Goal: Information Seeking & Learning: Learn about a topic

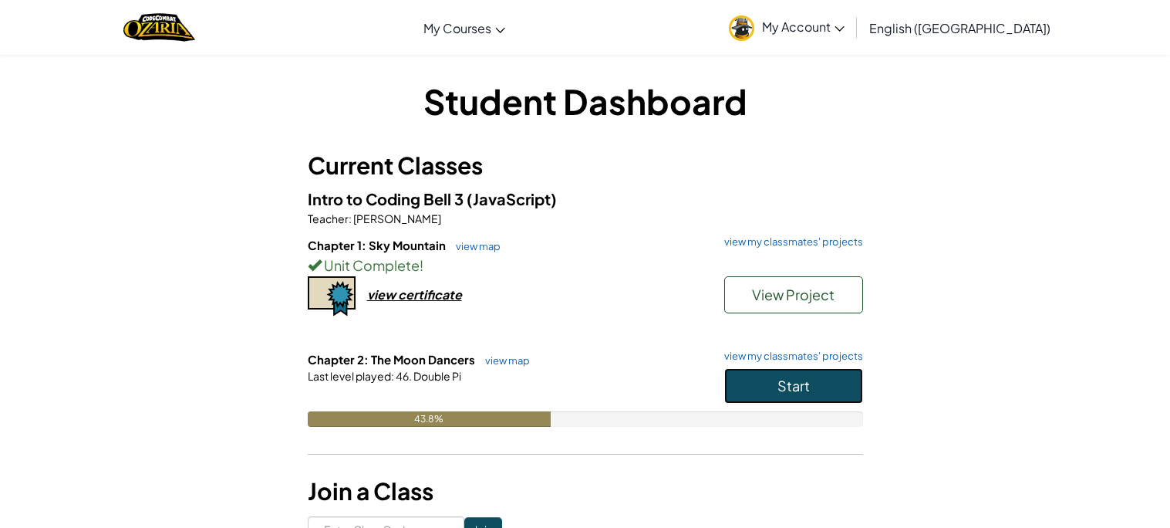
click at [816, 391] on button "Start" at bounding box center [793, 385] width 139 height 35
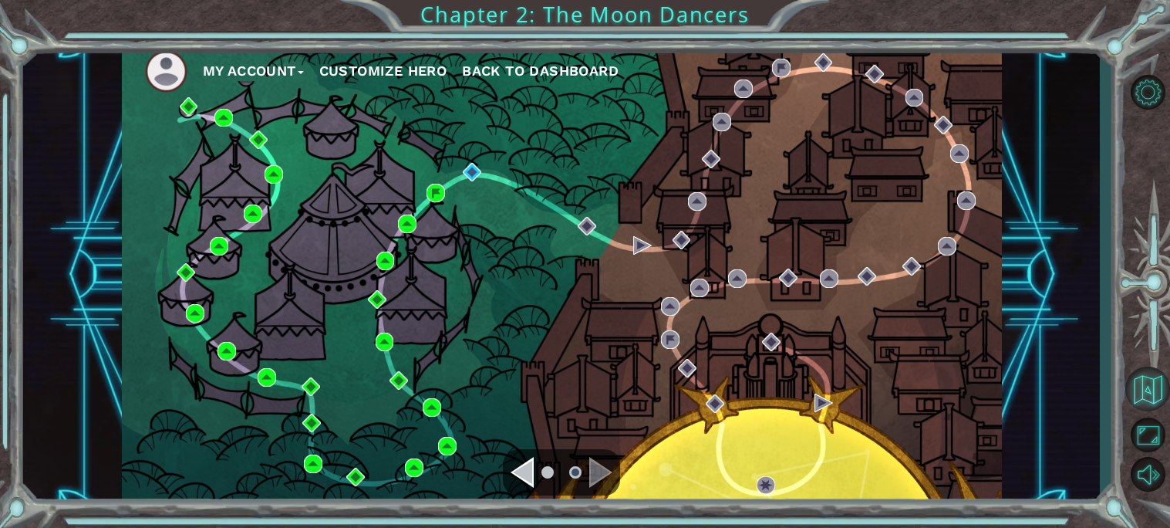
click at [1145, 391] on button "Back to Map" at bounding box center [1147, 388] width 45 height 45
click at [479, 174] on img at bounding box center [472, 172] width 19 height 19
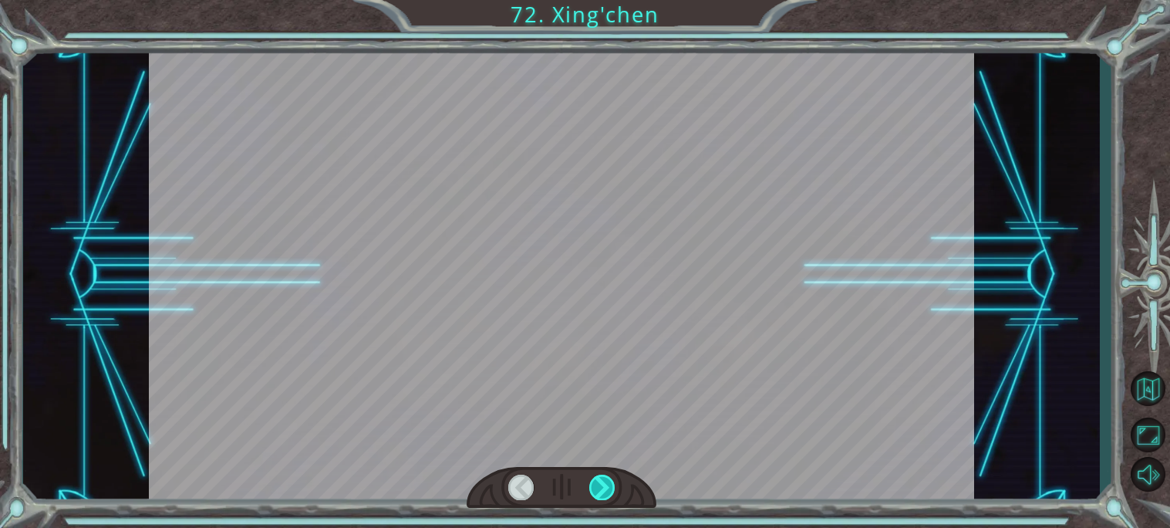
click at [602, 488] on div at bounding box center [602, 486] width 26 height 25
click at [602, 486] on div at bounding box center [602, 486] width 26 height 25
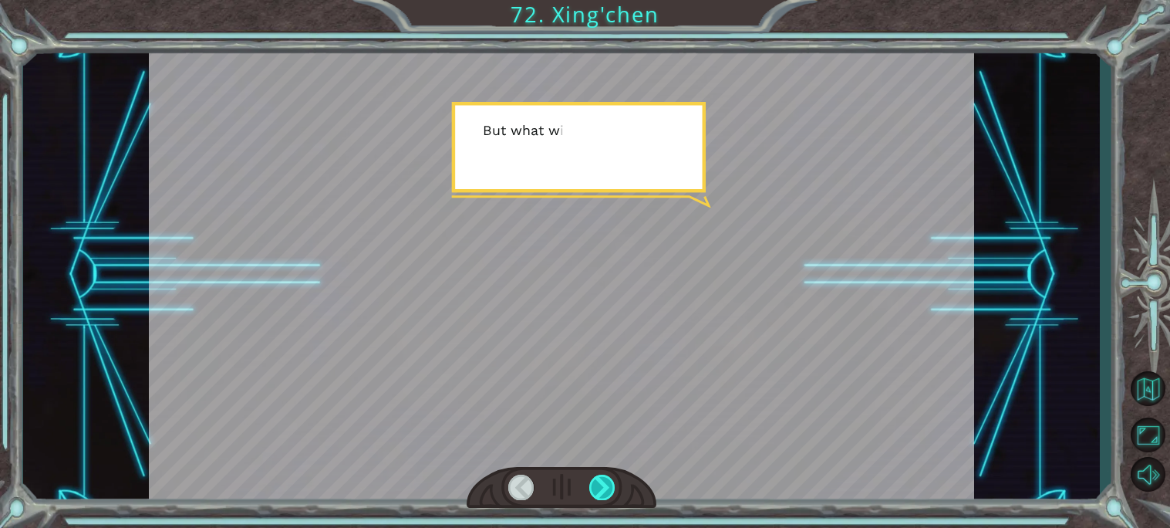
click at [600, 481] on div at bounding box center [602, 486] width 26 height 25
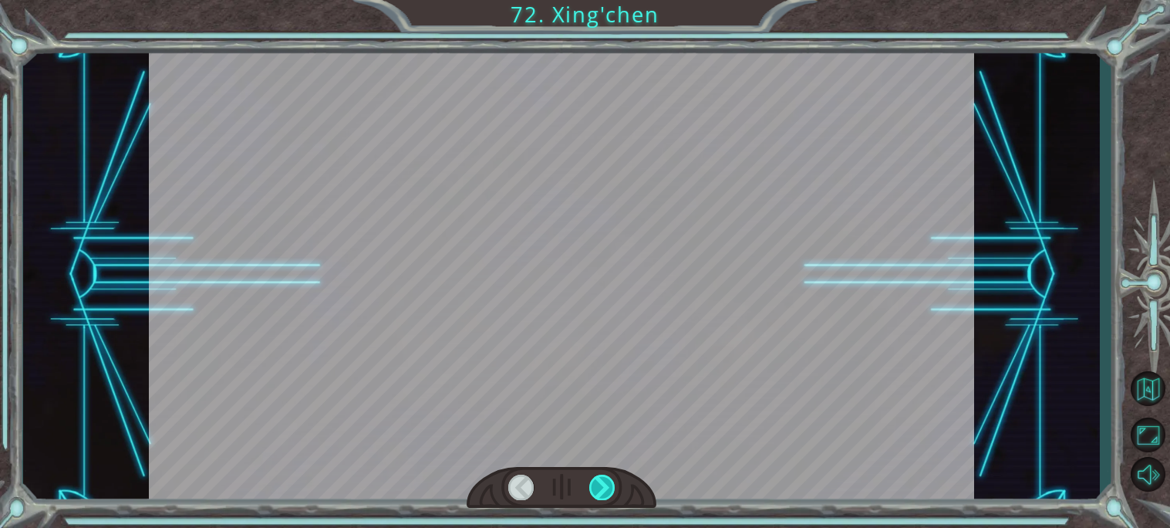
click at [599, 477] on div at bounding box center [602, 486] width 26 height 25
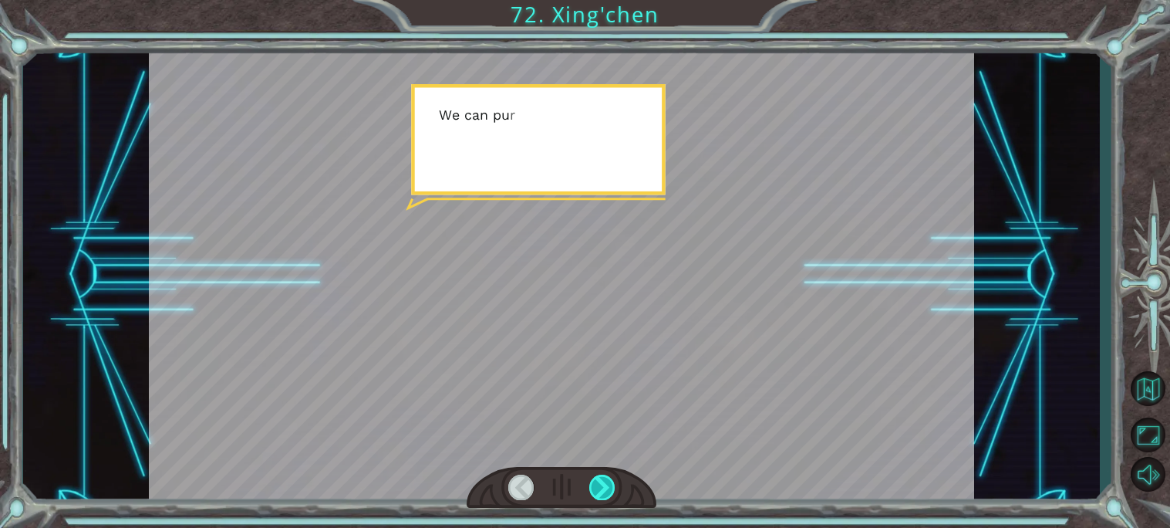
click at [605, 475] on div at bounding box center [602, 486] width 26 height 25
click at [603, 475] on div at bounding box center [602, 486] width 26 height 25
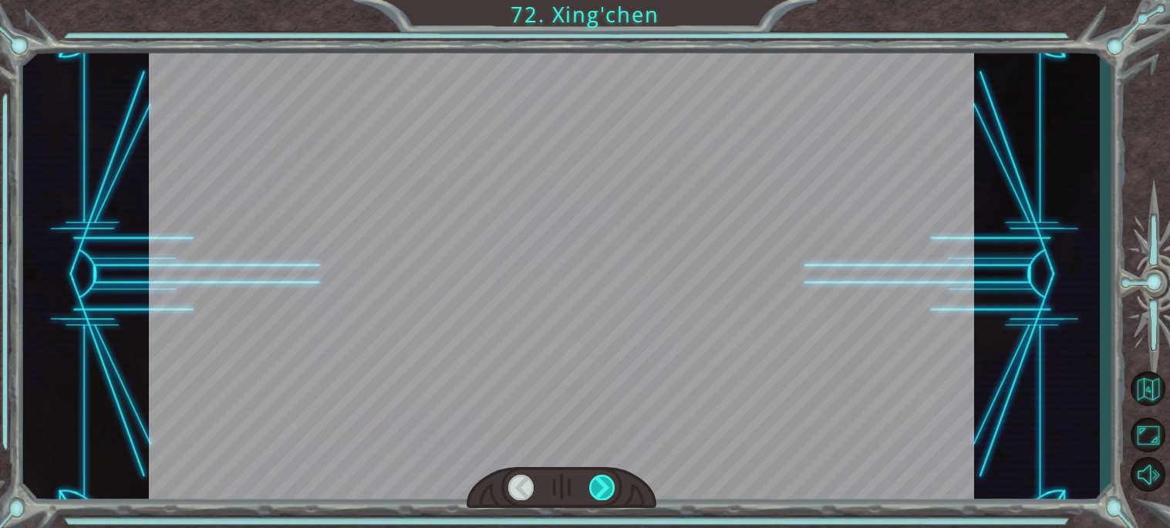
click at [605, 477] on div at bounding box center [602, 486] width 26 height 25
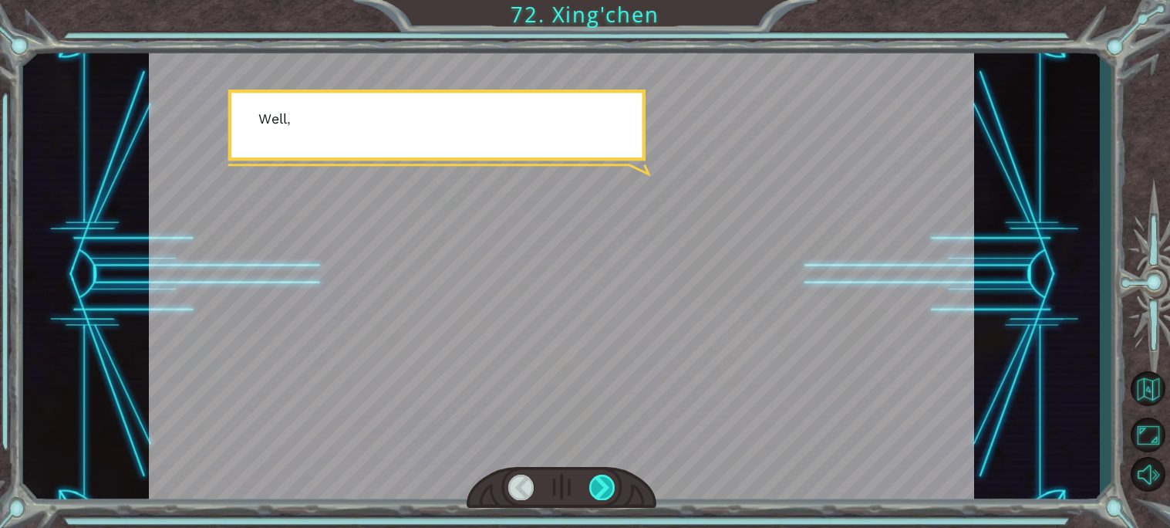
click at [607, 477] on div at bounding box center [602, 486] width 26 height 25
click at [606, 475] on div at bounding box center [602, 486] width 26 height 25
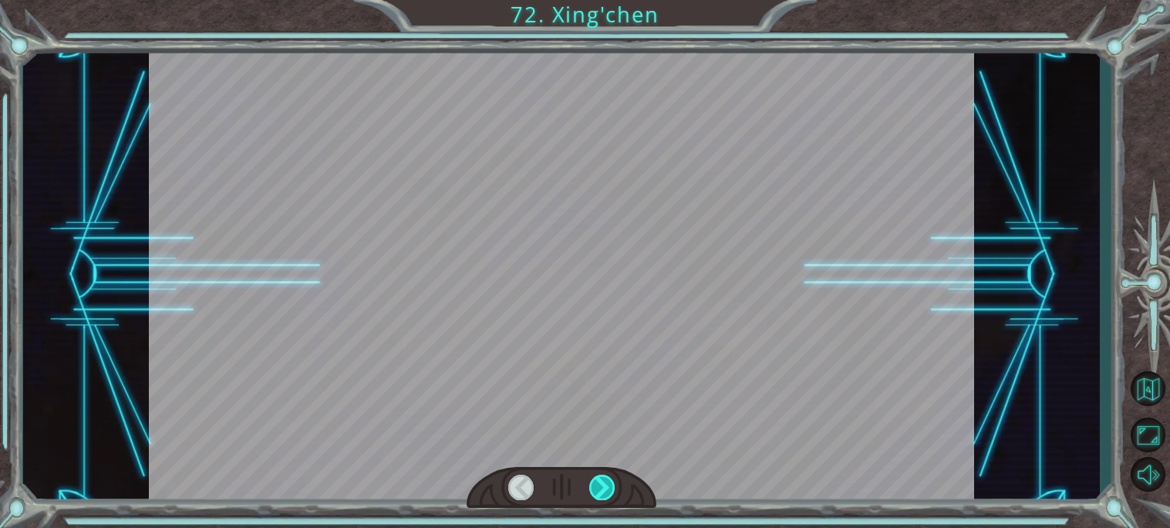
click at [607, 481] on div at bounding box center [602, 486] width 26 height 25
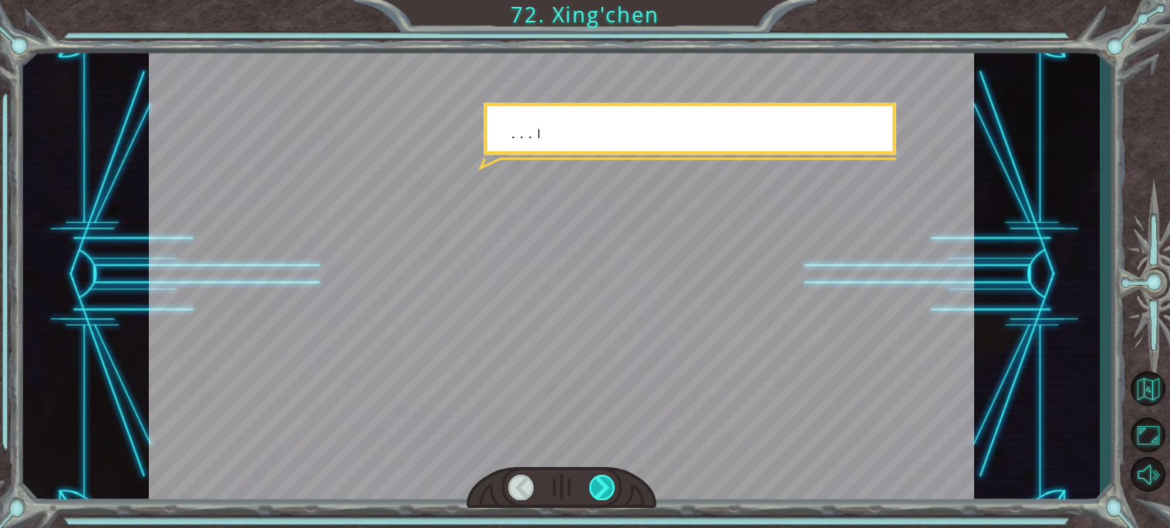
click at [608, 489] on div at bounding box center [602, 486] width 26 height 25
click at [605, 486] on div at bounding box center [602, 486] width 26 height 25
click at [603, 484] on div at bounding box center [602, 486] width 26 height 25
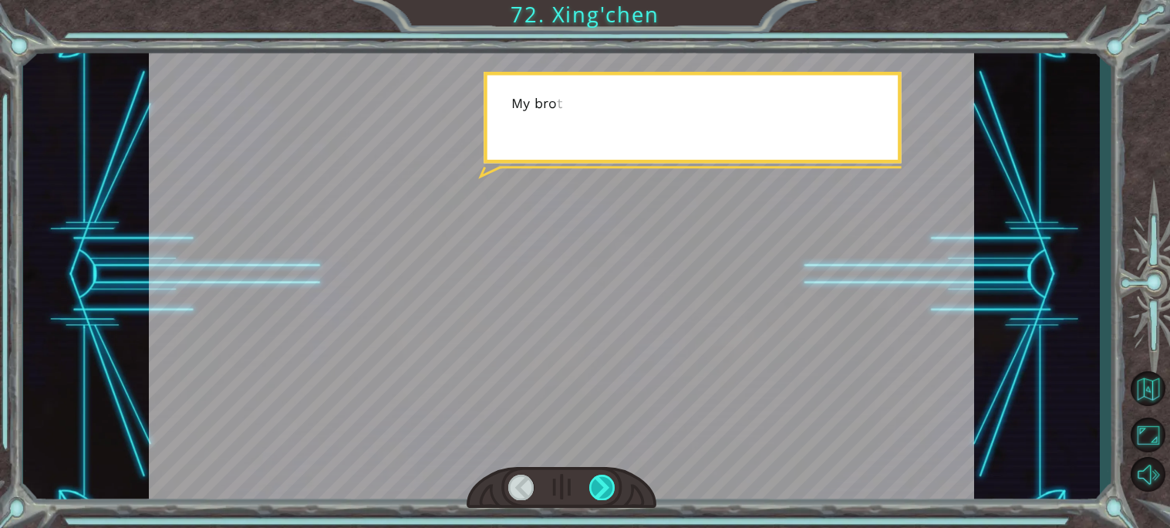
click at [597, 491] on div at bounding box center [602, 486] width 26 height 25
click at [600, 485] on div at bounding box center [602, 486] width 26 height 25
click at [605, 481] on div at bounding box center [602, 486] width 26 height 25
click at [605, 475] on div at bounding box center [602, 486] width 26 height 25
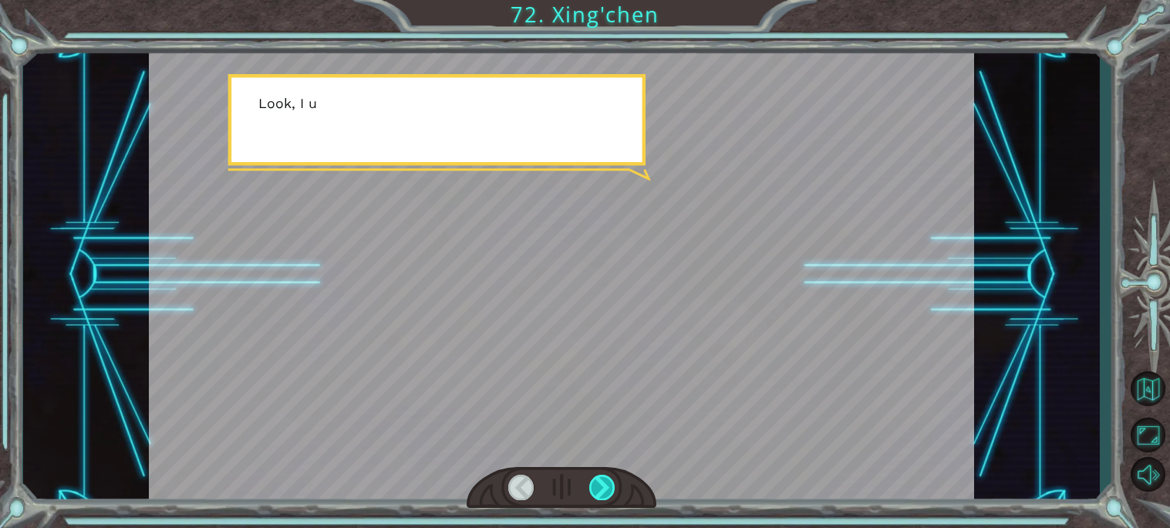
click at [606, 479] on div at bounding box center [602, 486] width 26 height 25
click at [609, 475] on div at bounding box center [602, 486] width 26 height 25
click at [614, 478] on div at bounding box center [602, 486] width 26 height 25
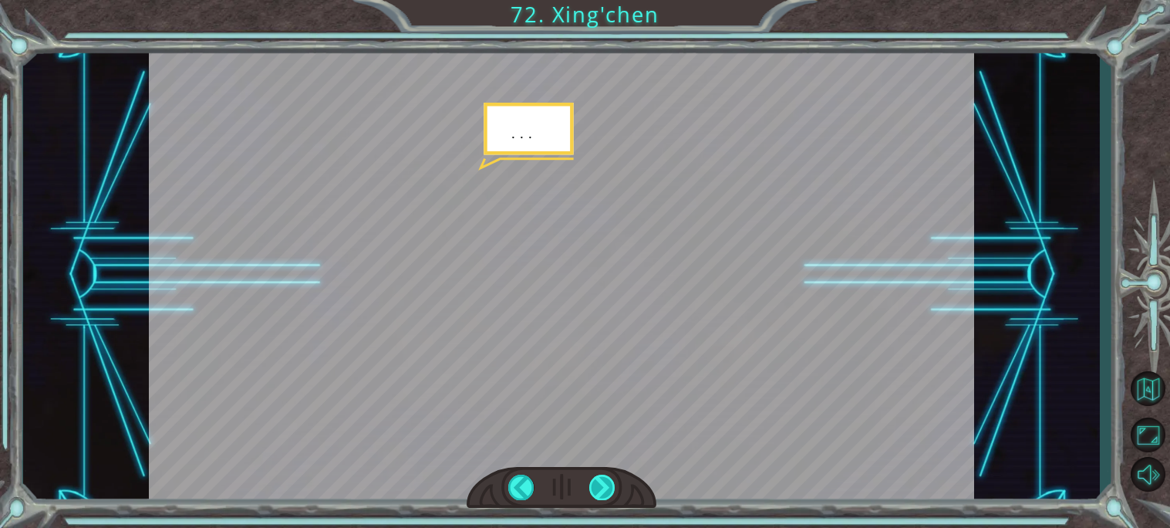
click at [611, 483] on div at bounding box center [602, 486] width 26 height 25
click at [615, 484] on div at bounding box center [602, 486] width 26 height 25
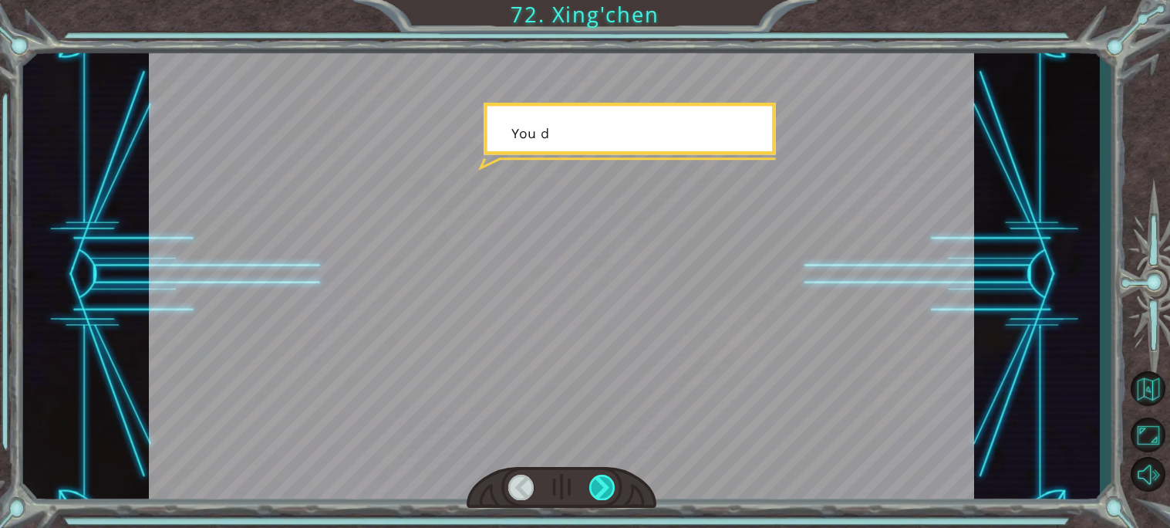
click at [615, 491] on div at bounding box center [602, 486] width 26 height 25
click at [608, 491] on div at bounding box center [602, 486] width 26 height 25
click at [606, 488] on div at bounding box center [602, 486] width 26 height 25
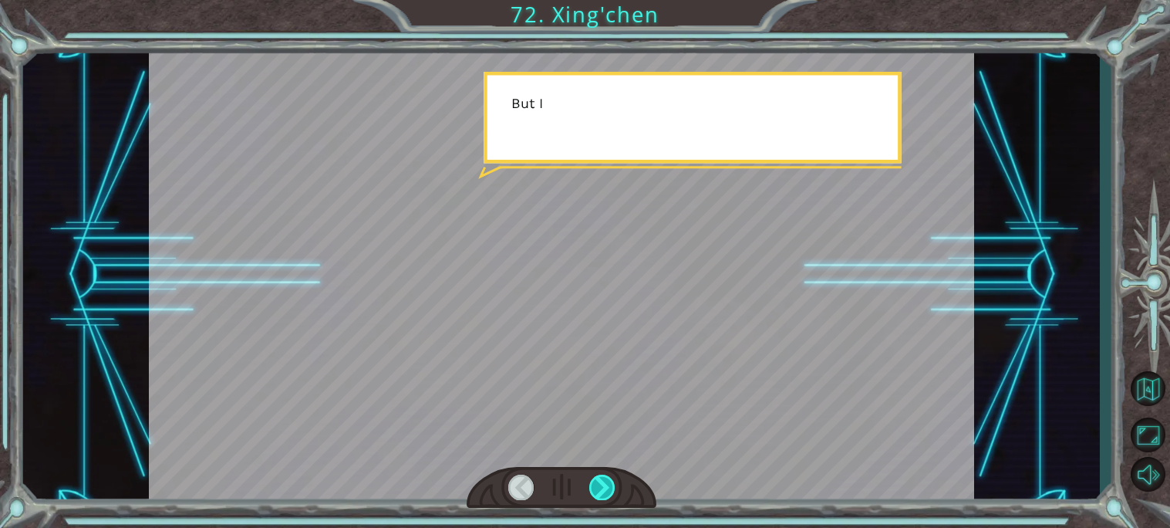
click at [602, 491] on div at bounding box center [602, 486] width 26 height 25
click at [606, 490] on div at bounding box center [602, 486] width 26 height 25
click at [605, 488] on div at bounding box center [602, 486] width 26 height 25
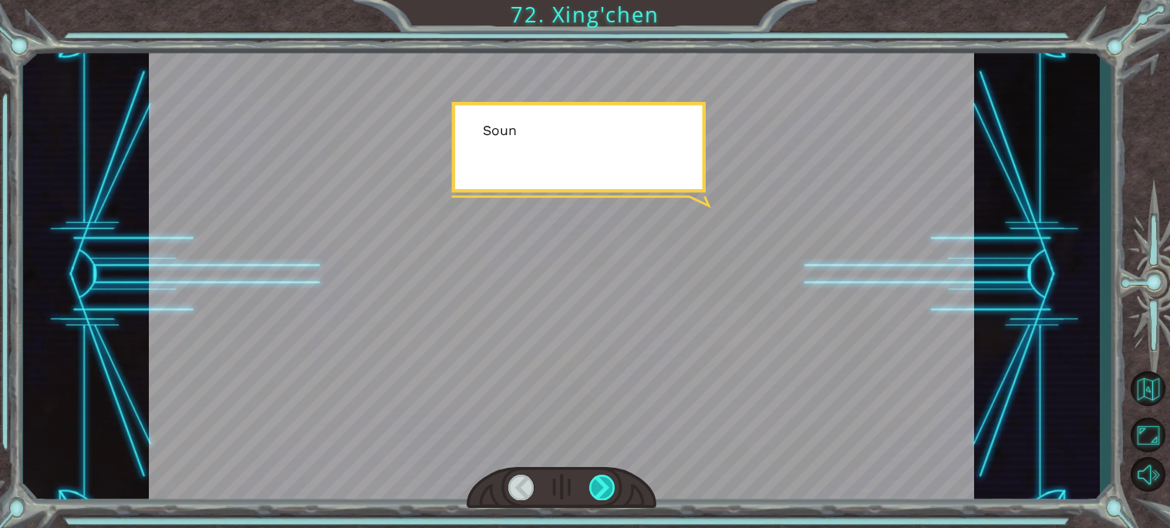
click at [606, 486] on div at bounding box center [602, 486] width 26 height 25
click at [609, 486] on div at bounding box center [602, 486] width 26 height 25
click at [612, 483] on div at bounding box center [602, 486] width 26 height 25
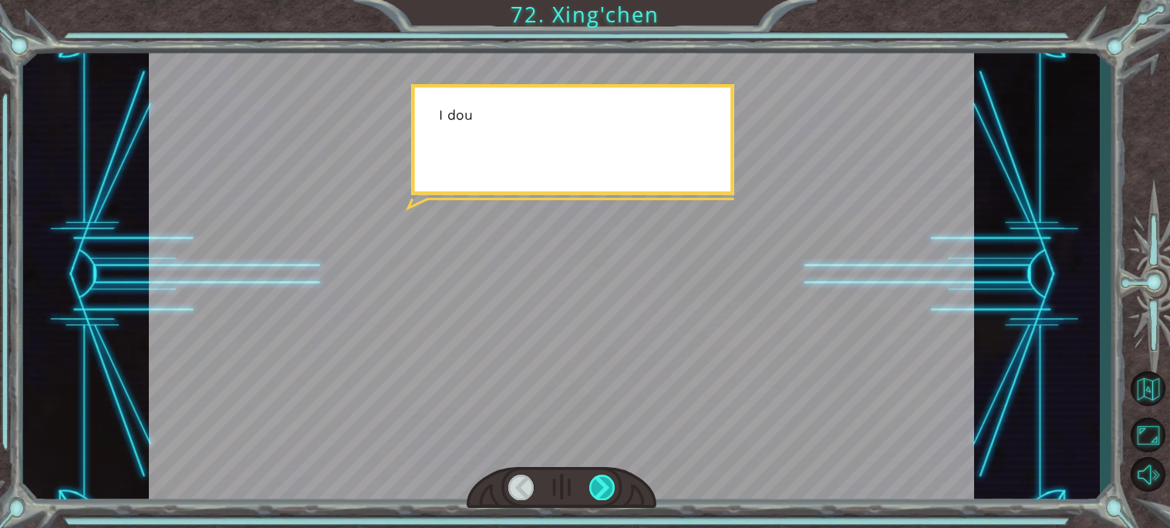
click at [611, 475] on div at bounding box center [602, 486] width 26 height 25
click at [611, 477] on div at bounding box center [602, 486] width 26 height 25
click at [611, 476] on div at bounding box center [602, 486] width 26 height 25
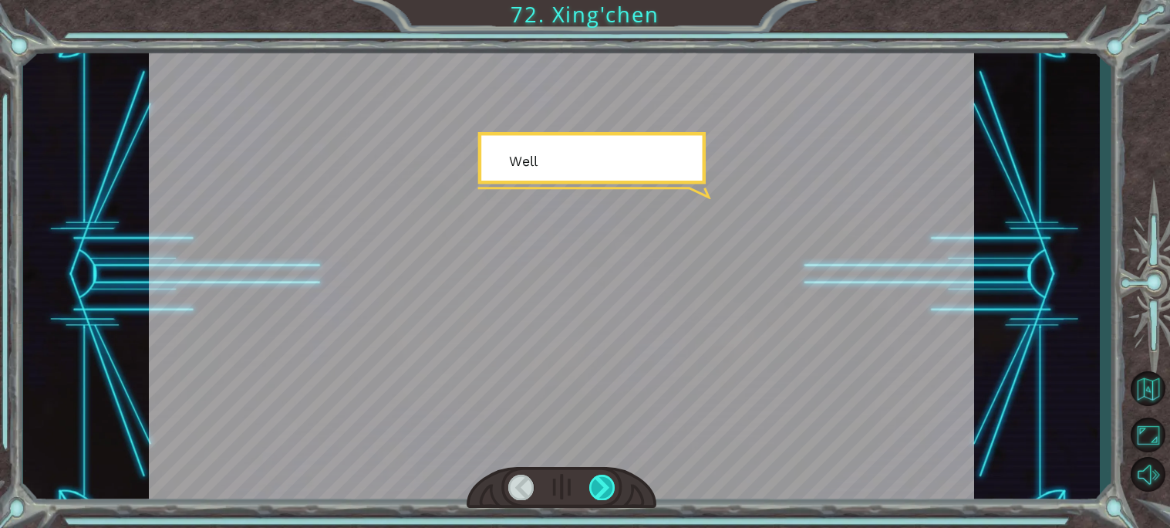
click at [609, 477] on div at bounding box center [602, 486] width 26 height 25
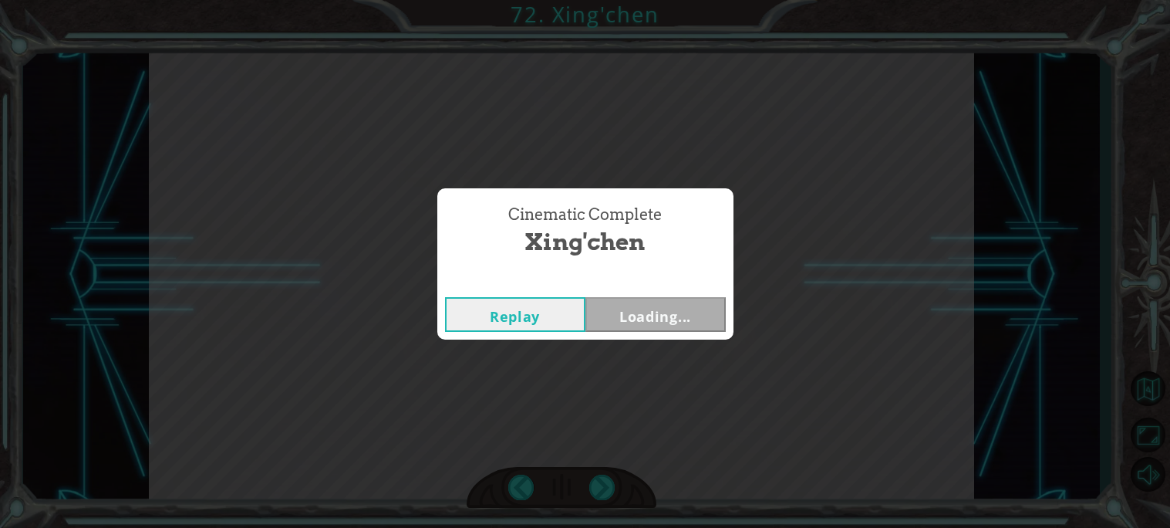
click at [617, 474] on div "Cinematic Complete Xing'chen Replay Loading..." at bounding box center [585, 264] width 1170 height 528
click at [628, 282] on button "Back to Dashboard" at bounding box center [644, 277] width 112 height 26
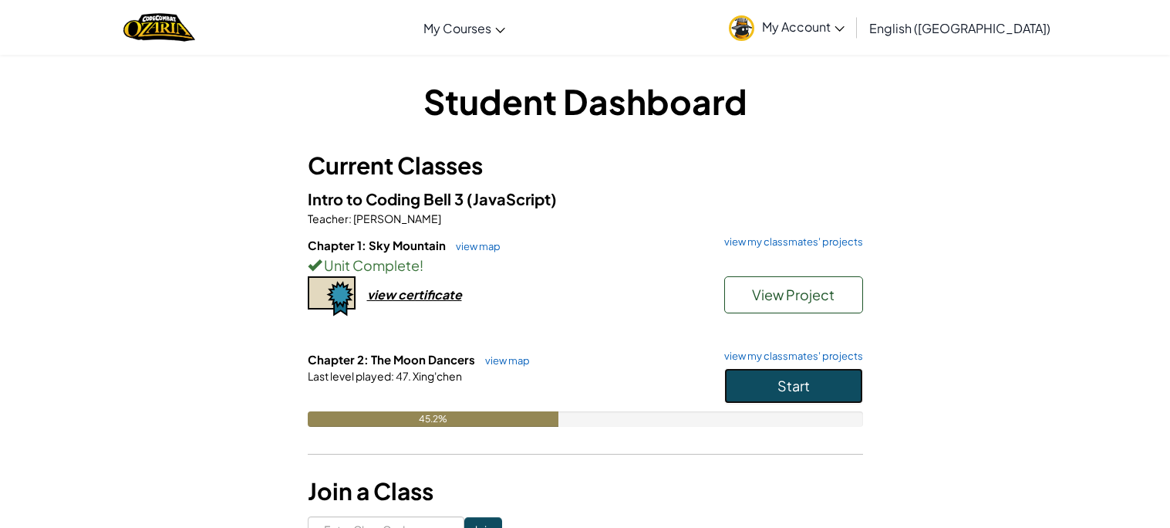
click at [750, 380] on button "Start" at bounding box center [793, 385] width 139 height 35
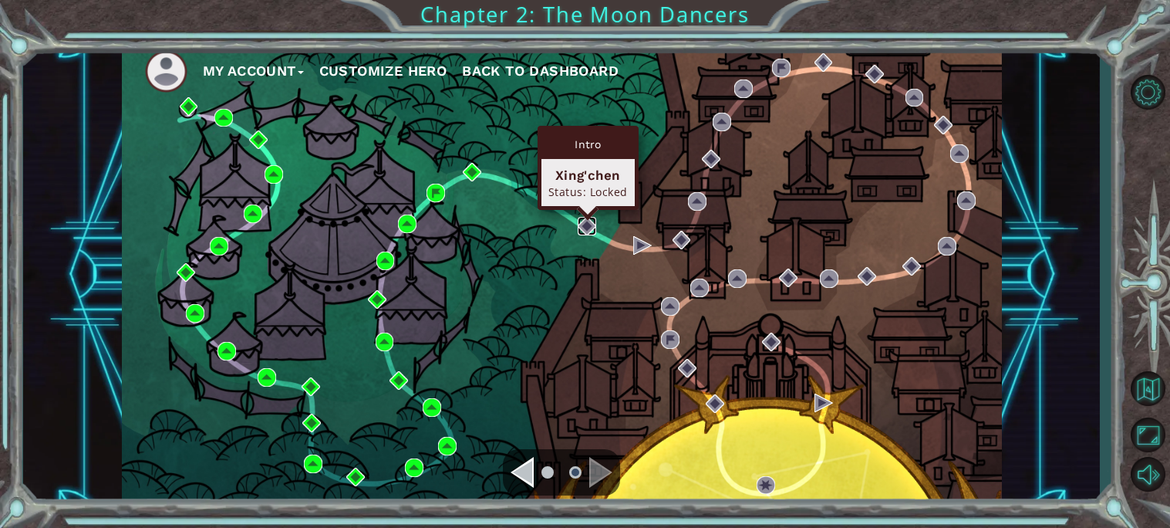
click at [578, 226] on img at bounding box center [587, 226] width 19 height 19
click at [589, 226] on img at bounding box center [587, 226] width 19 height 19
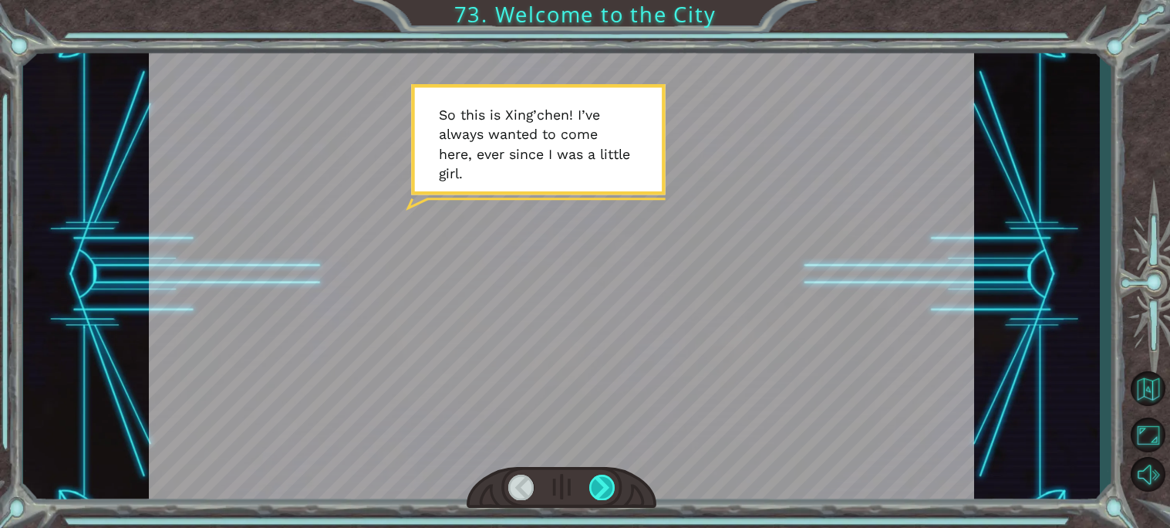
click at [604, 492] on div at bounding box center [602, 486] width 26 height 25
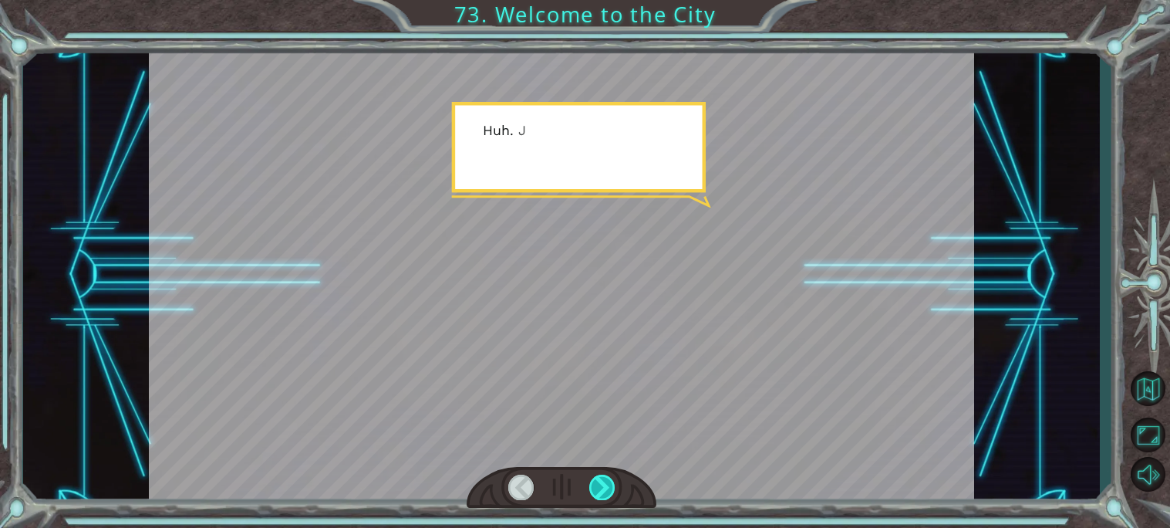
click at [604, 492] on div at bounding box center [602, 486] width 26 height 25
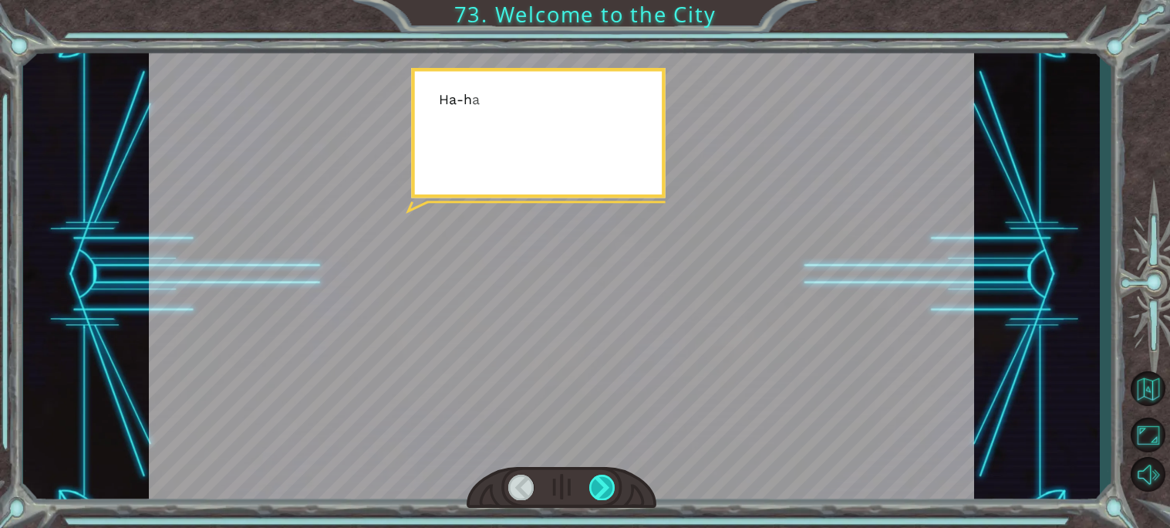
click at [604, 492] on div at bounding box center [602, 486] width 26 height 25
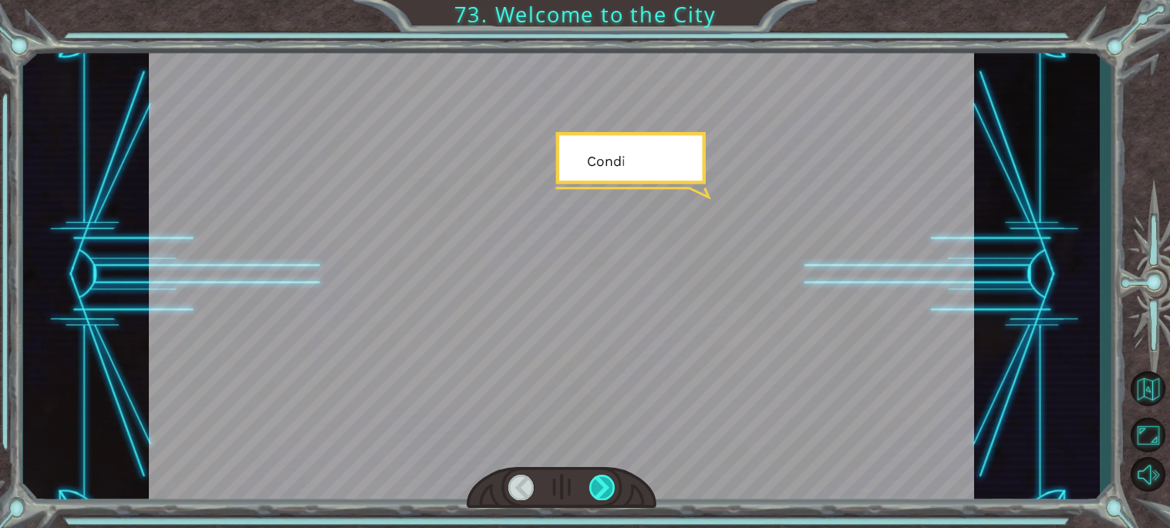
click at [604, 492] on div at bounding box center [602, 486] width 26 height 25
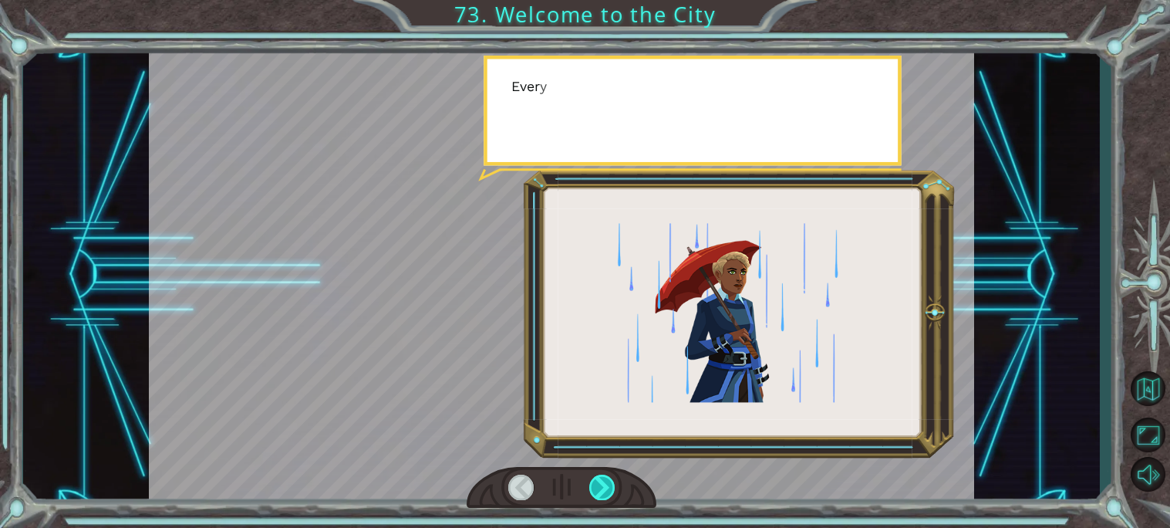
click at [604, 492] on div at bounding box center [602, 486] width 26 height 25
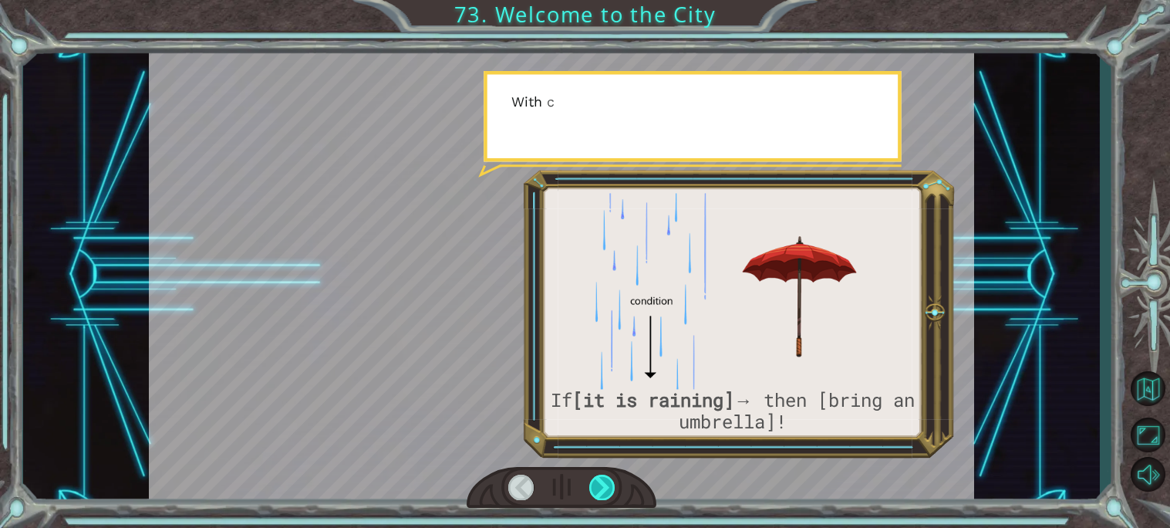
click at [604, 492] on div at bounding box center [602, 486] width 26 height 25
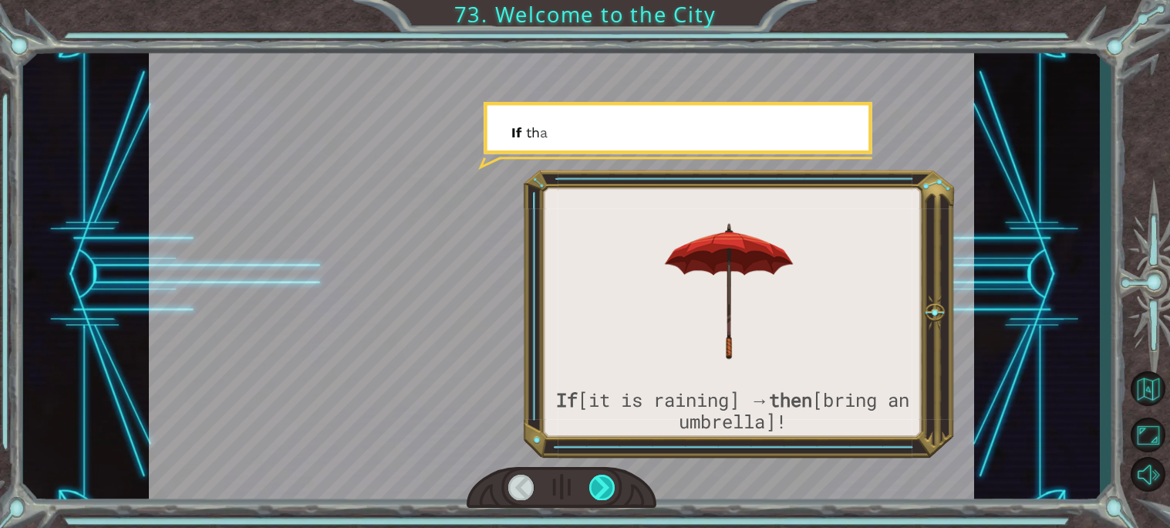
click at [604, 492] on div at bounding box center [602, 486] width 26 height 25
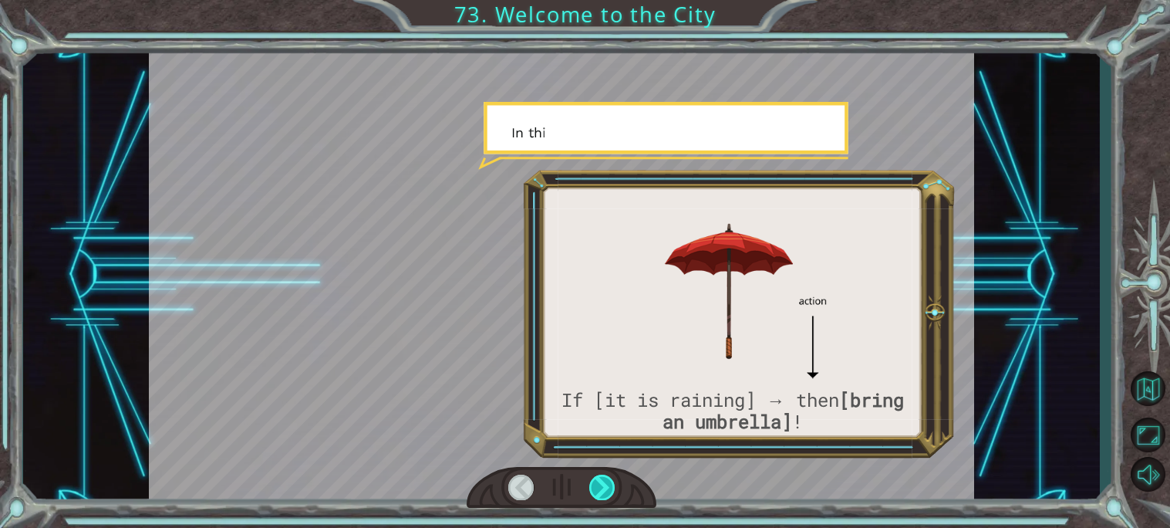
click at [604, 492] on div at bounding box center [602, 486] width 26 height 25
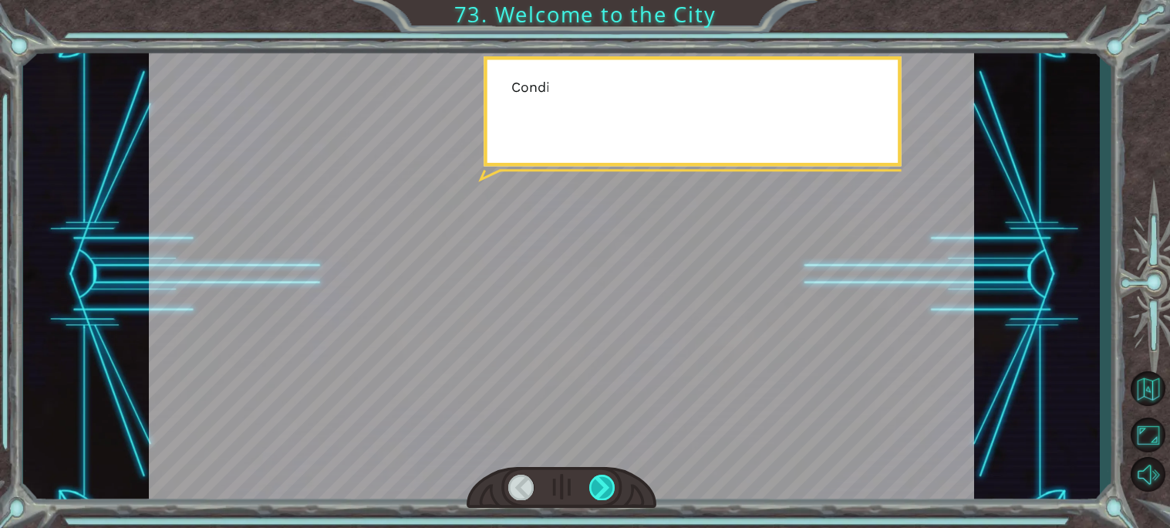
click at [604, 492] on div at bounding box center [602, 486] width 26 height 25
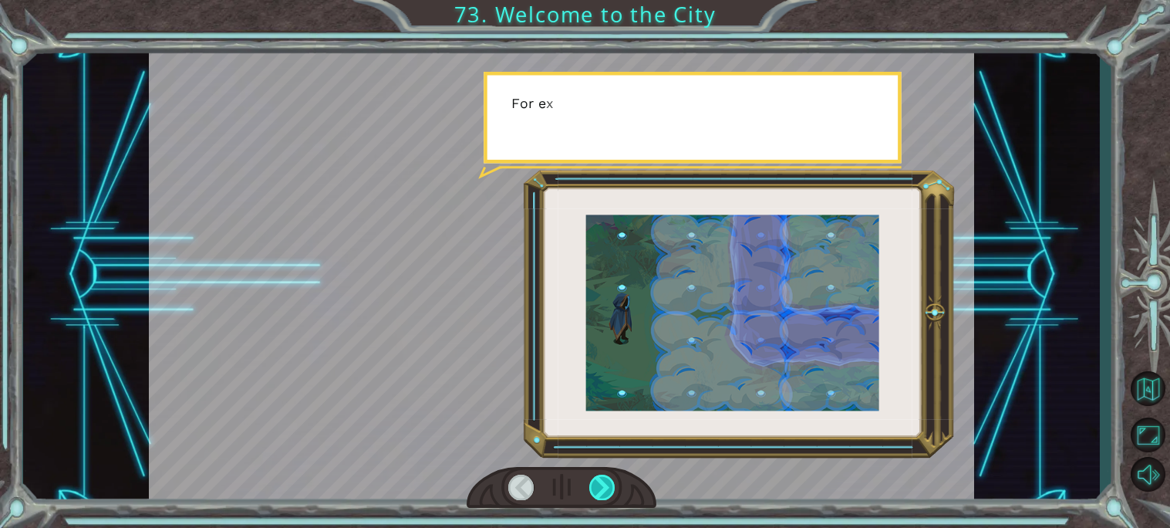
click at [604, 492] on div at bounding box center [602, 486] width 26 height 25
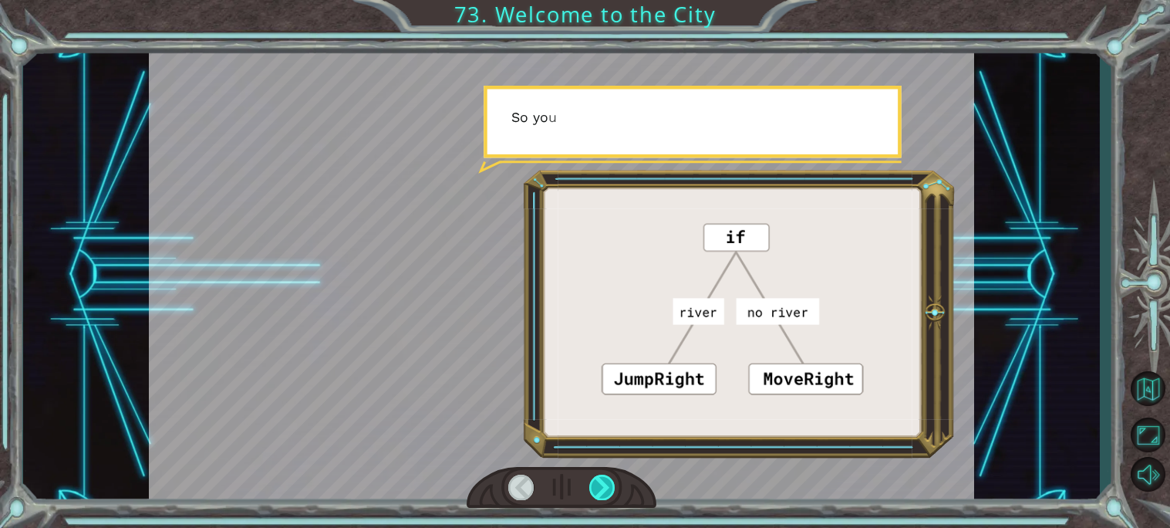
click at [604, 492] on div at bounding box center [602, 486] width 26 height 25
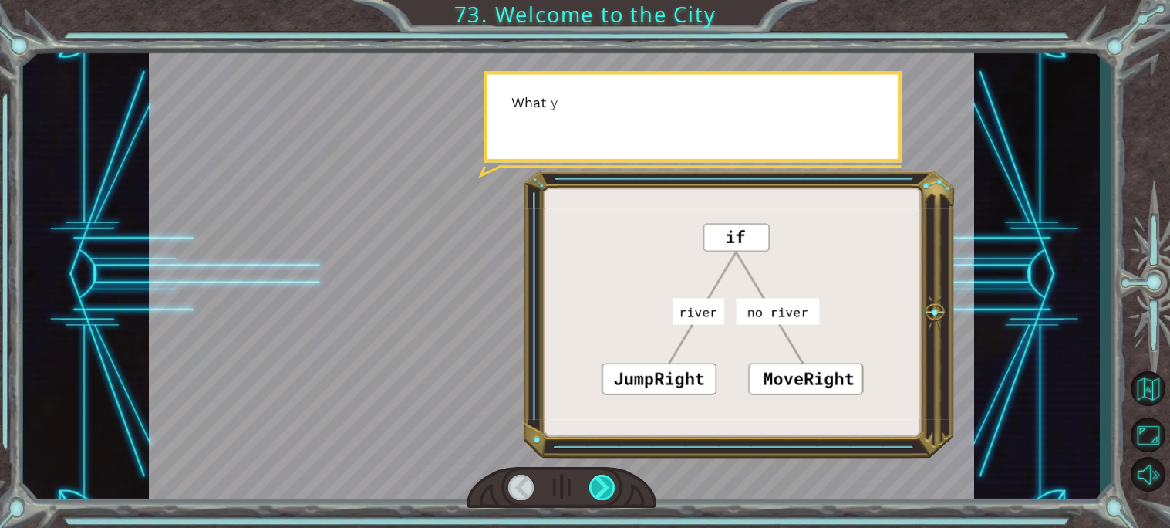
click at [604, 492] on div at bounding box center [602, 486] width 26 height 25
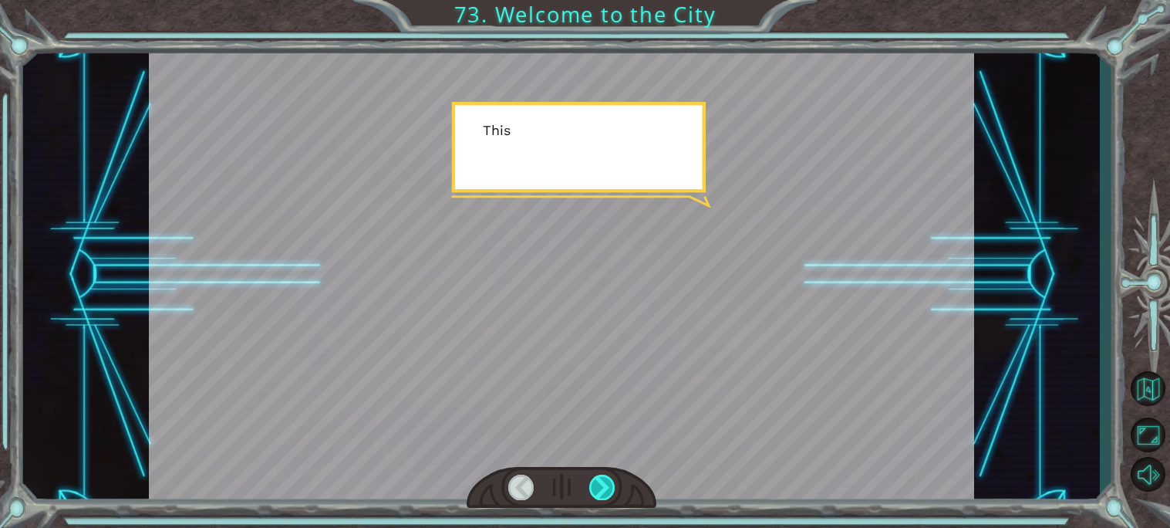
click at [604, 492] on div at bounding box center [602, 486] width 26 height 25
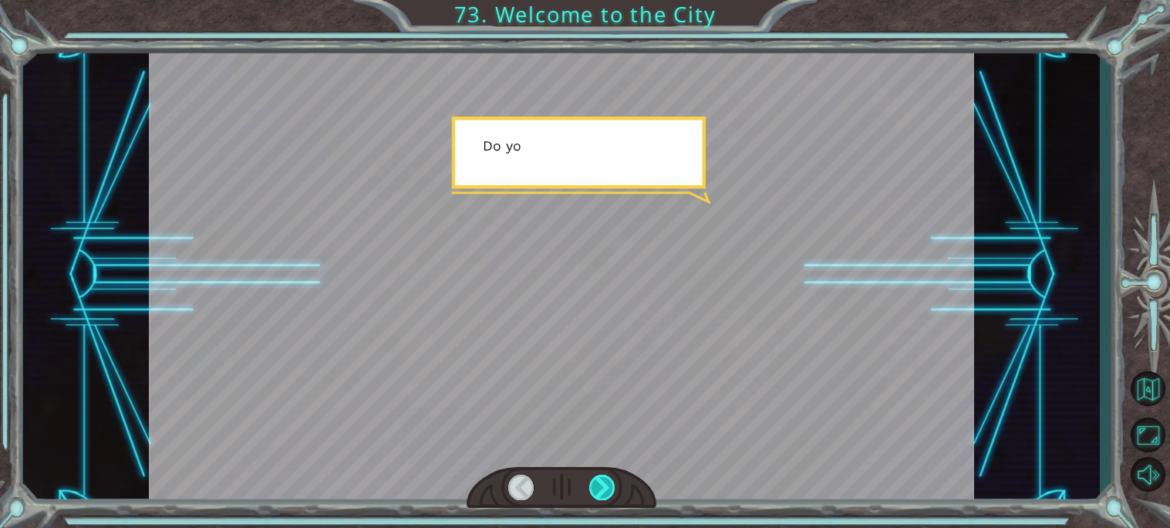
click at [604, 492] on div at bounding box center [602, 486] width 26 height 25
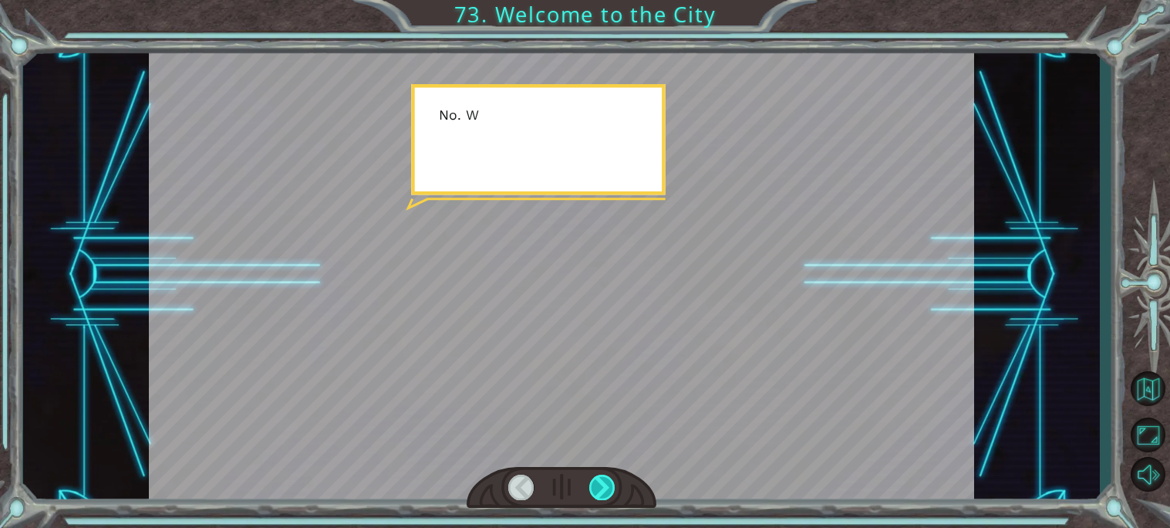
click at [604, 492] on div at bounding box center [602, 486] width 26 height 25
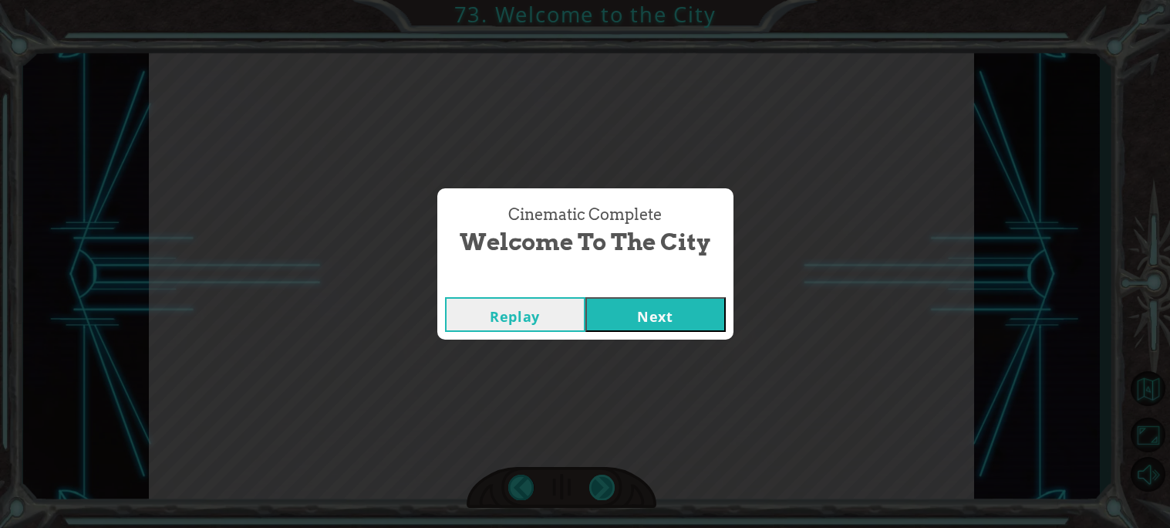
click at [604, 492] on div "Cinematic Complete Welcome to the City Replay Next" at bounding box center [585, 264] width 1170 height 528
click at [657, 316] on button "Next" at bounding box center [655, 314] width 140 height 35
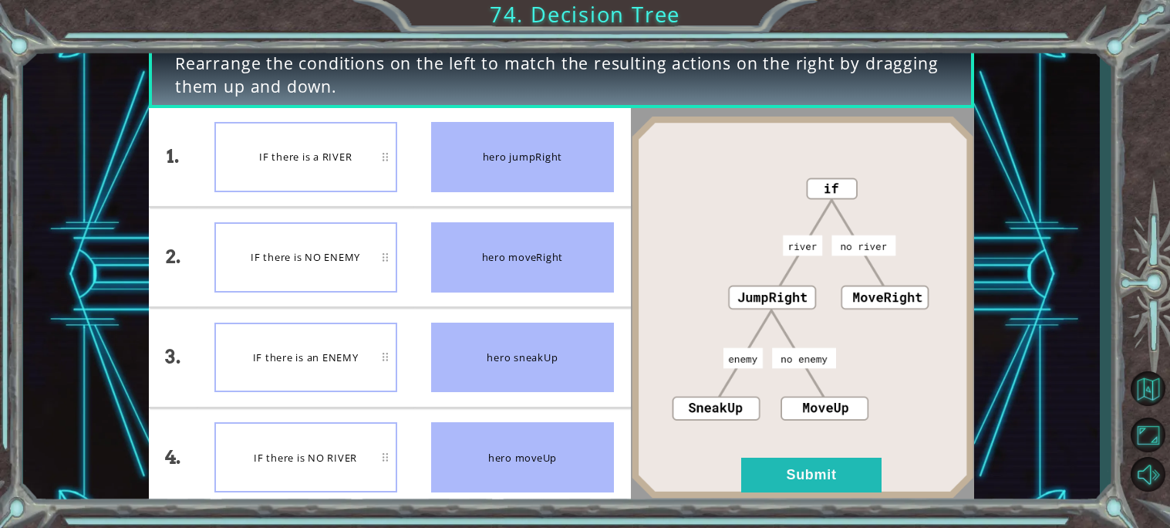
drag, startPoint x: 473, startPoint y: 264, endPoint x: 486, endPoint y: 473, distance: 209.5
click at [486, 473] on ul "hero jumpRight hero moveRight hero sneakUp hero moveUp" at bounding box center [522, 307] width 217 height 399
drag, startPoint x: 513, startPoint y: 247, endPoint x: 529, endPoint y: 325, distance: 79.6
click at [529, 325] on ul "hero jumpRight hero moveRight hero sneakUp hero moveUp" at bounding box center [522, 307] width 217 height 399
drag, startPoint x: 515, startPoint y: 470, endPoint x: 519, endPoint y: 427, distance: 42.6
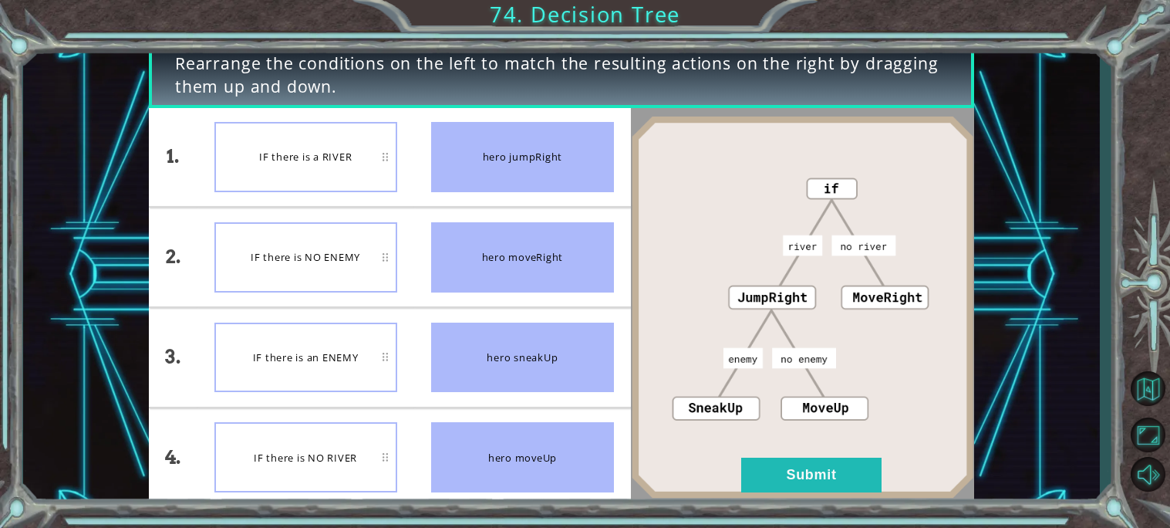
click at [519, 427] on div "hero moveUp" at bounding box center [522, 457] width 183 height 70
click at [845, 480] on button "Submit" at bounding box center [811, 474] width 140 height 35
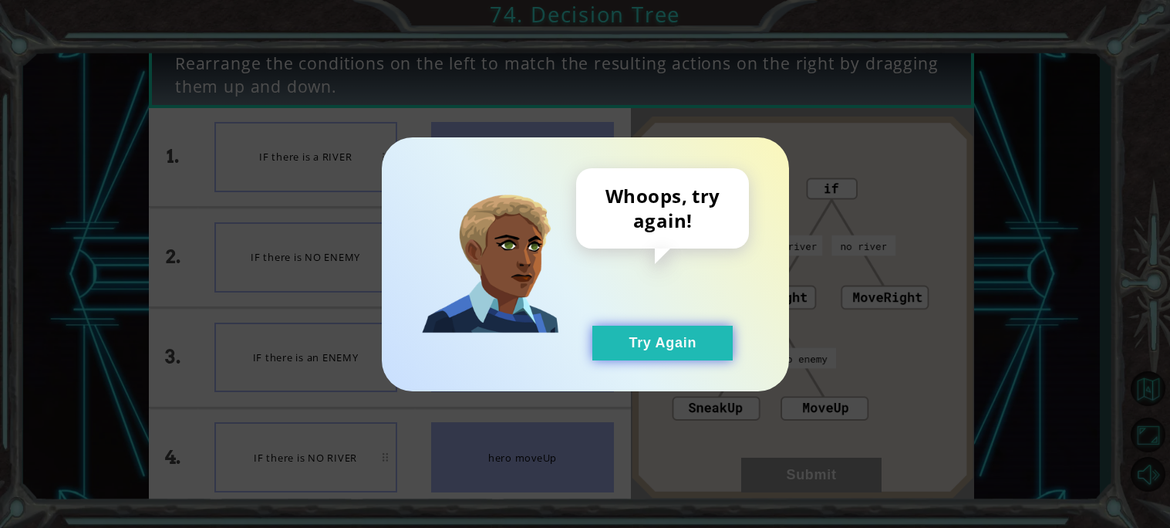
click at [629, 343] on button "Try Again" at bounding box center [662, 343] width 140 height 35
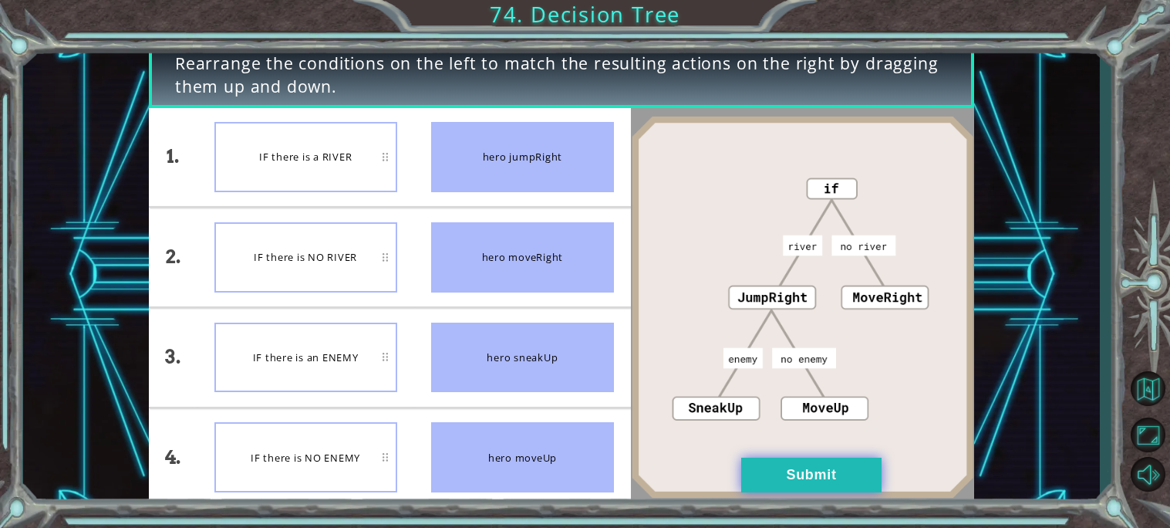
click at [847, 467] on button "Submit" at bounding box center [811, 474] width 140 height 35
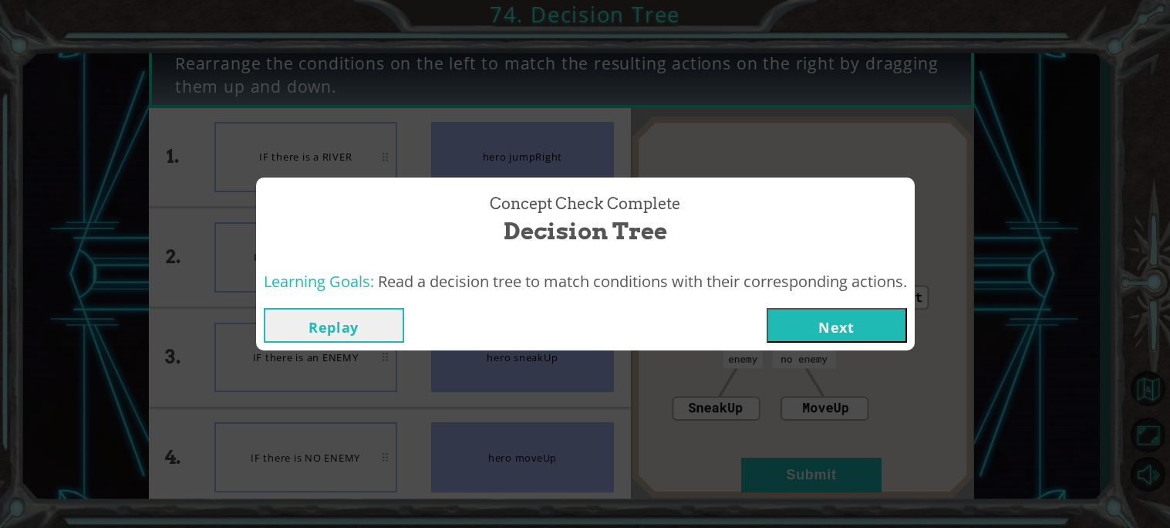
click at [809, 329] on button "Next" at bounding box center [837, 325] width 140 height 35
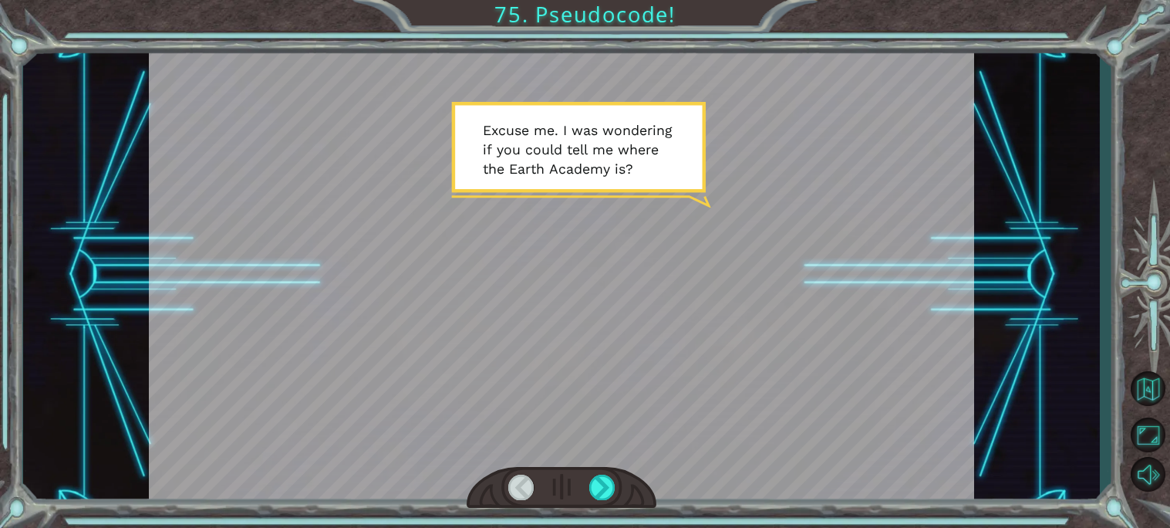
click at [619, 488] on div at bounding box center [562, 488] width 190 height 42
click at [596, 481] on div at bounding box center [602, 486] width 26 height 25
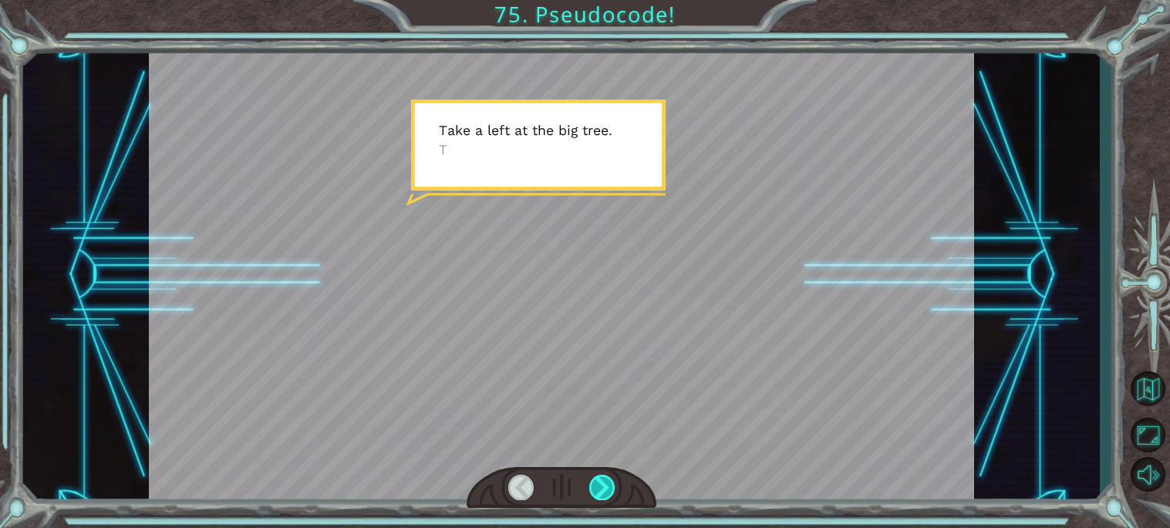
click at [597, 484] on div at bounding box center [602, 486] width 26 height 25
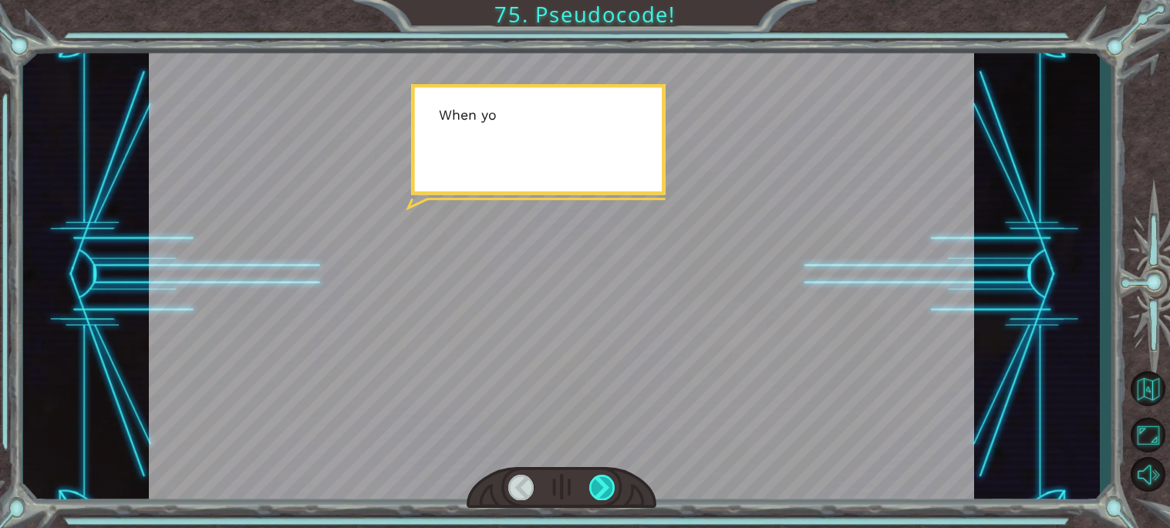
click at [597, 484] on div at bounding box center [602, 486] width 26 height 25
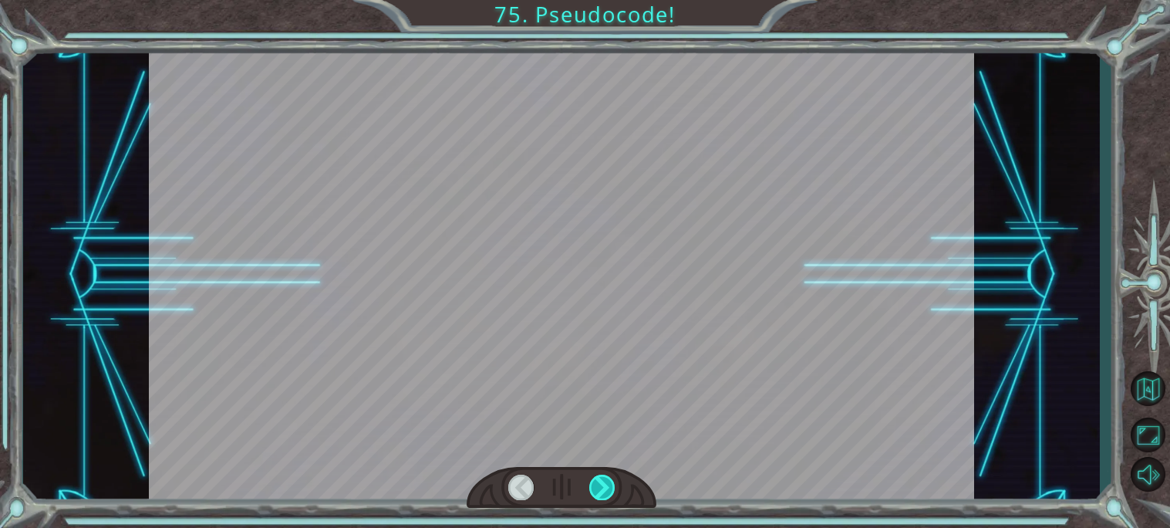
click at [597, 484] on div at bounding box center [602, 486] width 26 height 25
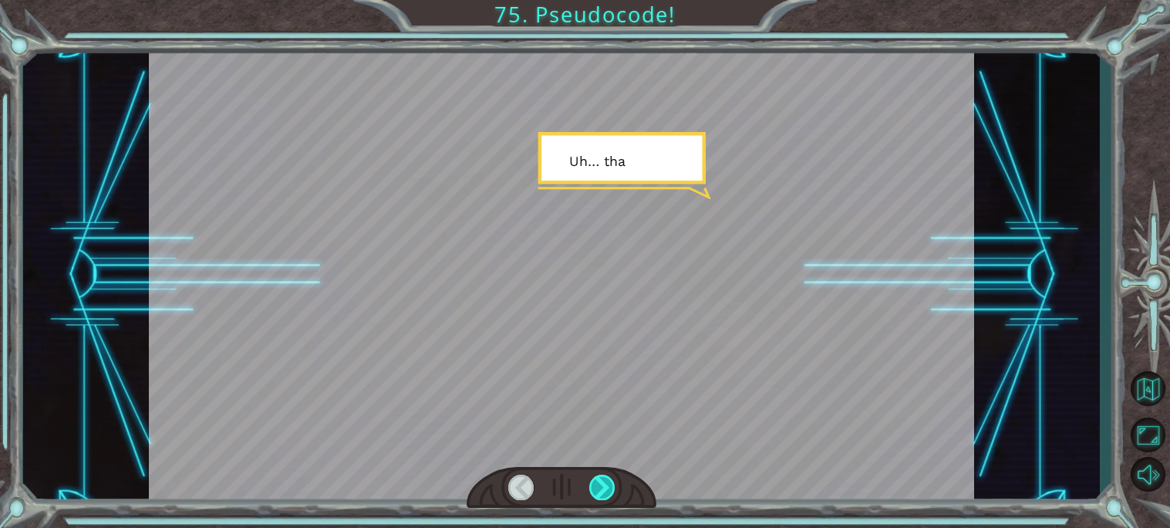
click at [597, 484] on div at bounding box center [602, 486] width 26 height 25
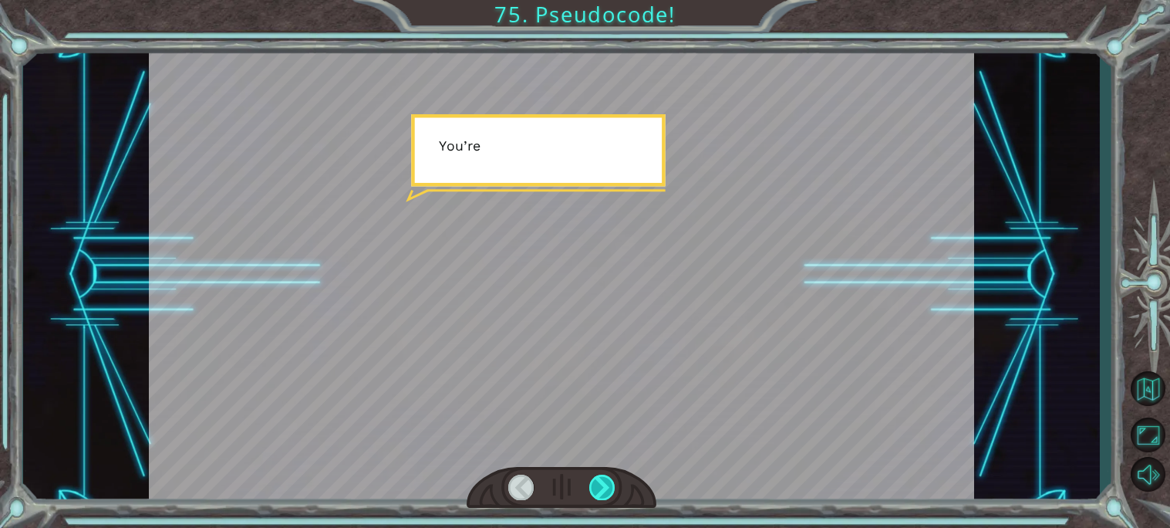
click at [597, 484] on div at bounding box center [602, 486] width 26 height 25
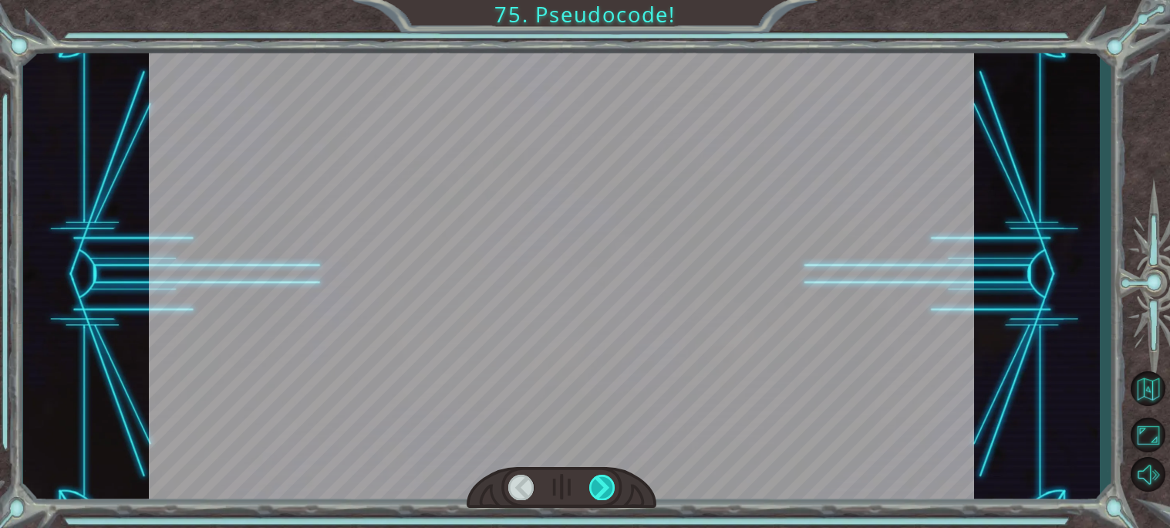
click at [597, 484] on div at bounding box center [602, 486] width 26 height 25
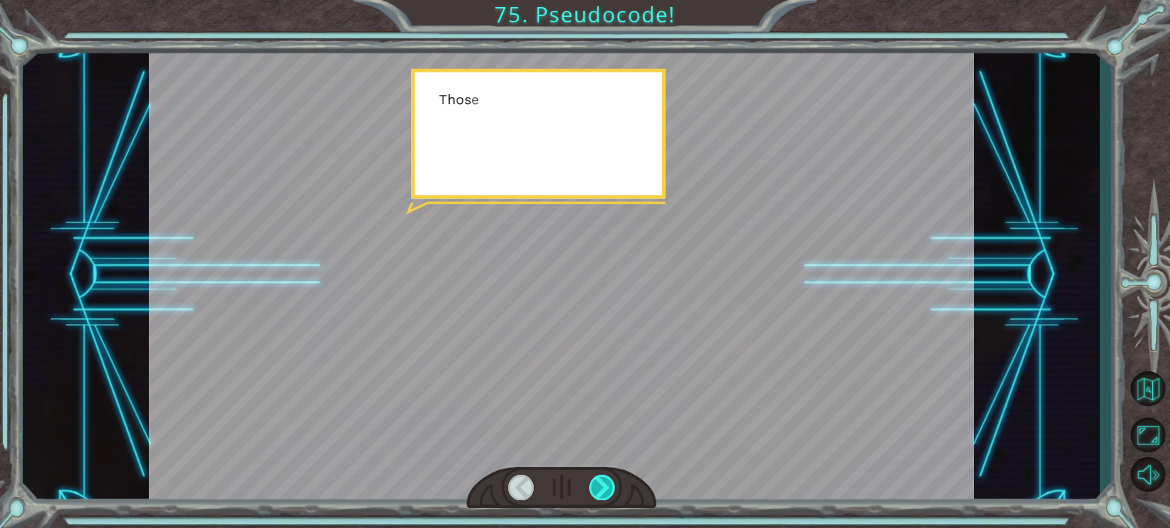
click at [597, 484] on div at bounding box center [602, 486] width 26 height 25
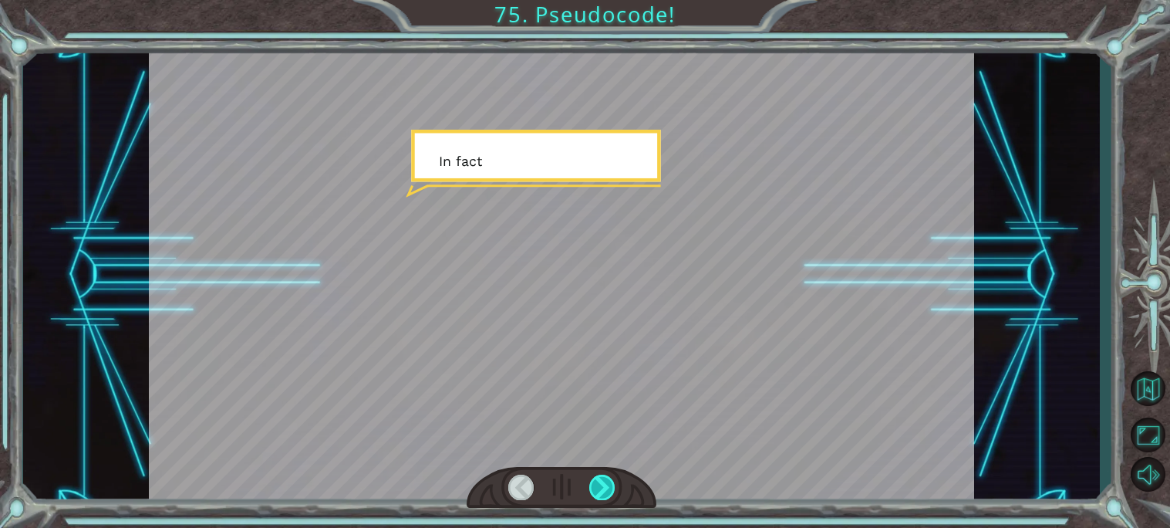
click at [597, 484] on div at bounding box center [602, 486] width 26 height 25
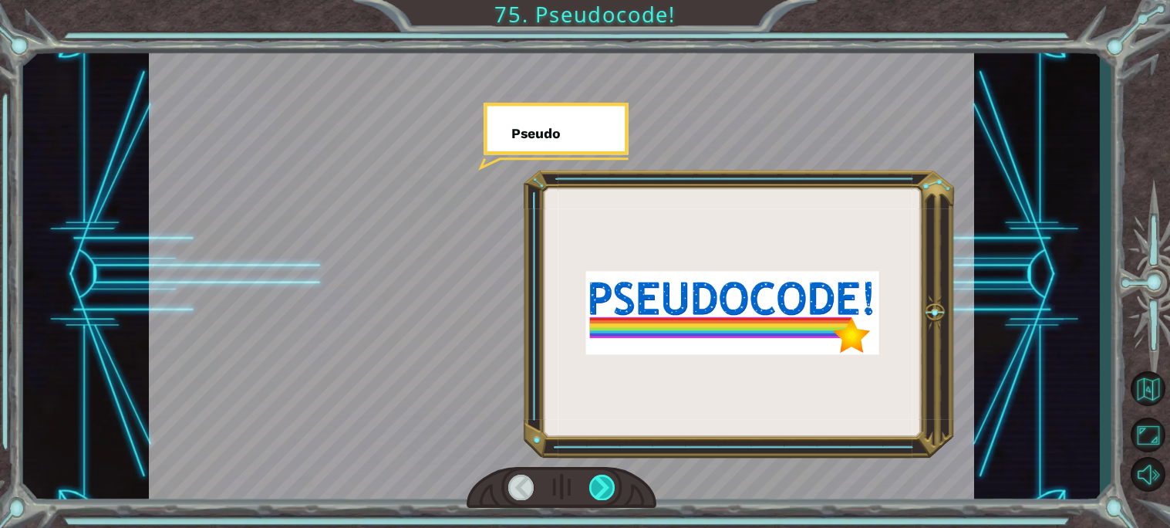
click at [597, 484] on div at bounding box center [602, 486] width 26 height 25
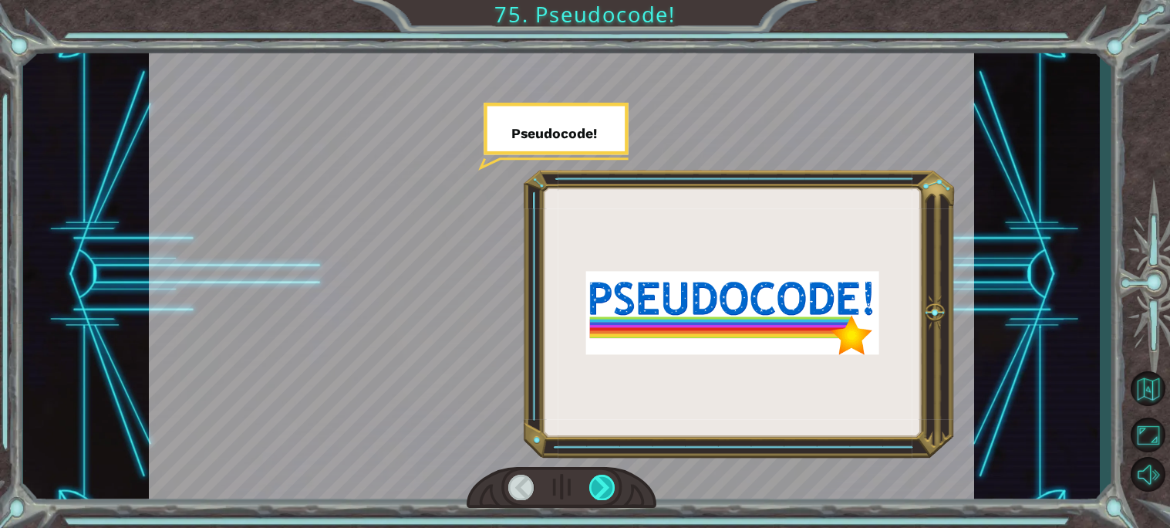
click at [597, 484] on div at bounding box center [602, 486] width 26 height 25
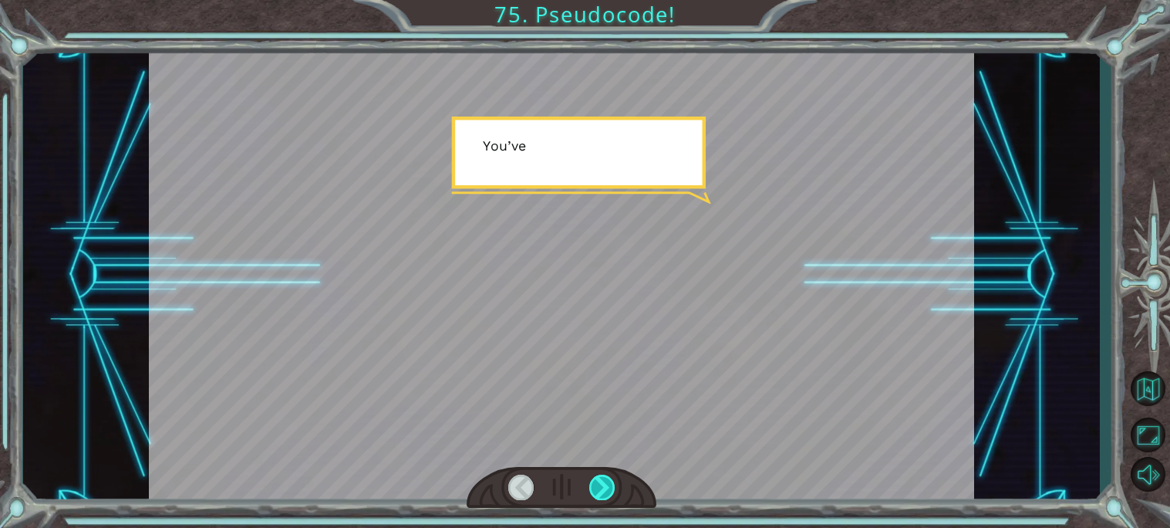
click at [597, 484] on div at bounding box center [602, 486] width 26 height 25
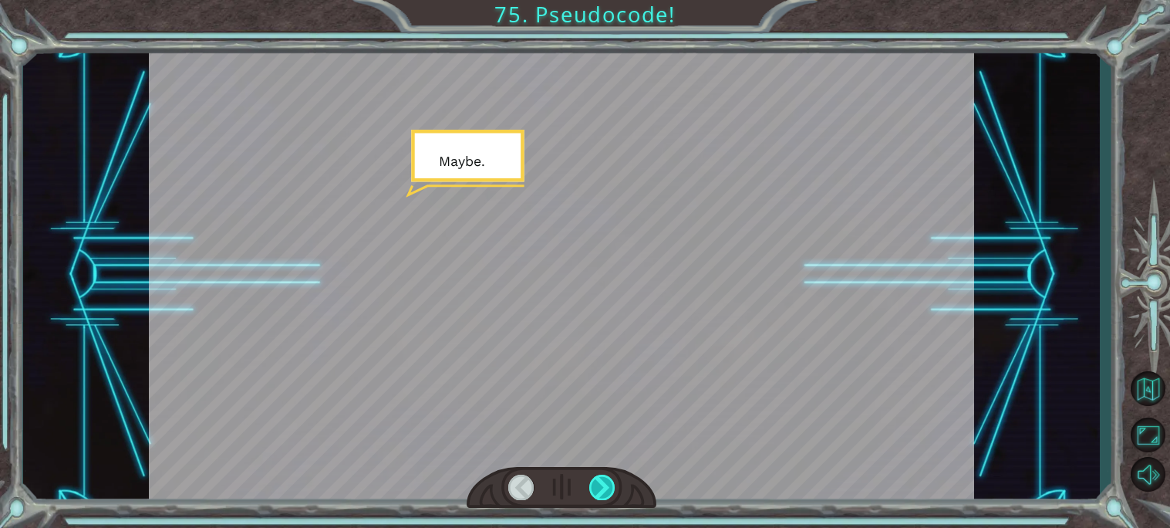
click at [597, 484] on div at bounding box center [602, 486] width 26 height 25
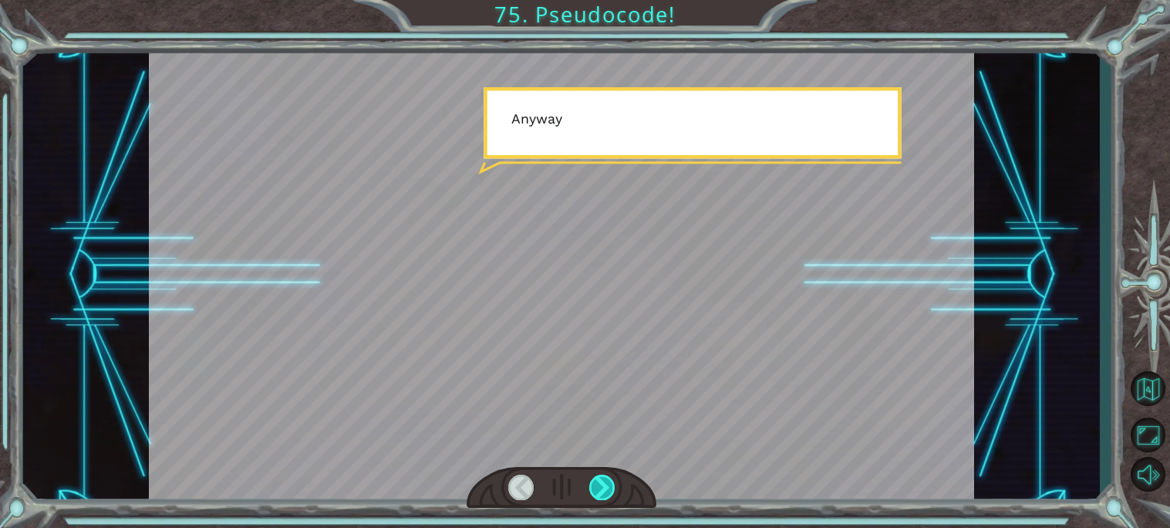
click at [597, 484] on div at bounding box center [602, 486] width 26 height 25
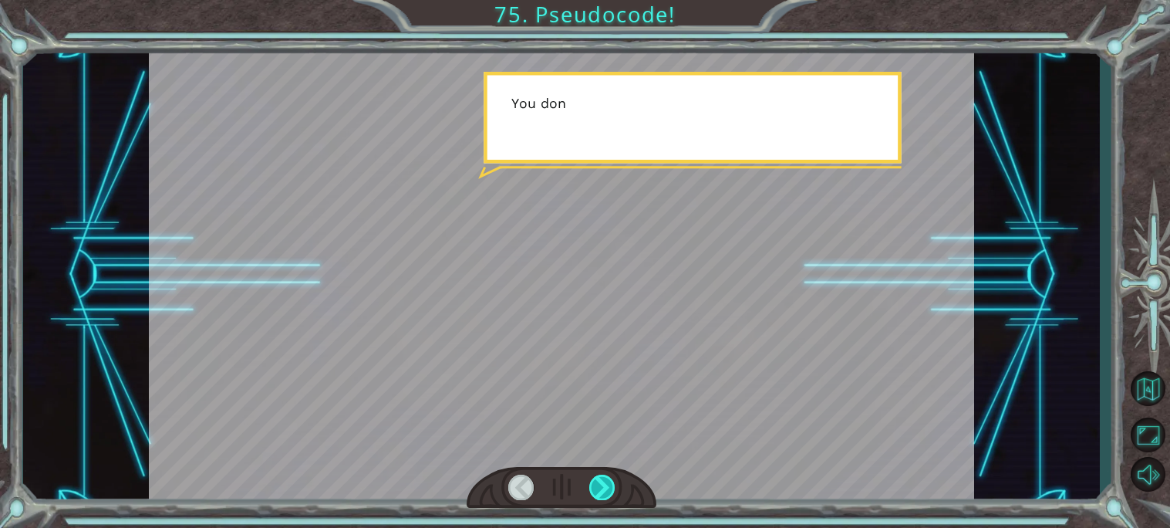
click at [597, 484] on div at bounding box center [602, 486] width 26 height 25
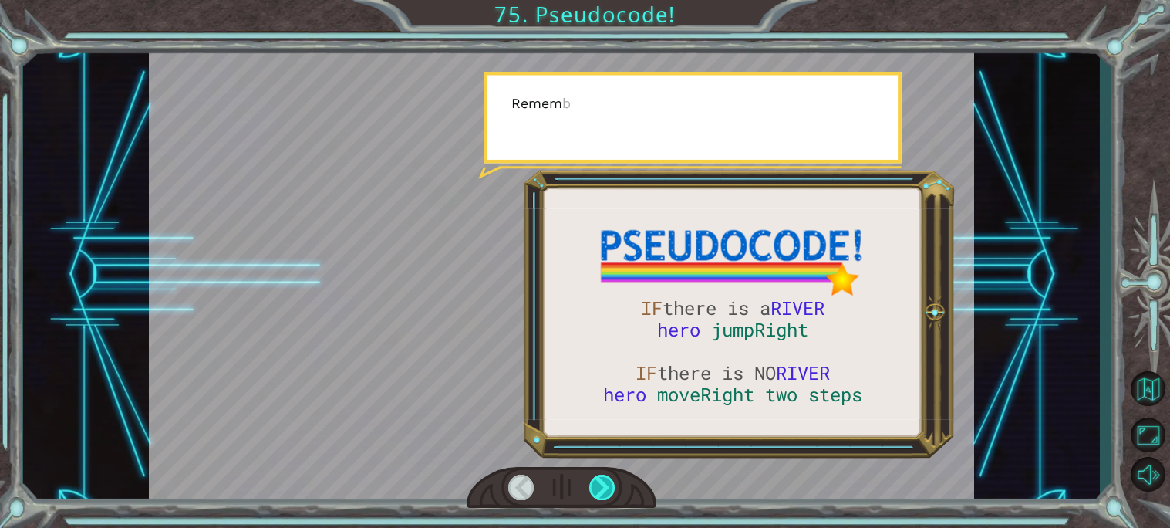
click at [597, 484] on div at bounding box center [602, 486] width 26 height 25
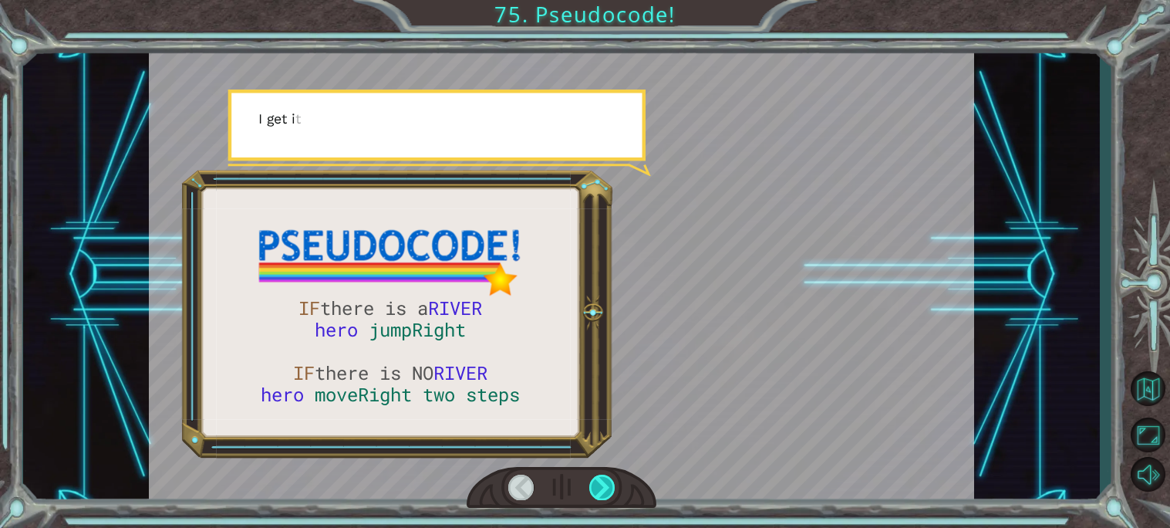
click at [597, 484] on div at bounding box center [602, 486] width 26 height 25
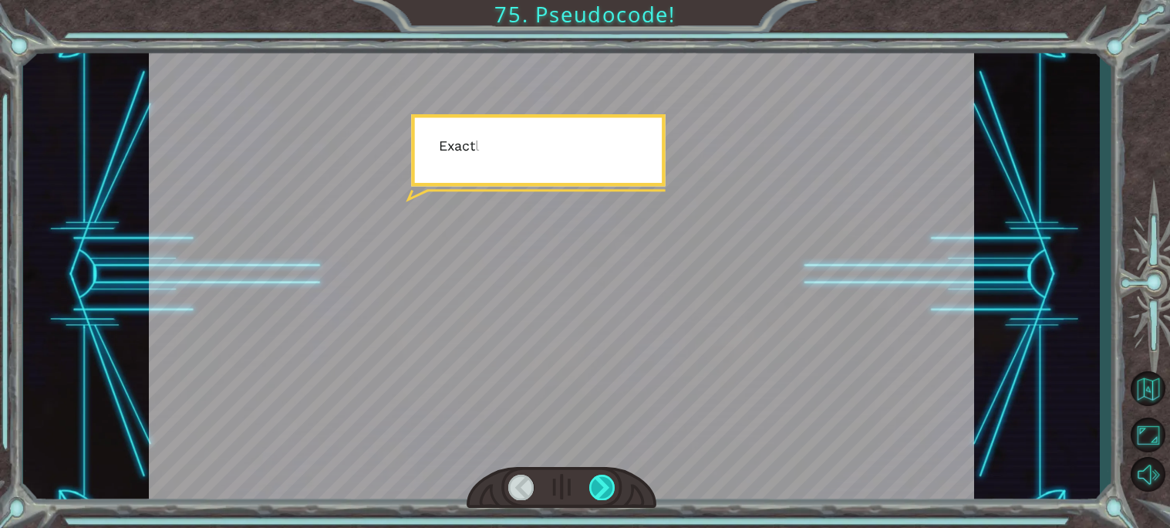
click at [597, 484] on div at bounding box center [602, 486] width 26 height 25
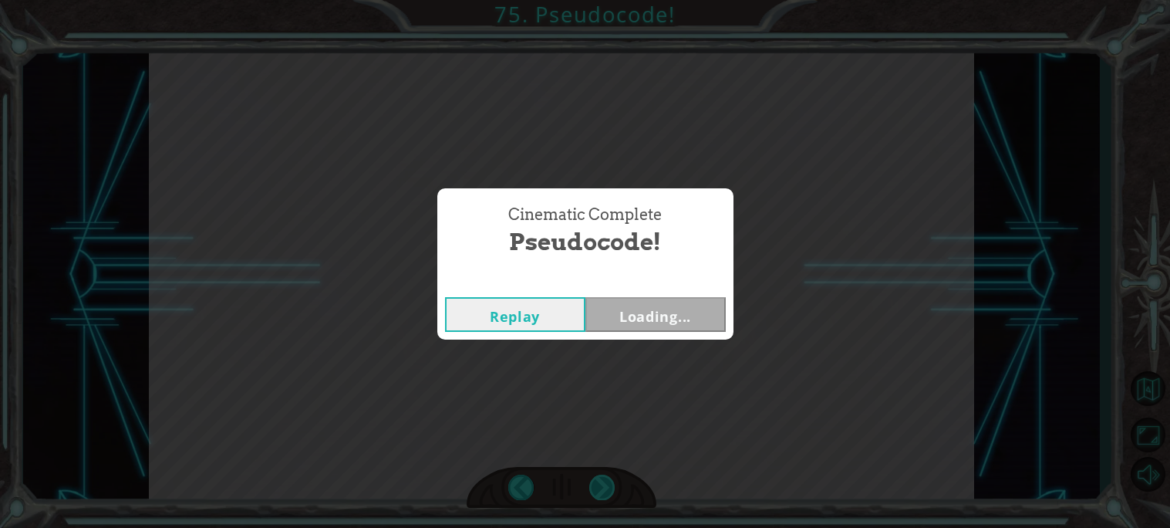
click at [597, 484] on div "Cinematic Complete Pseudocode! Replay Loading..." at bounding box center [585, 264] width 1170 height 528
click at [597, 484] on div "Cinematic Complete Pseudocode! Replay Next" at bounding box center [585, 264] width 1170 height 528
click at [653, 330] on button "Next" at bounding box center [655, 314] width 140 height 35
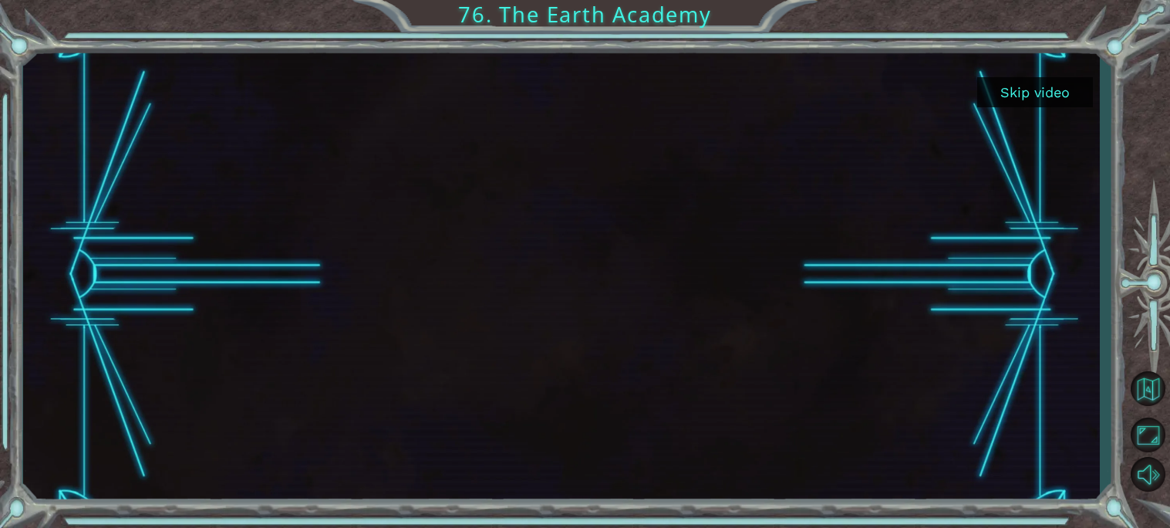
click at [1062, 86] on button "Skip video" at bounding box center [1035, 92] width 116 height 30
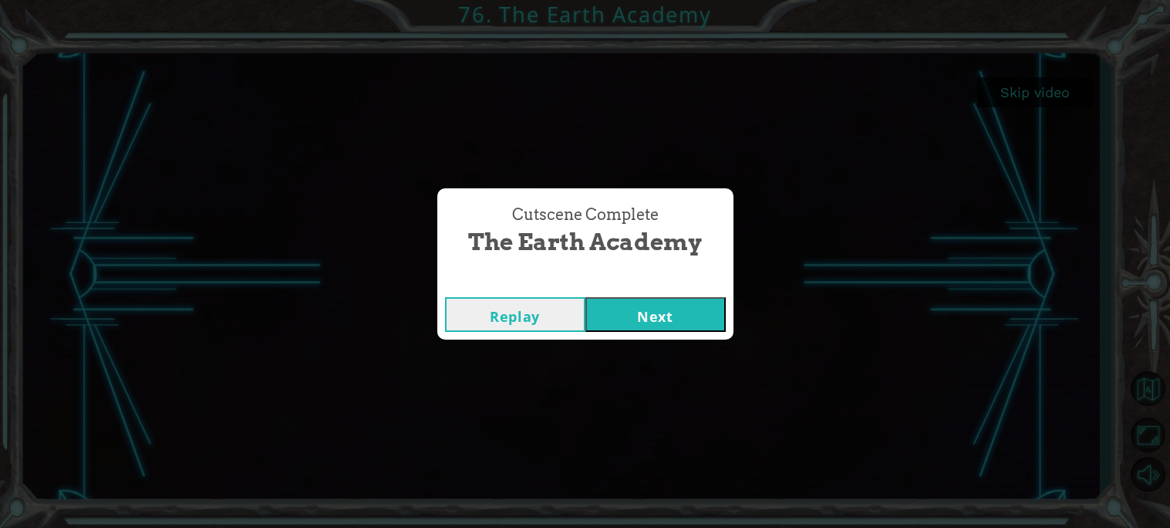
click at [659, 308] on button "Next" at bounding box center [655, 314] width 140 height 35
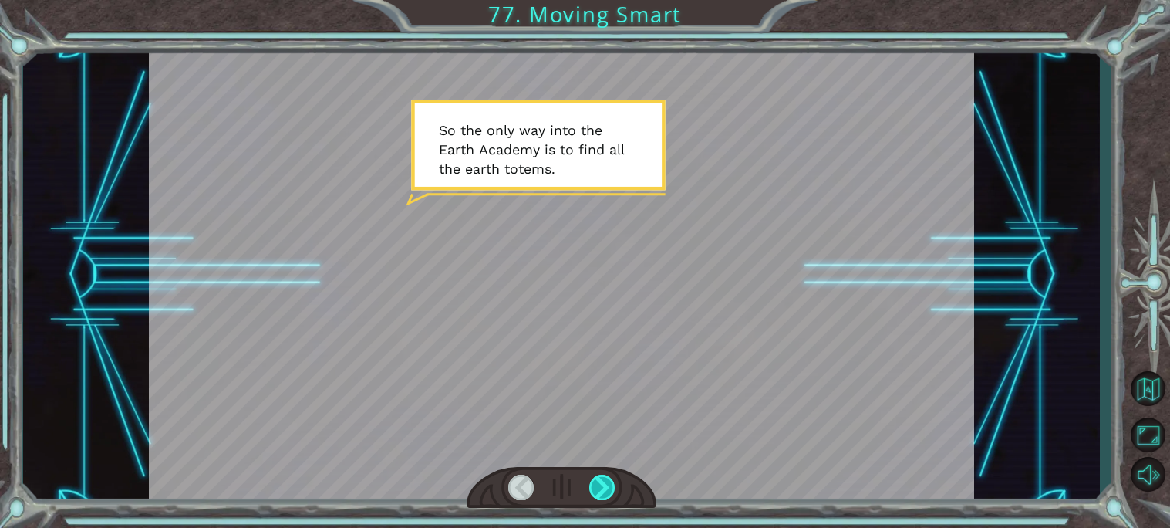
click at [606, 494] on div at bounding box center [602, 486] width 26 height 25
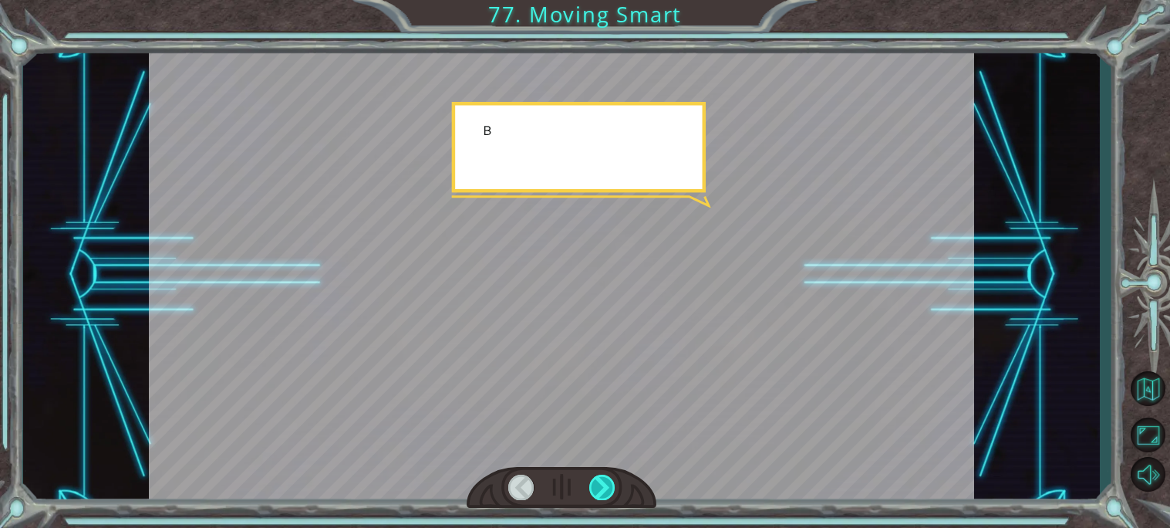
click at [606, 494] on div at bounding box center [602, 486] width 26 height 25
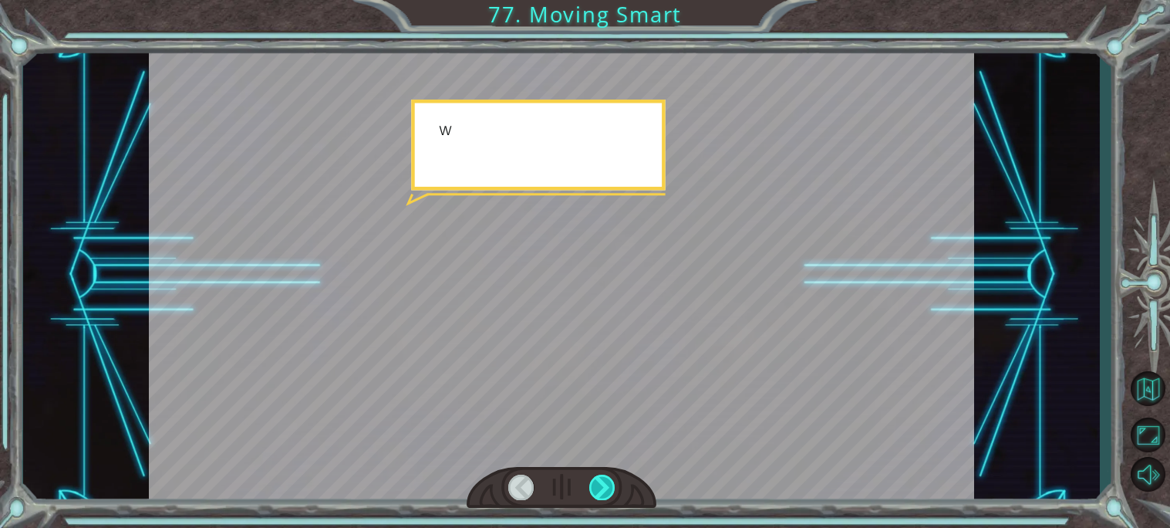
click at [606, 494] on div at bounding box center [602, 486] width 26 height 25
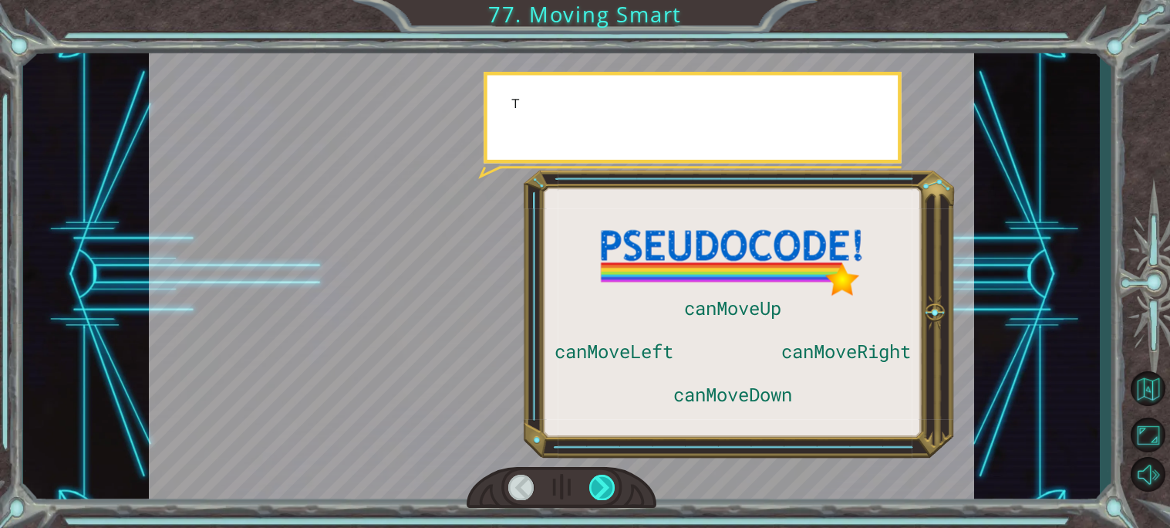
click at [606, 494] on div at bounding box center [602, 486] width 26 height 25
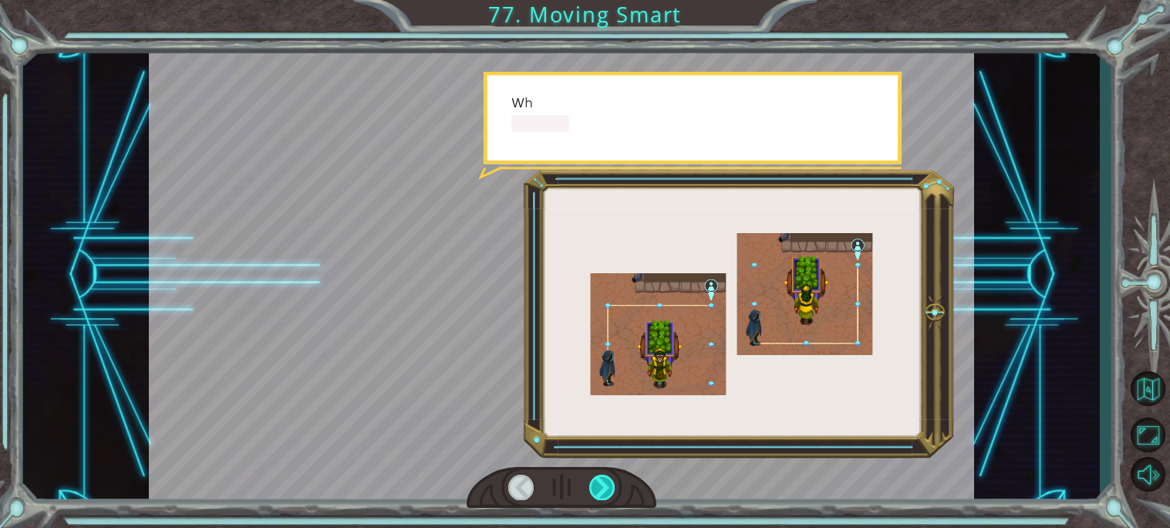
click at [606, 494] on div at bounding box center [602, 486] width 26 height 25
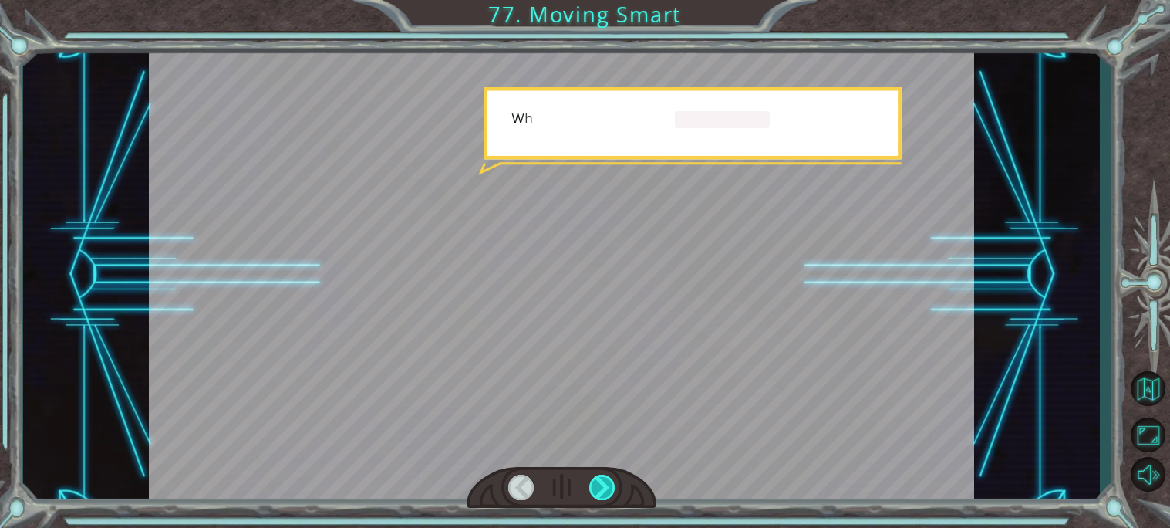
click at [606, 494] on div at bounding box center [602, 486] width 26 height 25
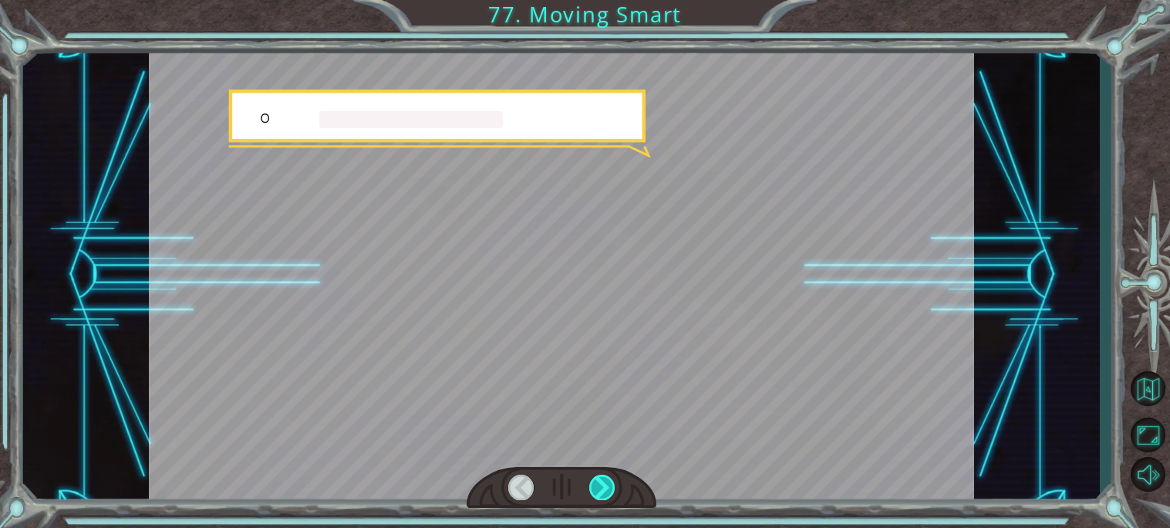
click at [606, 494] on div at bounding box center [602, 486] width 26 height 25
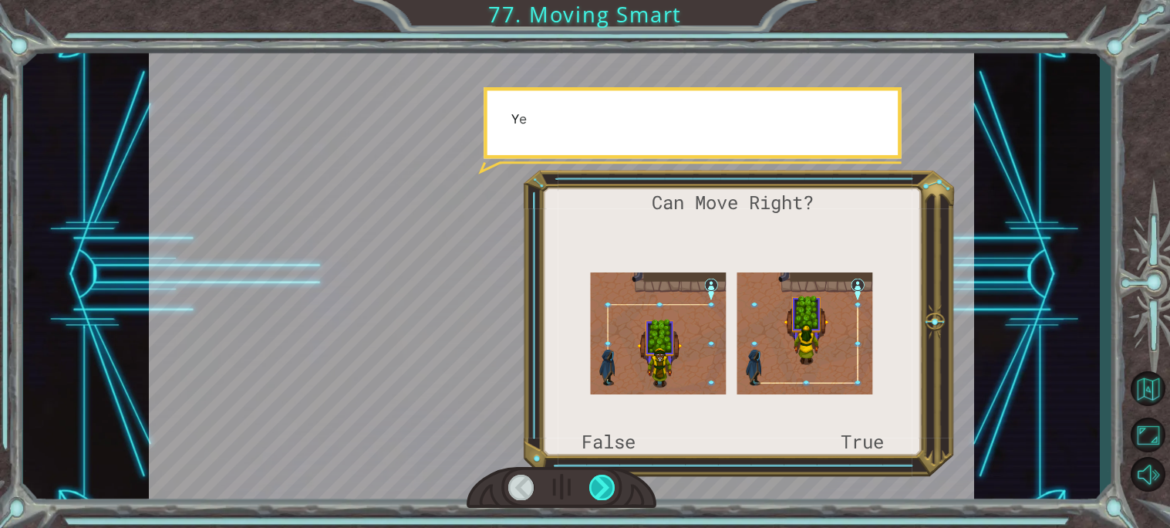
click at [606, 494] on div at bounding box center [602, 486] width 26 height 25
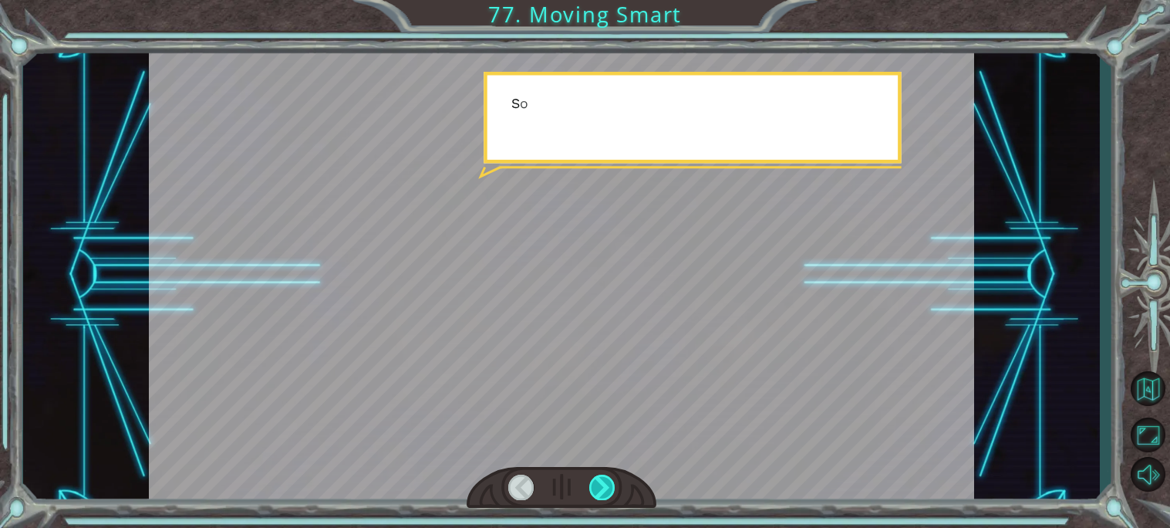
click at [606, 494] on div at bounding box center [602, 486] width 26 height 25
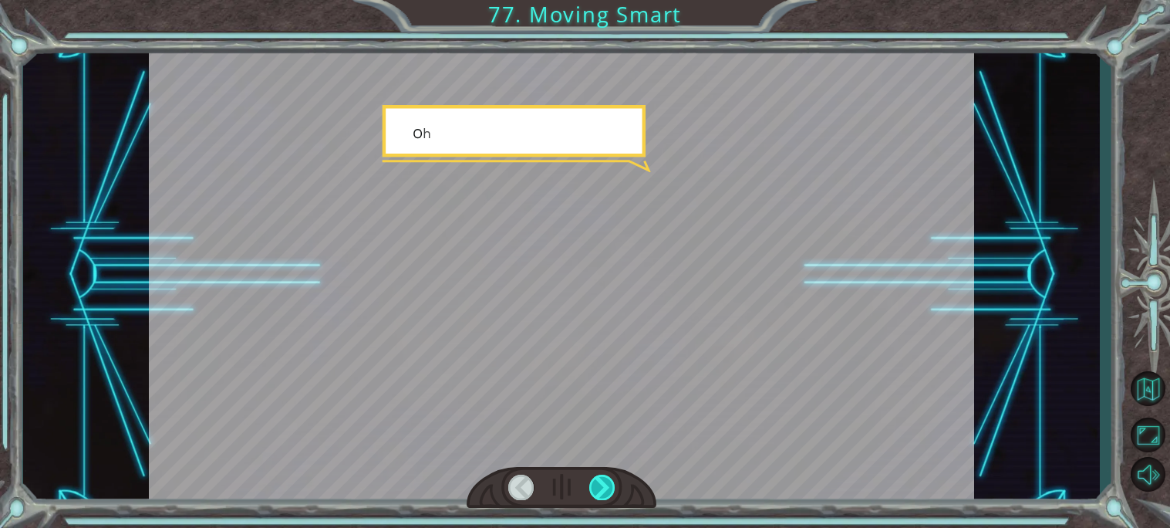
click at [606, 494] on div at bounding box center [602, 486] width 26 height 25
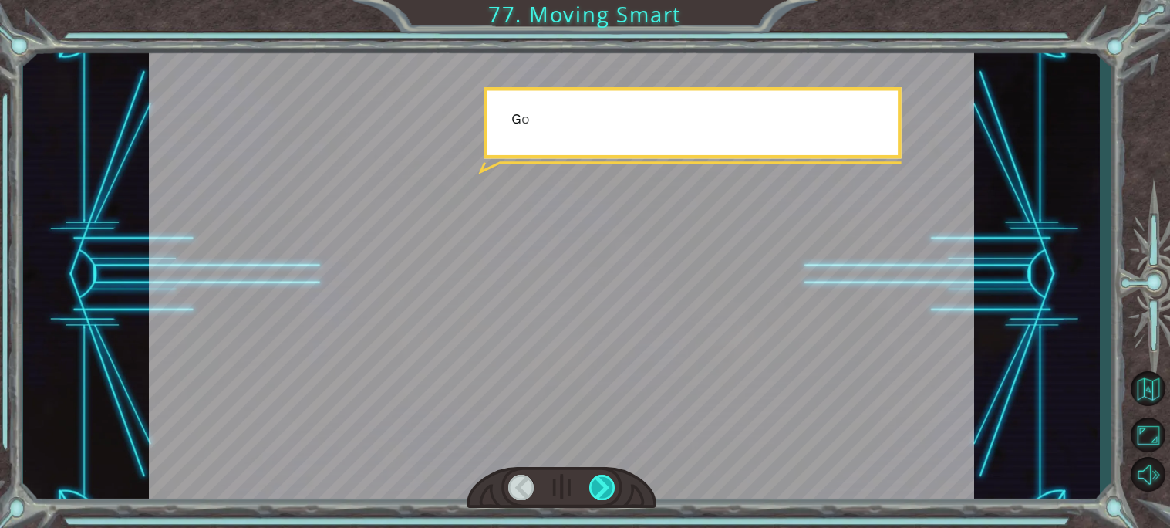
click at [606, 494] on div at bounding box center [602, 486] width 26 height 25
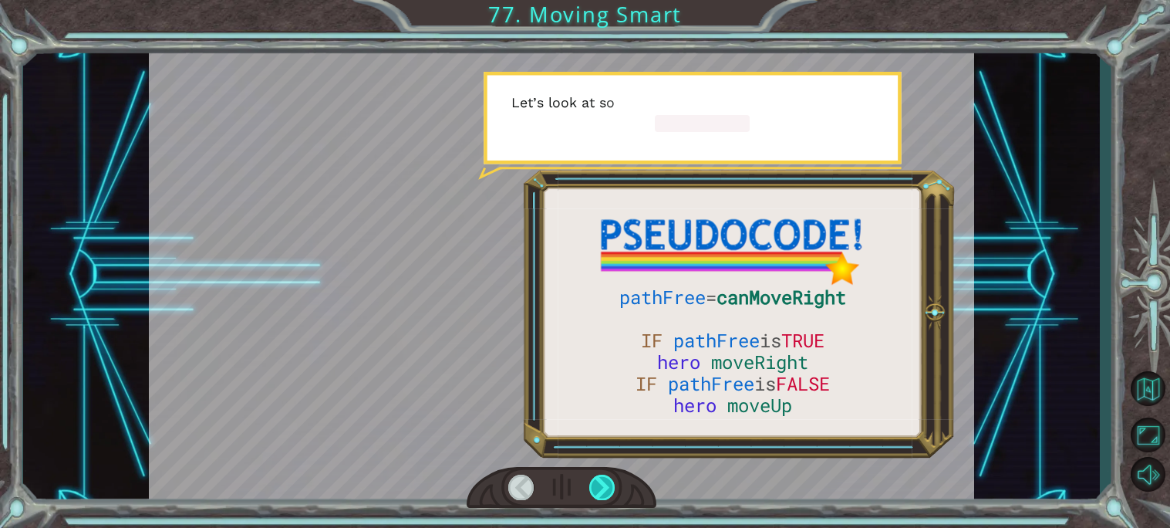
click at [606, 494] on div at bounding box center [602, 486] width 26 height 25
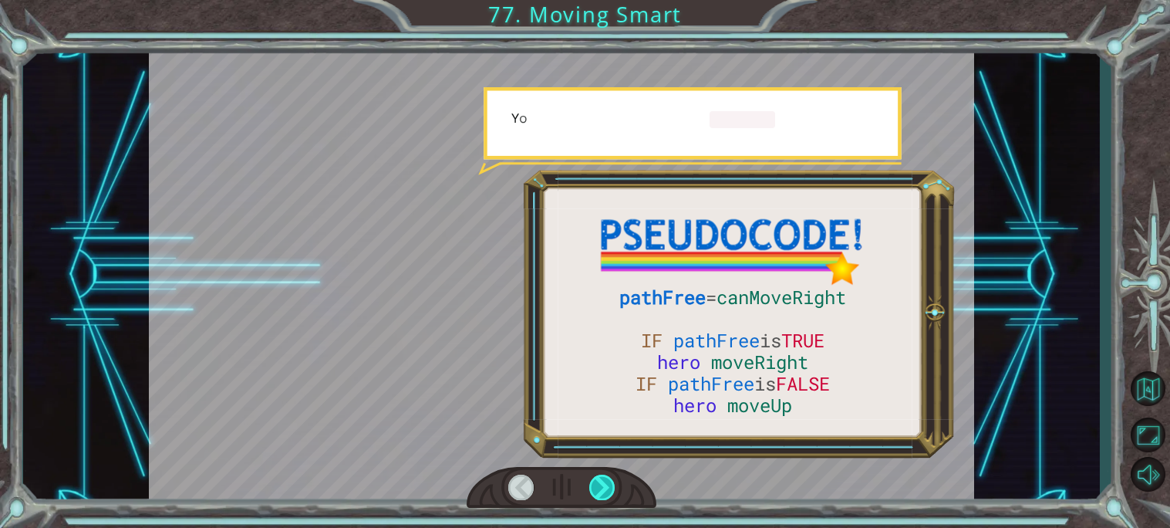
click at [606, 494] on div at bounding box center [602, 486] width 26 height 25
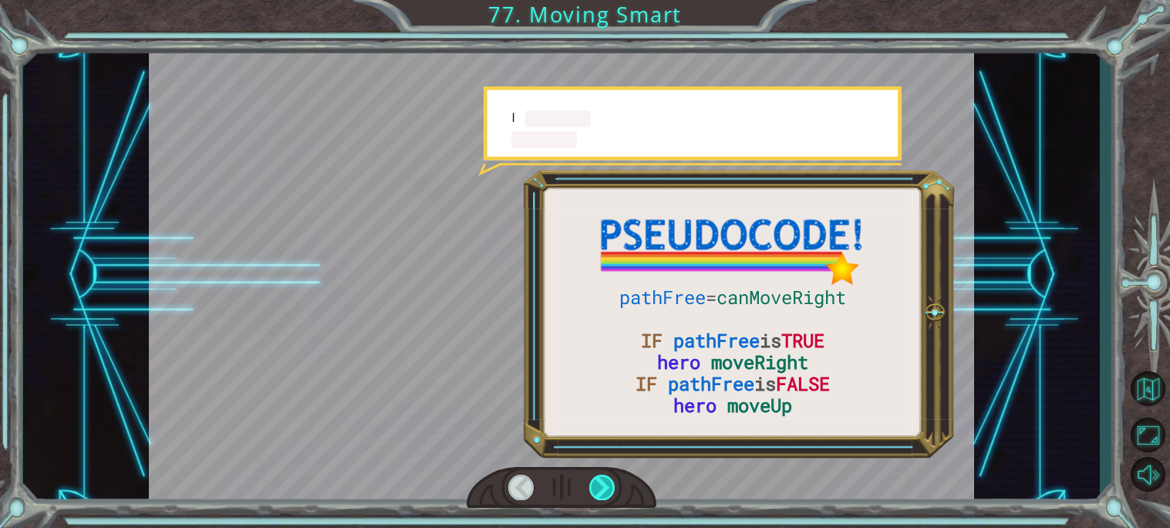
click at [606, 494] on div at bounding box center [602, 486] width 26 height 25
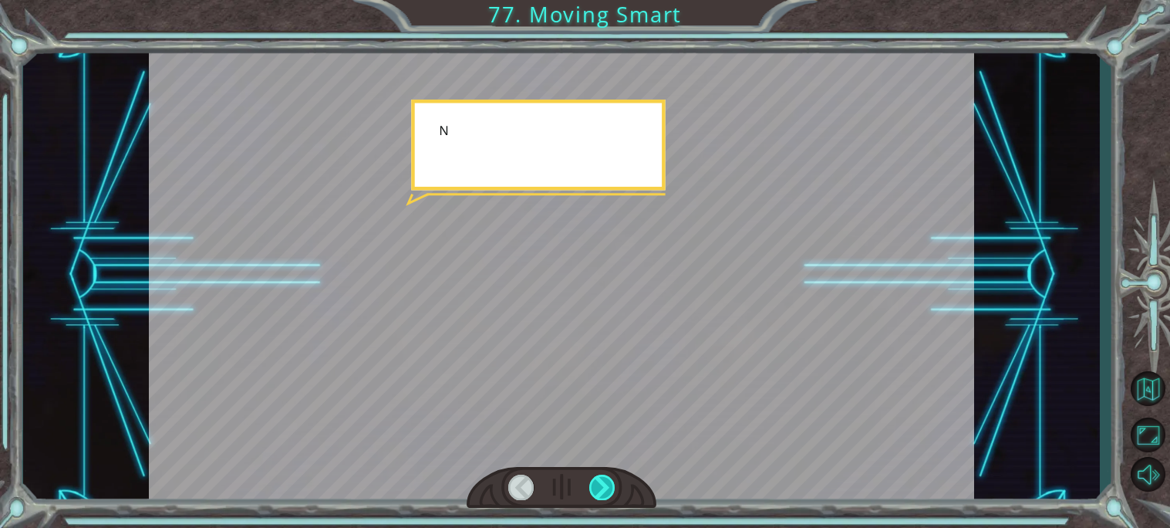
click at [606, 494] on div at bounding box center [602, 486] width 26 height 25
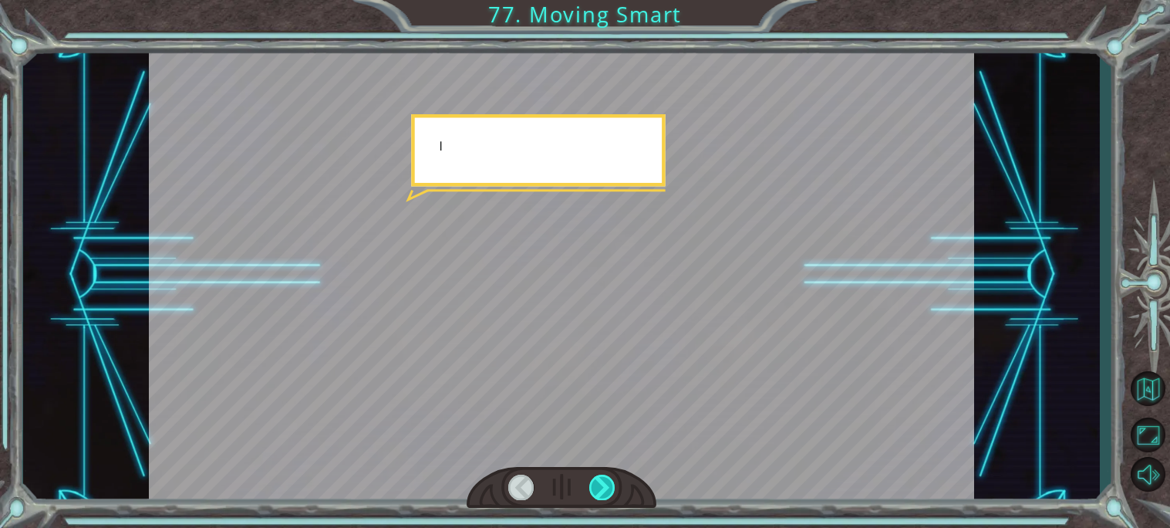
click at [606, 494] on div at bounding box center [602, 486] width 26 height 25
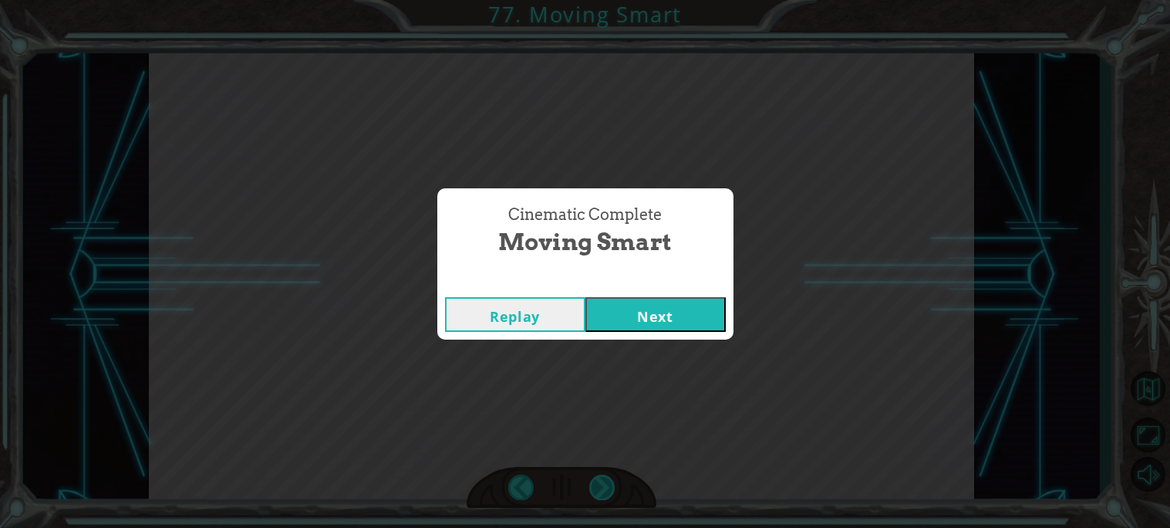
click at [606, 494] on div "Cinematic Complete Moving Smart Replay Next" at bounding box center [585, 264] width 1170 height 528
click at [653, 299] on button "Next" at bounding box center [655, 314] width 140 height 35
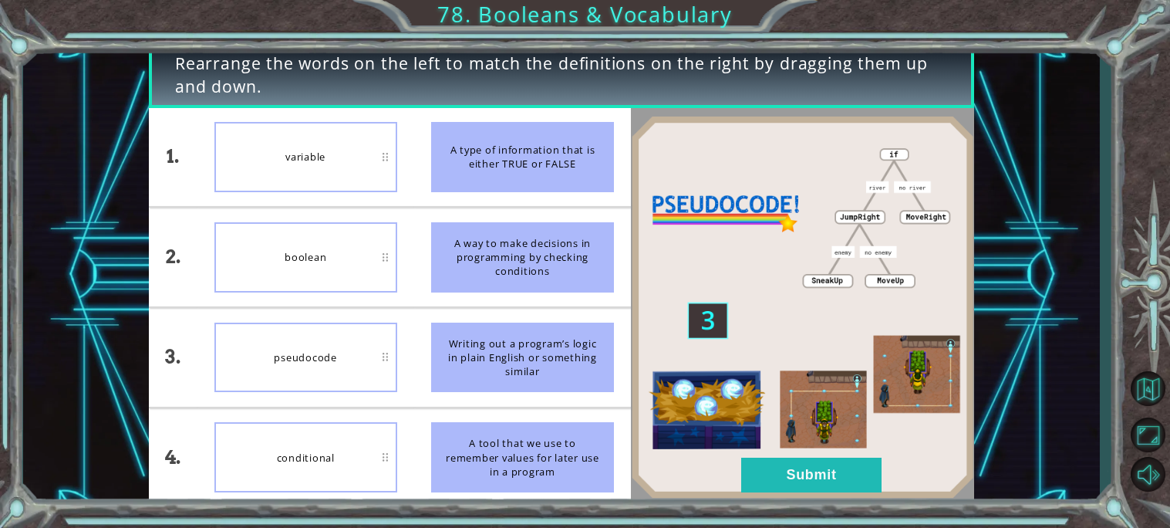
click at [801, 503] on div at bounding box center [802, 307] width 343 height 399
click at [786, 481] on button "Submit" at bounding box center [811, 474] width 140 height 35
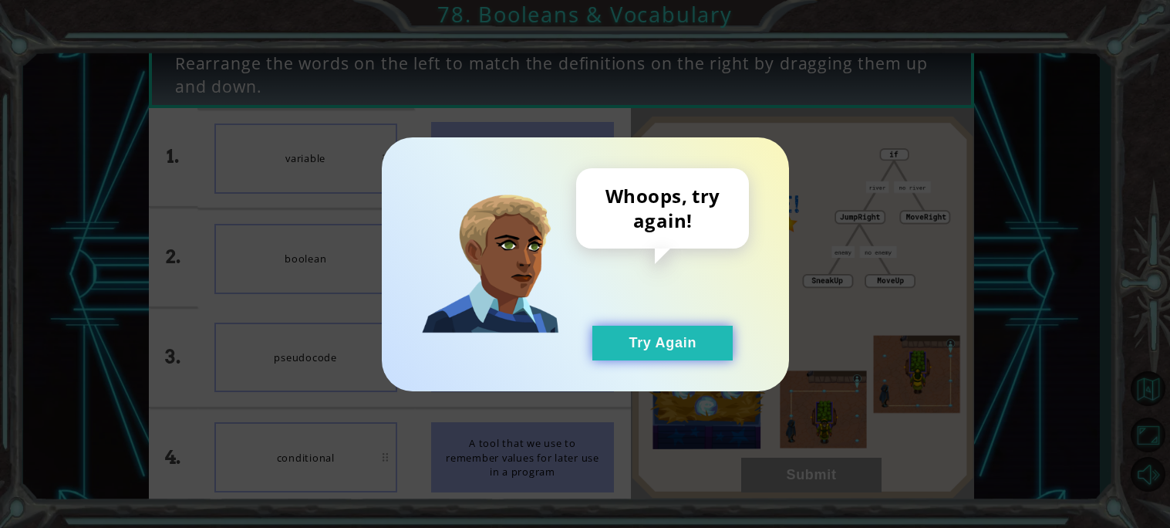
click at [647, 336] on button "Try Again" at bounding box center [662, 343] width 140 height 35
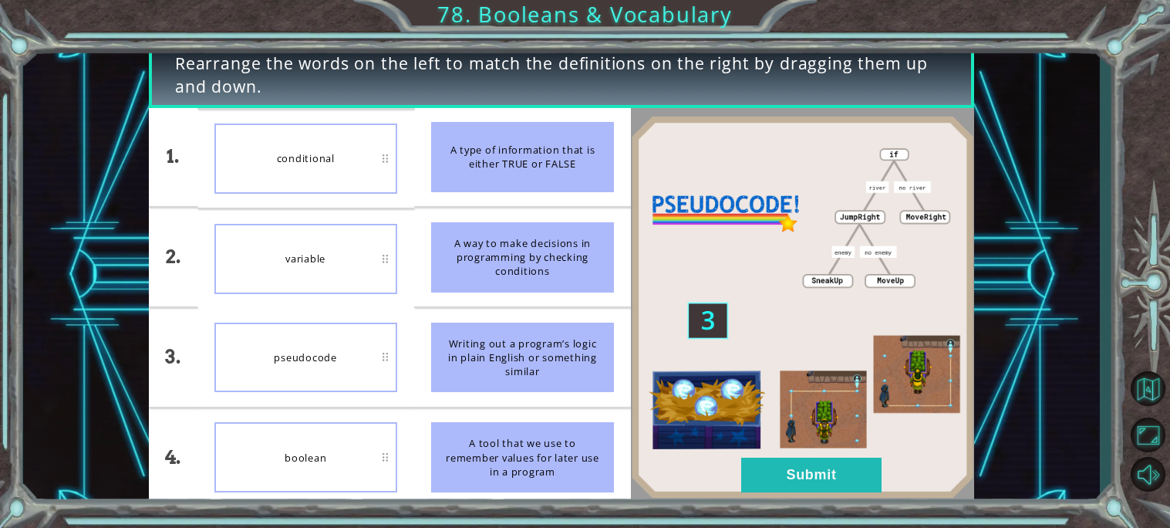
drag, startPoint x: 375, startPoint y: 449, endPoint x: 377, endPoint y: 228, distance: 220.6
click at [377, 228] on ul "conditional variable pseudocode boolean" at bounding box center [305, 307] width 217 height 399
click at [354, 179] on div "conditional" at bounding box center [305, 158] width 183 height 70
click at [799, 470] on button "Submit" at bounding box center [811, 474] width 140 height 35
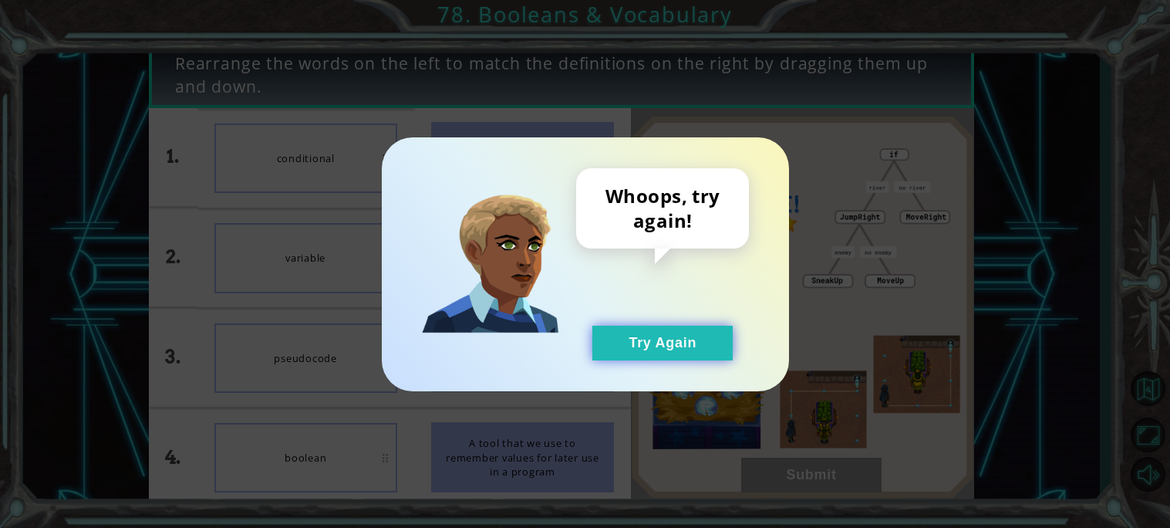
click at [663, 336] on button "Try Again" at bounding box center [662, 343] width 140 height 35
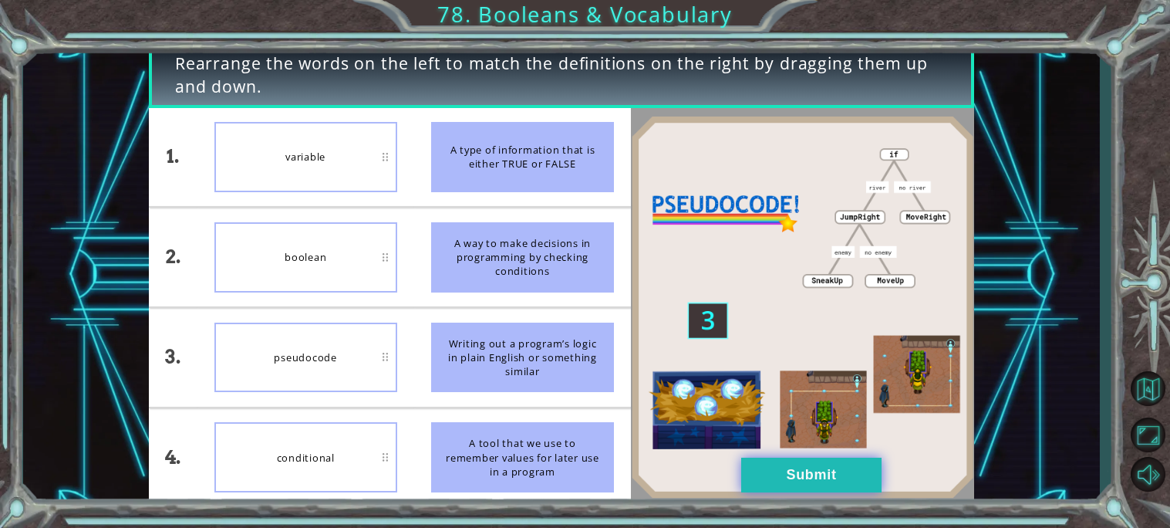
click at [761, 475] on button "Submit" at bounding box center [811, 474] width 140 height 35
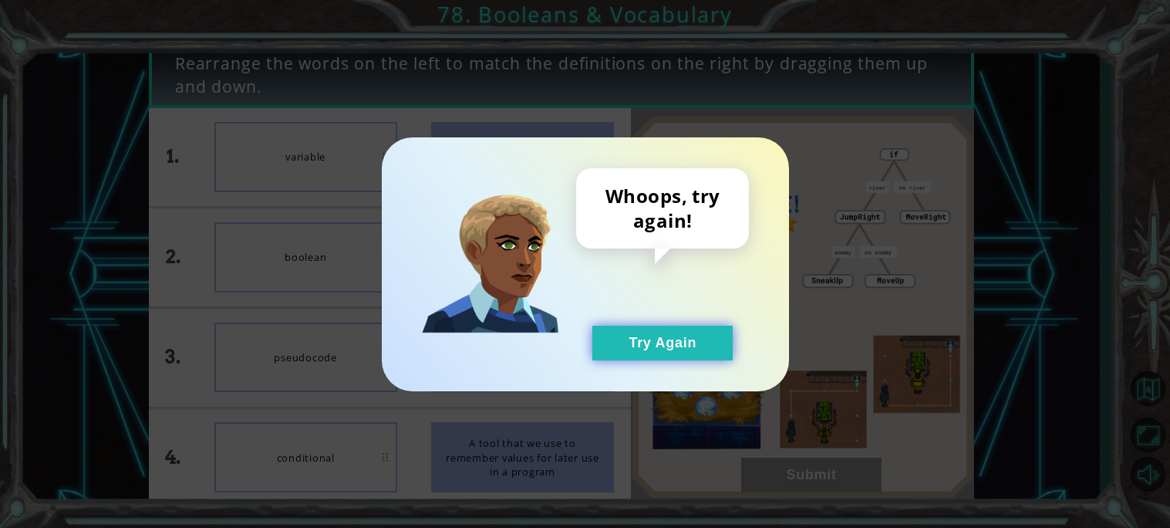
click at [711, 326] on button "Try Again" at bounding box center [662, 343] width 140 height 35
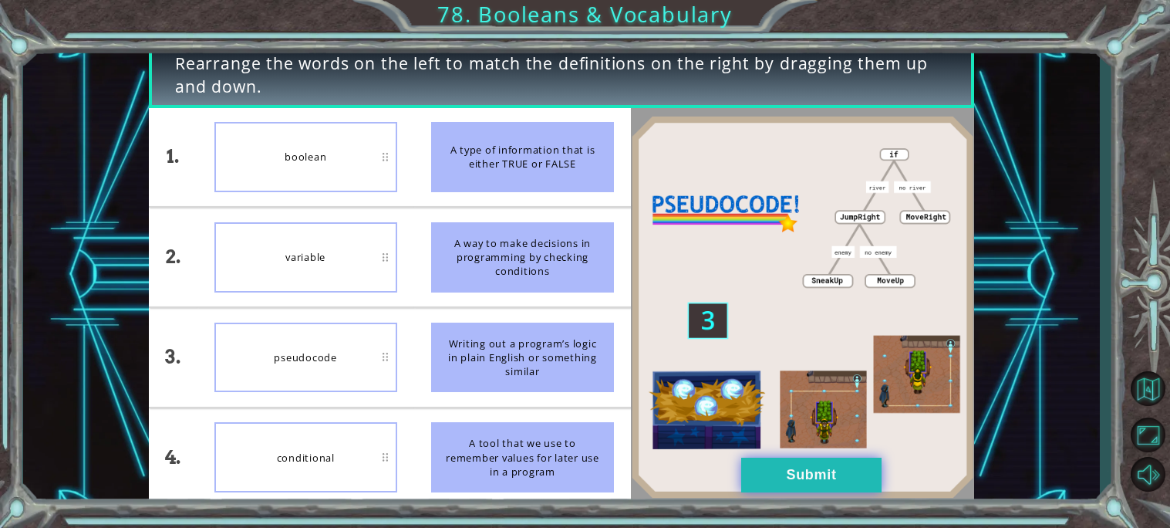
click at [778, 459] on button "Submit" at bounding box center [811, 474] width 140 height 35
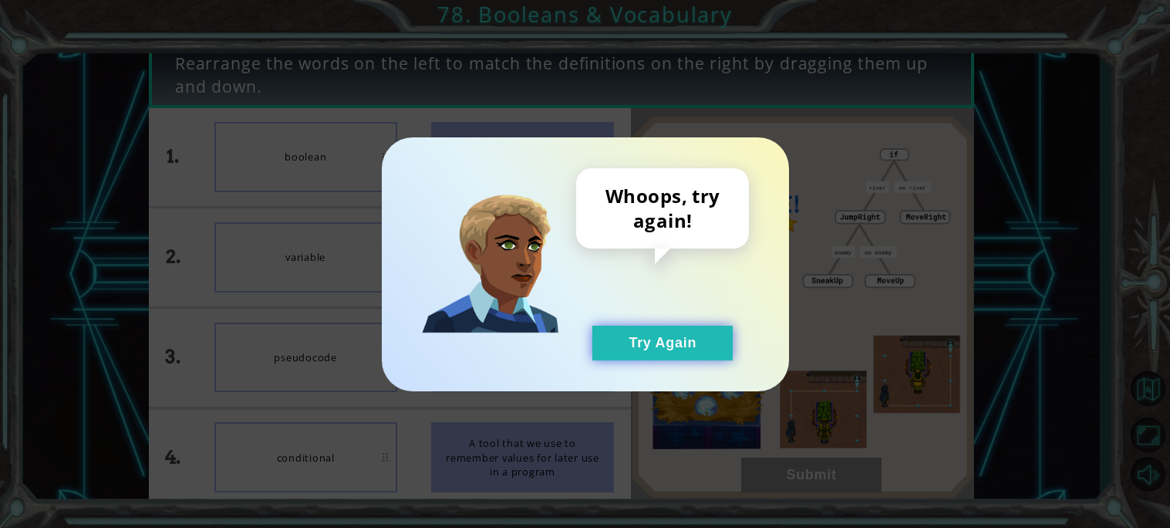
click at [679, 356] on button "Try Again" at bounding box center [662, 343] width 140 height 35
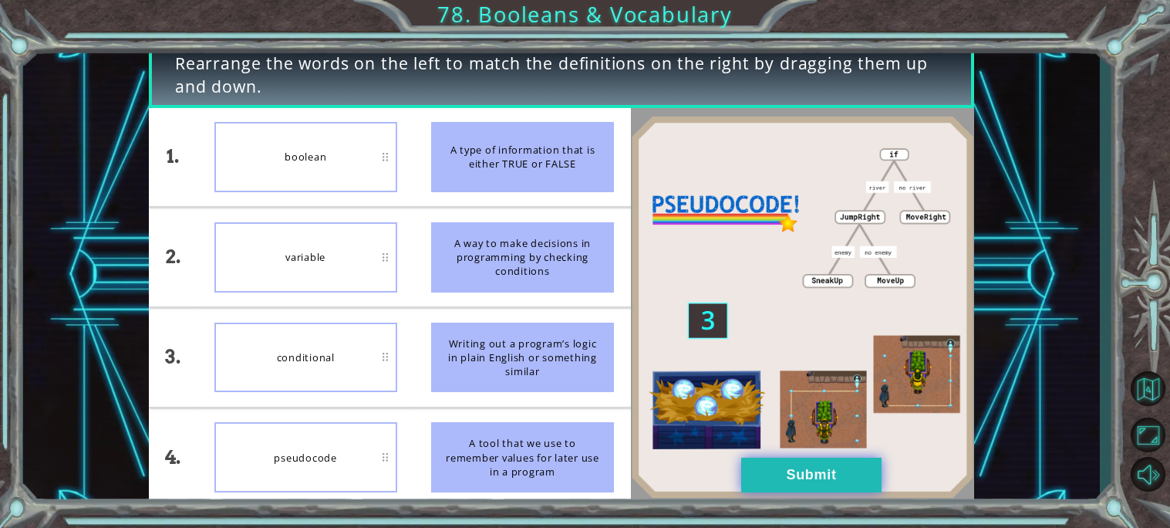
click at [798, 474] on button "Submit" at bounding box center [811, 474] width 140 height 35
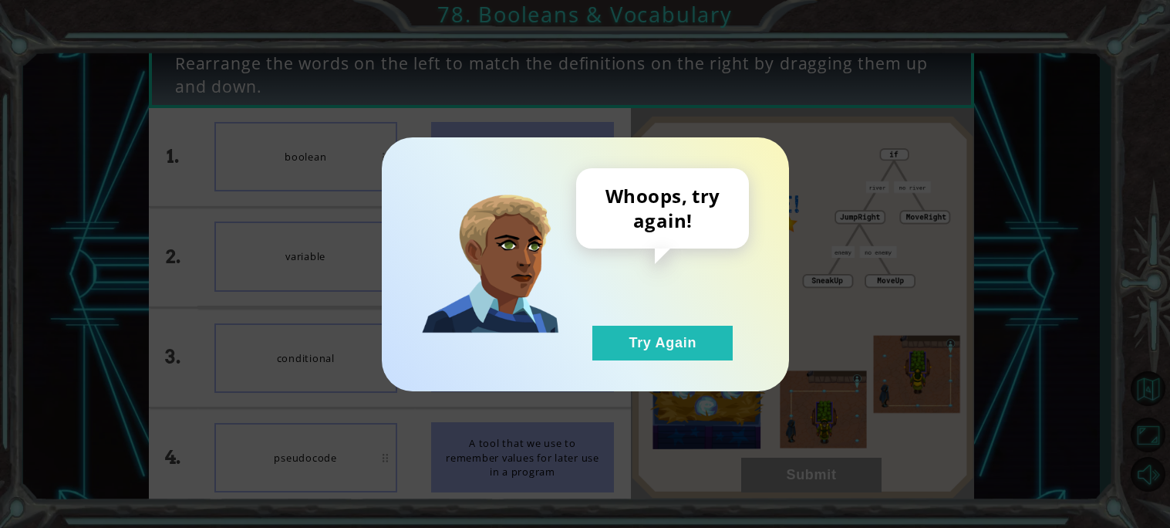
click at [606, 318] on div "Whoops, try again! Try Again" at bounding box center [662, 264] width 173 height 192
click at [625, 339] on button "Try Again" at bounding box center [662, 343] width 140 height 35
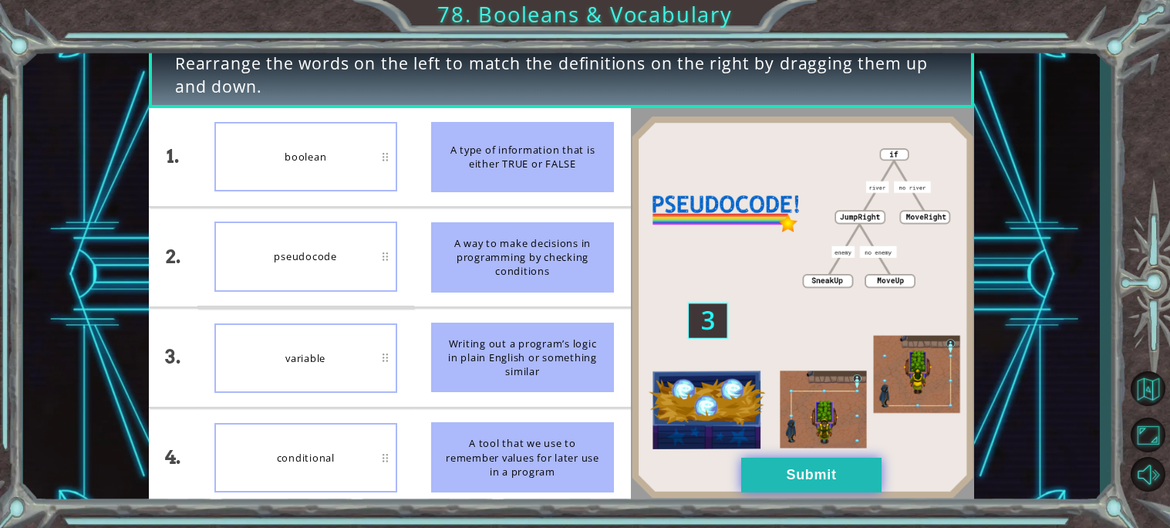
click at [852, 490] on button "Submit" at bounding box center [811, 474] width 140 height 35
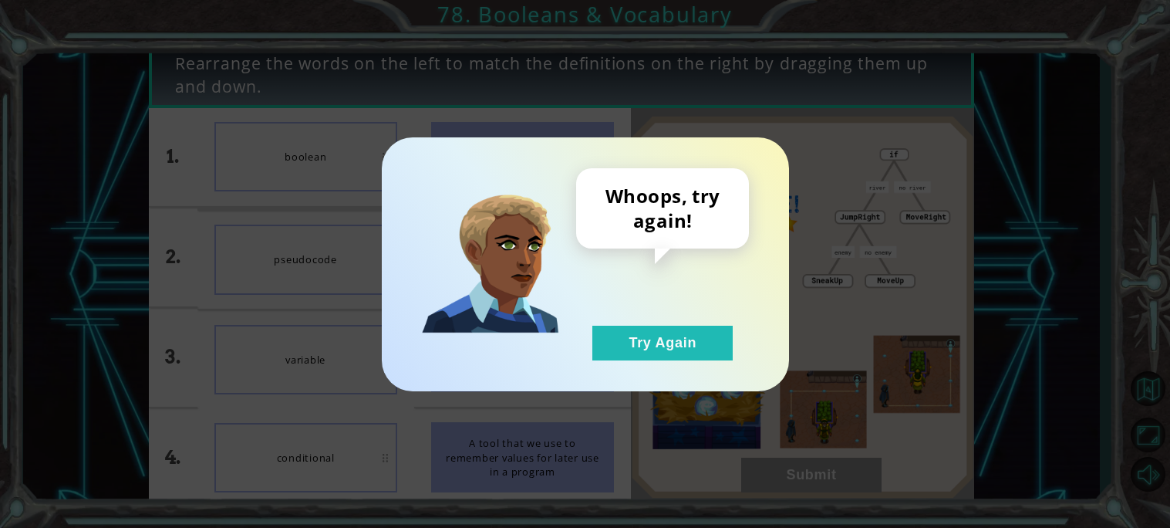
click at [597, 297] on div "Whoops, try again! Try Again" at bounding box center [662, 264] width 173 height 192
click at [657, 343] on button "Try Again" at bounding box center [662, 343] width 140 height 35
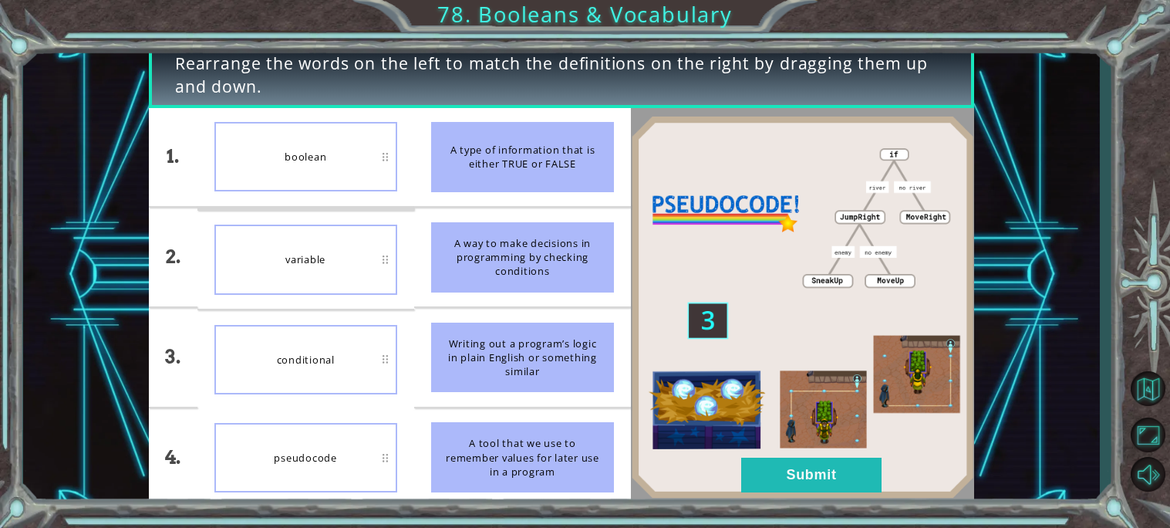
click at [801, 499] on div at bounding box center [802, 307] width 343 height 399
click at [796, 480] on button "Submit" at bounding box center [811, 474] width 140 height 35
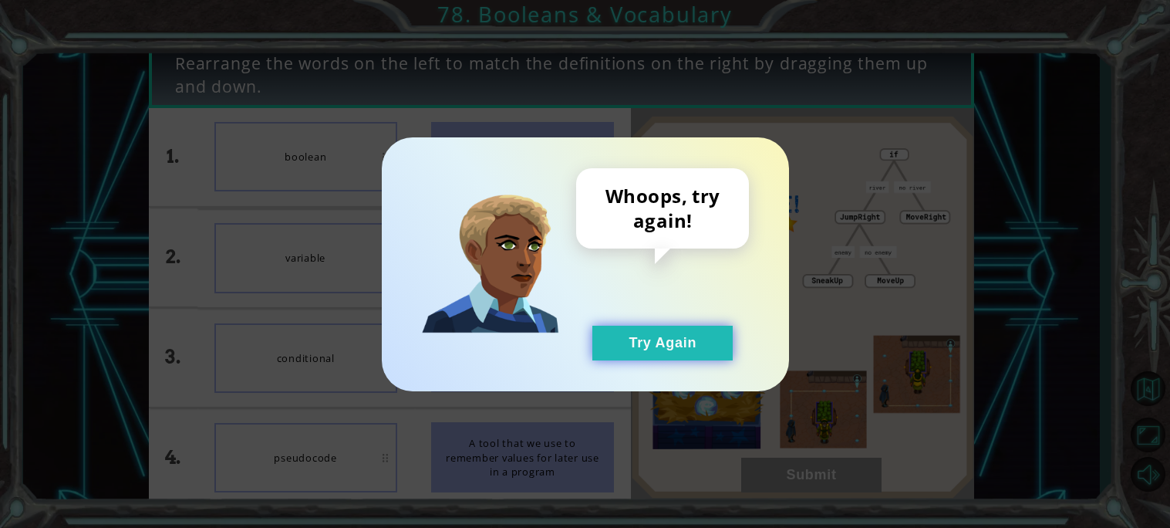
click at [658, 343] on button "Try Again" at bounding box center [662, 343] width 140 height 35
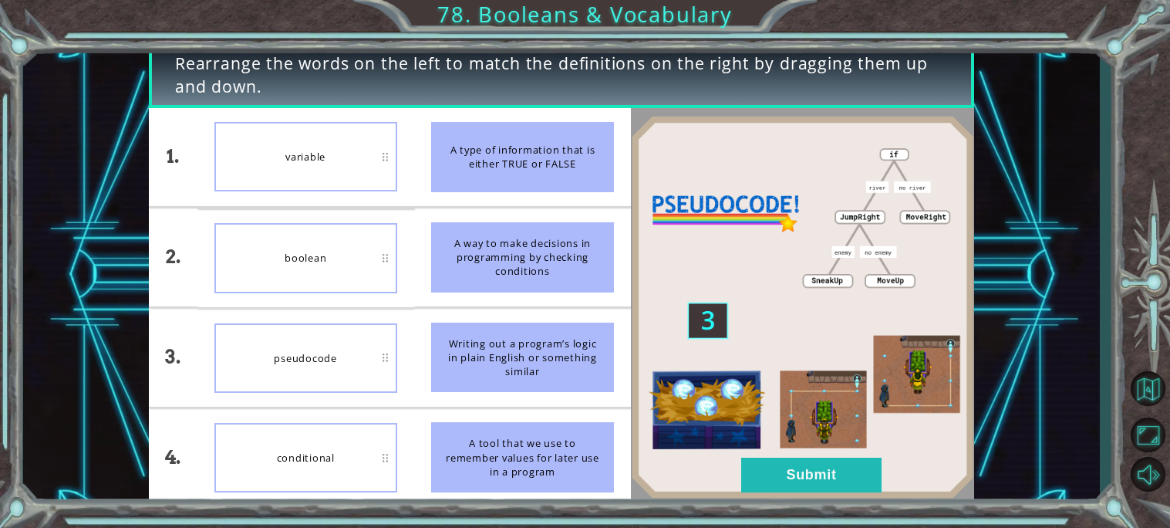
click at [814, 493] on img at bounding box center [802, 307] width 343 height 383
click at [793, 472] on button "Submit" at bounding box center [811, 474] width 140 height 35
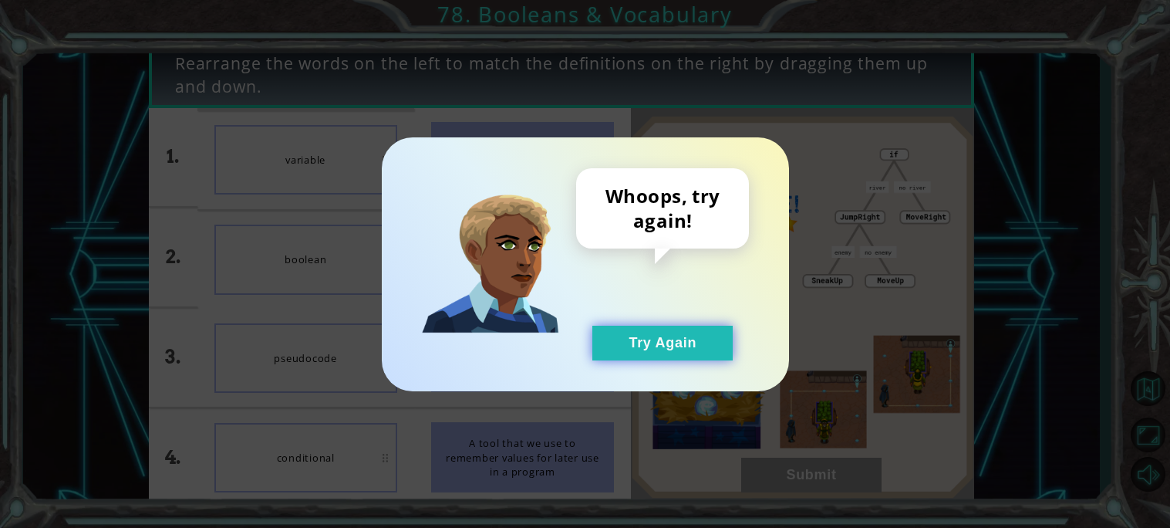
click at [634, 326] on button "Try Again" at bounding box center [662, 343] width 140 height 35
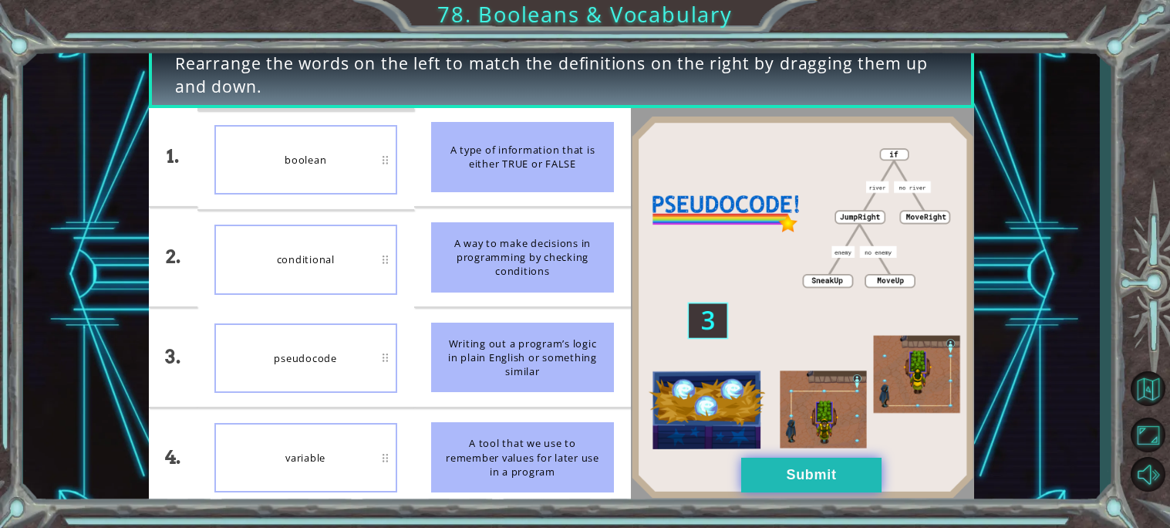
click at [796, 466] on button "Submit" at bounding box center [811, 474] width 140 height 35
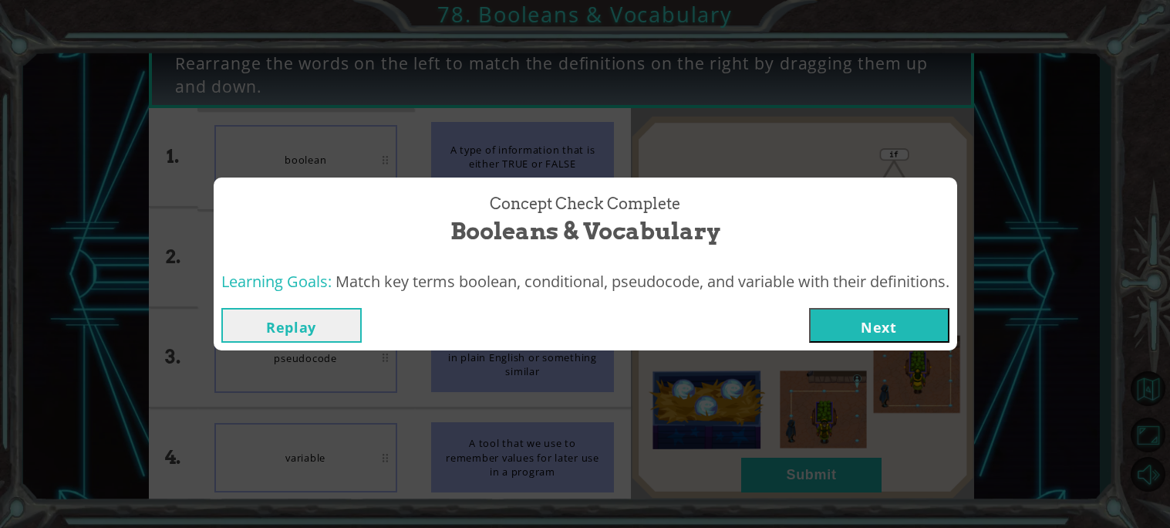
click at [897, 328] on button "Next" at bounding box center [879, 325] width 140 height 35
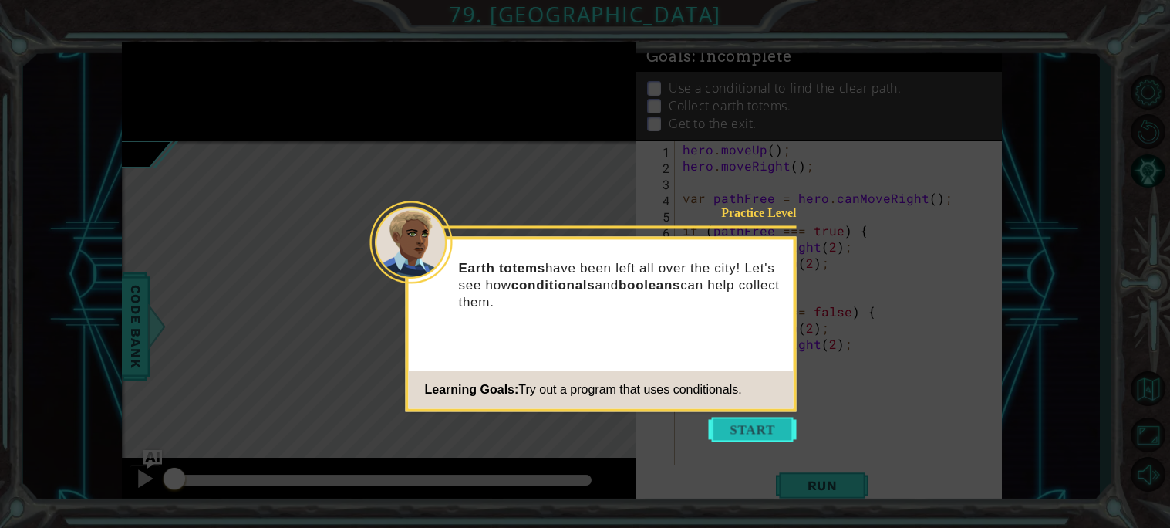
click at [763, 420] on button "Start" at bounding box center [753, 429] width 88 height 25
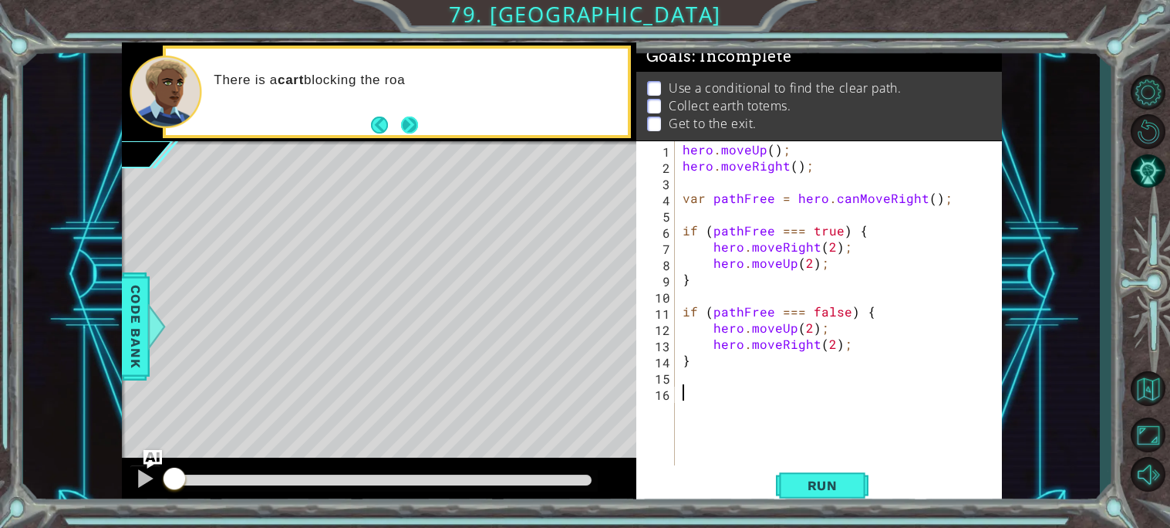
click at [417, 127] on button "Next" at bounding box center [409, 124] width 17 height 17
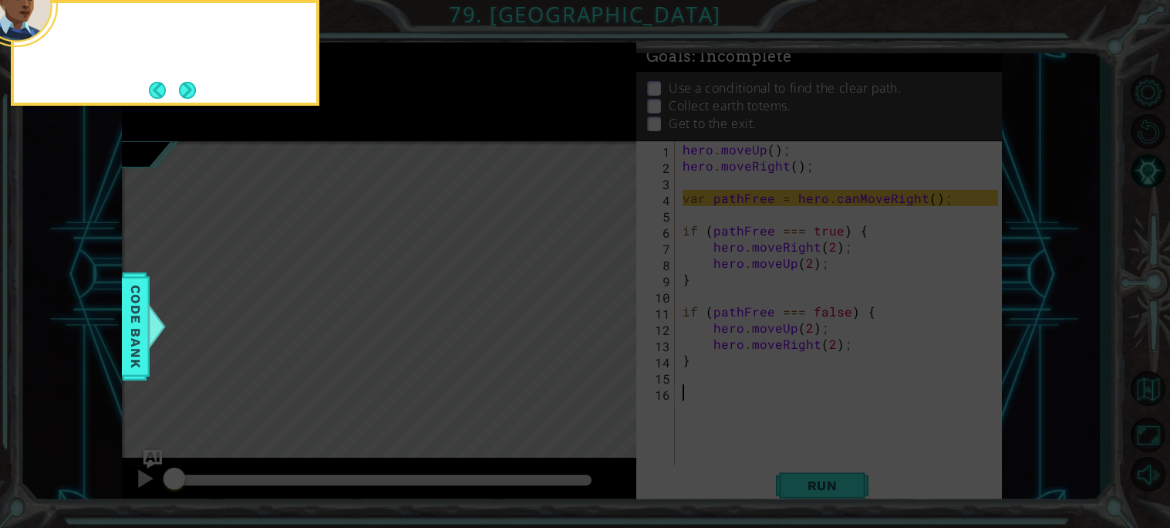
click at [412, 124] on icon at bounding box center [585, 78] width 1170 height 897
click at [179, 82] on button "Next" at bounding box center [187, 90] width 17 height 17
click at [193, 94] on button "Next" at bounding box center [187, 90] width 17 height 17
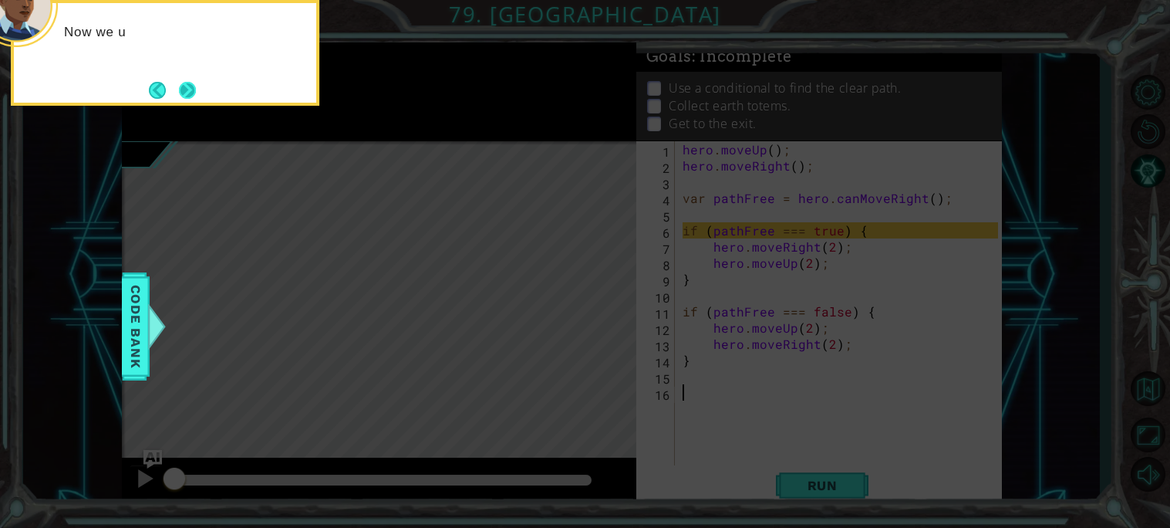
click at [192, 91] on button "Next" at bounding box center [187, 90] width 17 height 17
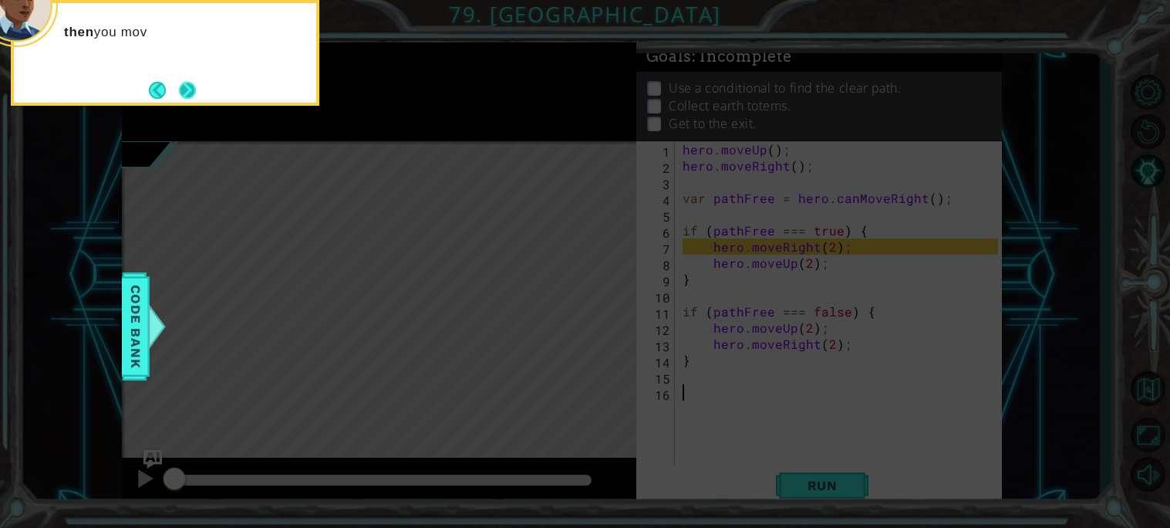
click at [191, 97] on button "Next" at bounding box center [187, 90] width 19 height 19
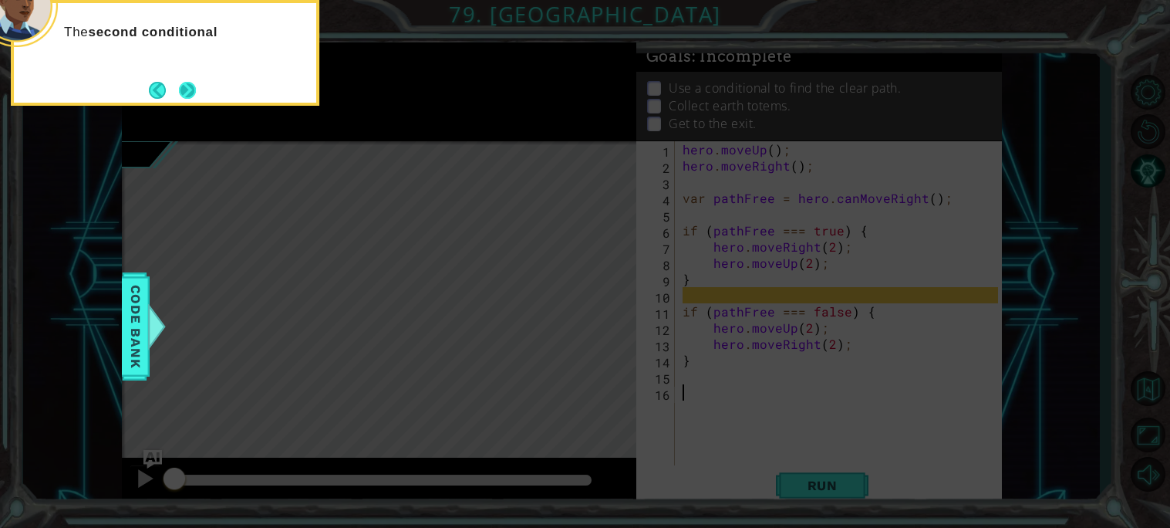
click at [188, 96] on button "Next" at bounding box center [187, 90] width 17 height 17
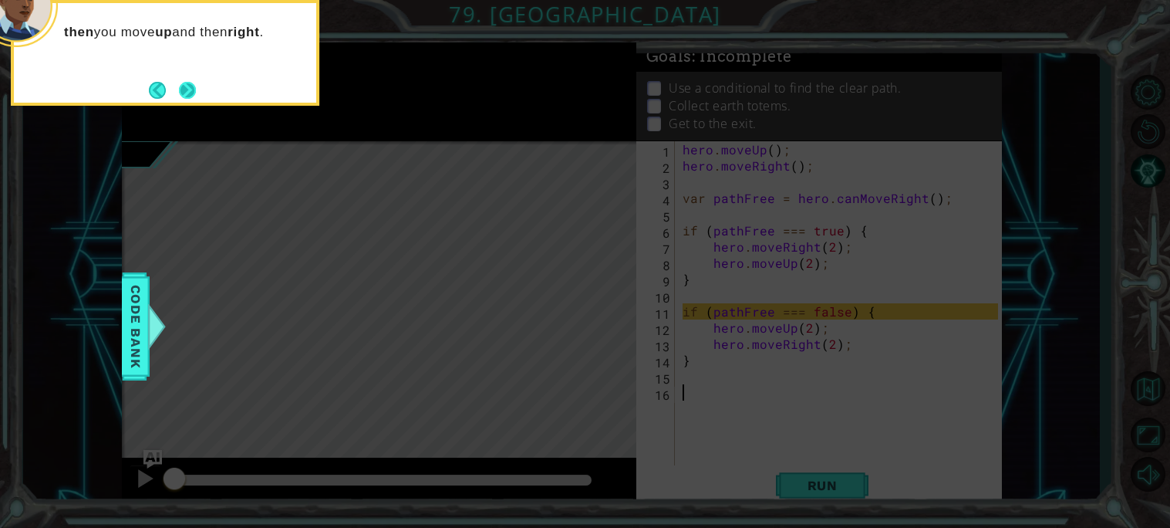
click at [179, 91] on button "Next" at bounding box center [187, 90] width 17 height 17
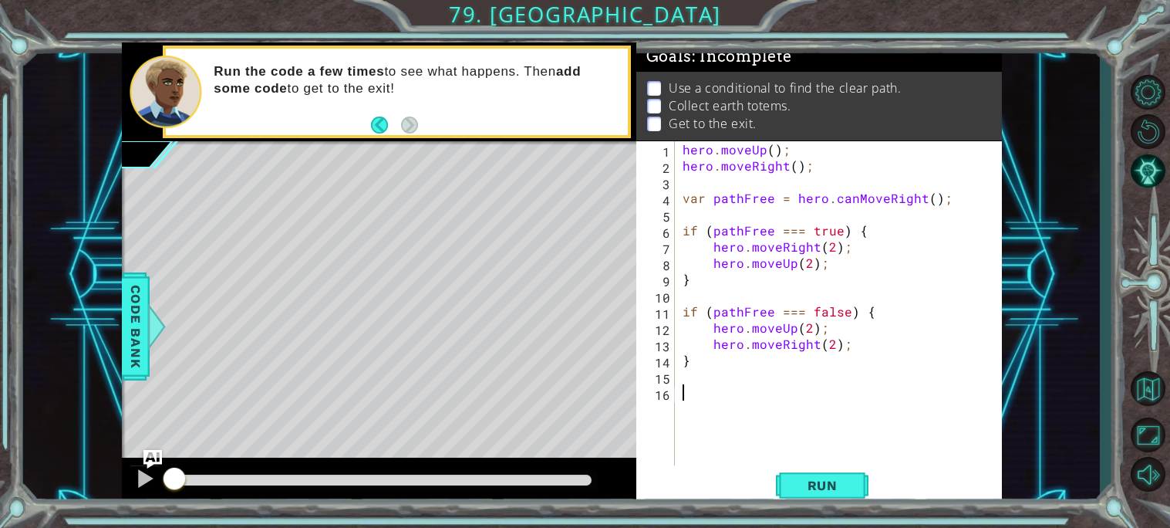
click at [833, 511] on div "1 ההההההההההההההההההההההההההההההההההההההההההההההההההההההההההההההההההההההההההההה…" at bounding box center [585, 264] width 1170 height 528
click at [822, 490] on span "Run" at bounding box center [822, 484] width 61 height 15
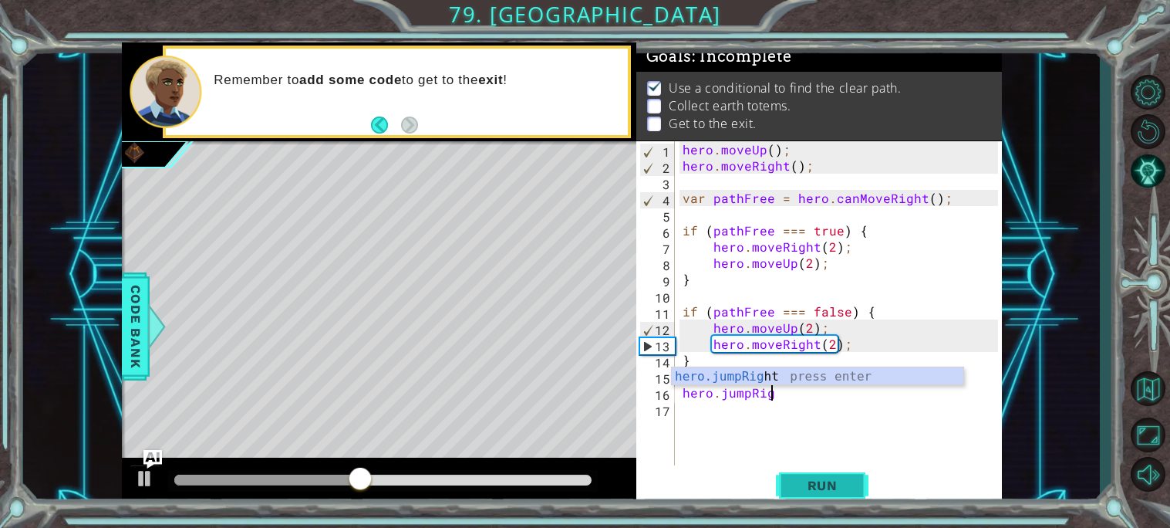
scroll to position [0, 5]
type textarea "hero.jumpRight"
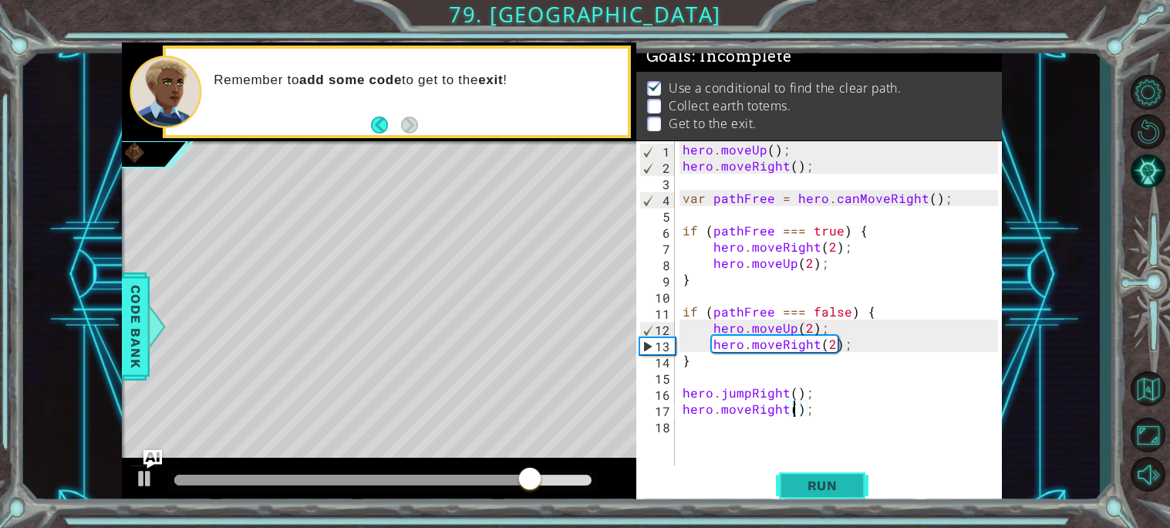
type textarea "hero.moveRight(1);"
click at [764, 424] on div "hero . moveUp ( ) ; hero . moveRight ( ) ; var pathFree = hero . canMoveRight (…" at bounding box center [843, 319] width 326 height 356
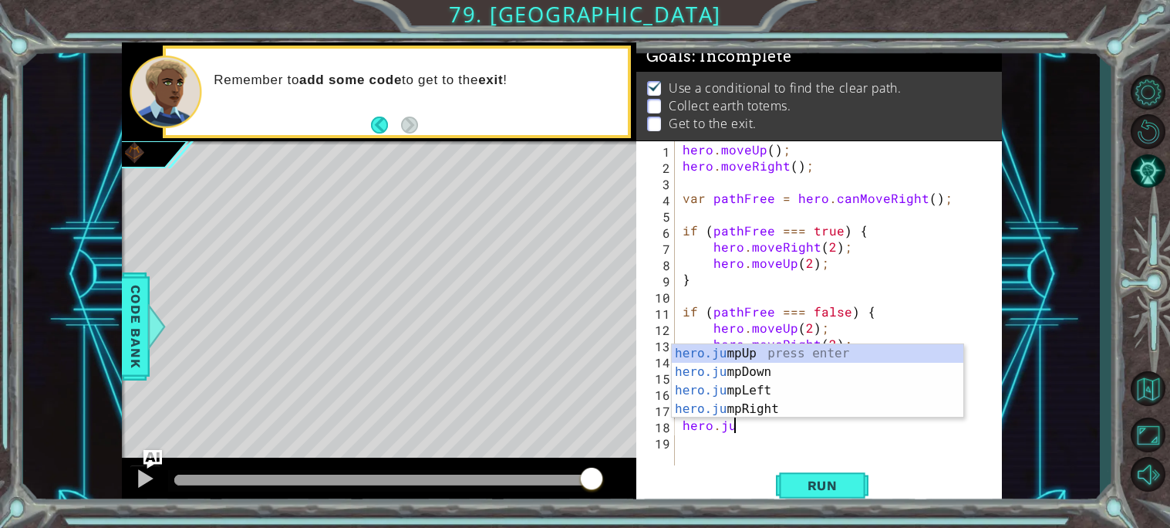
scroll to position [0, 2]
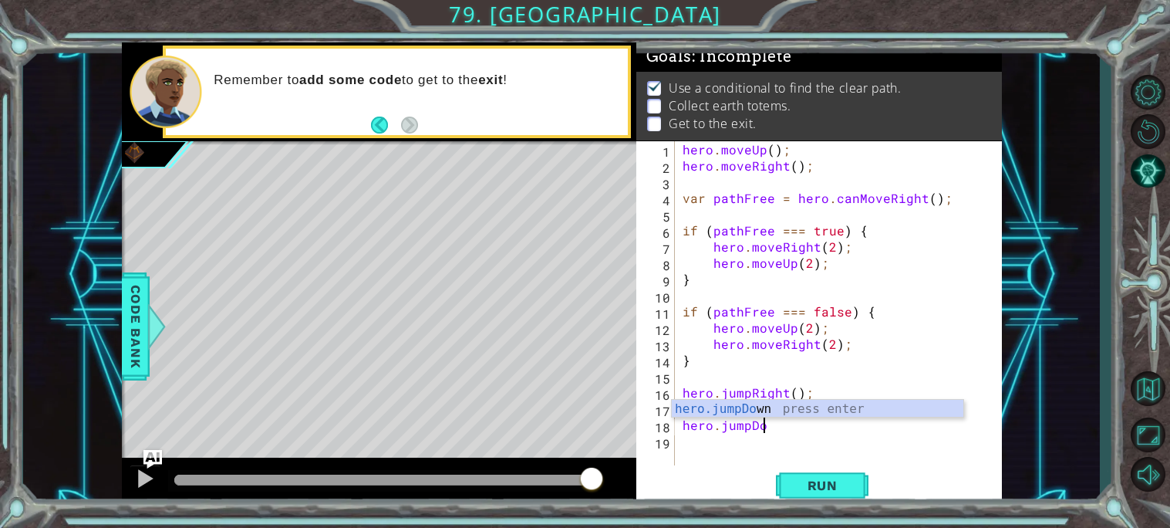
type textarea "hero.jumpDown"
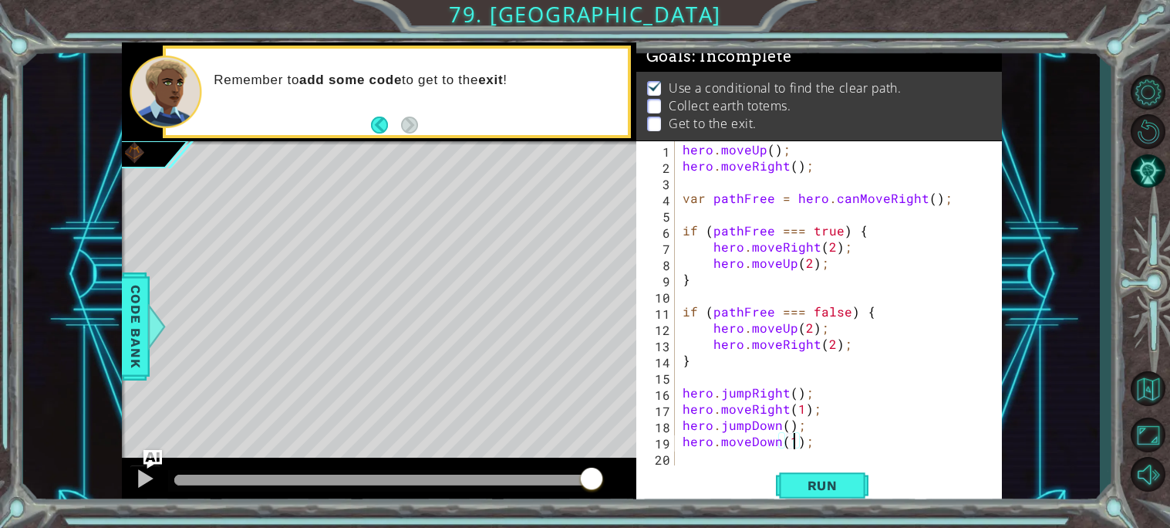
scroll to position [0, 6]
type textarea "hero.moveDown(1);"
click at [790, 484] on button "Run" at bounding box center [822, 485] width 93 height 36
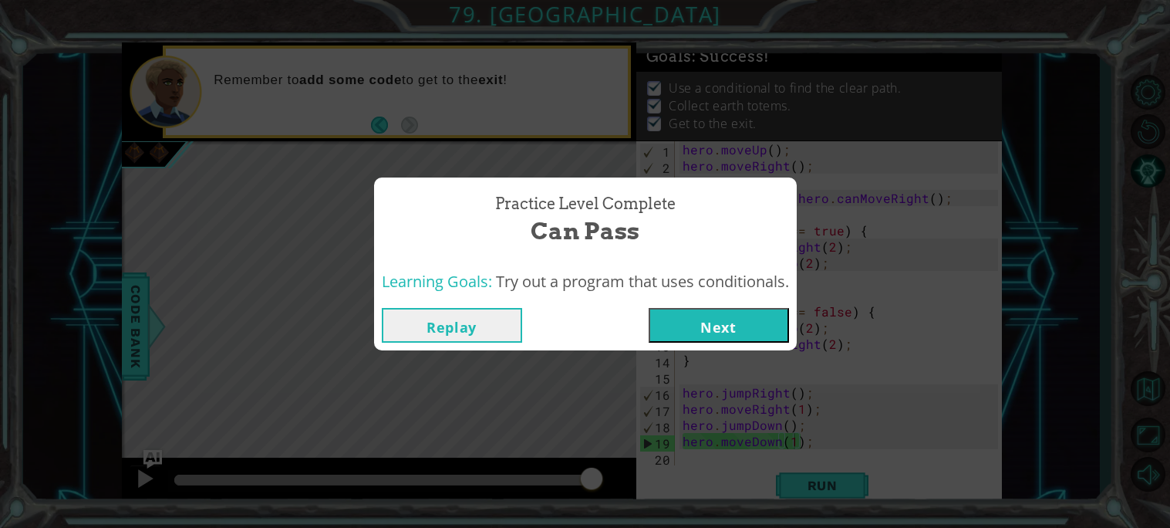
click at [747, 336] on button "Next" at bounding box center [719, 325] width 140 height 35
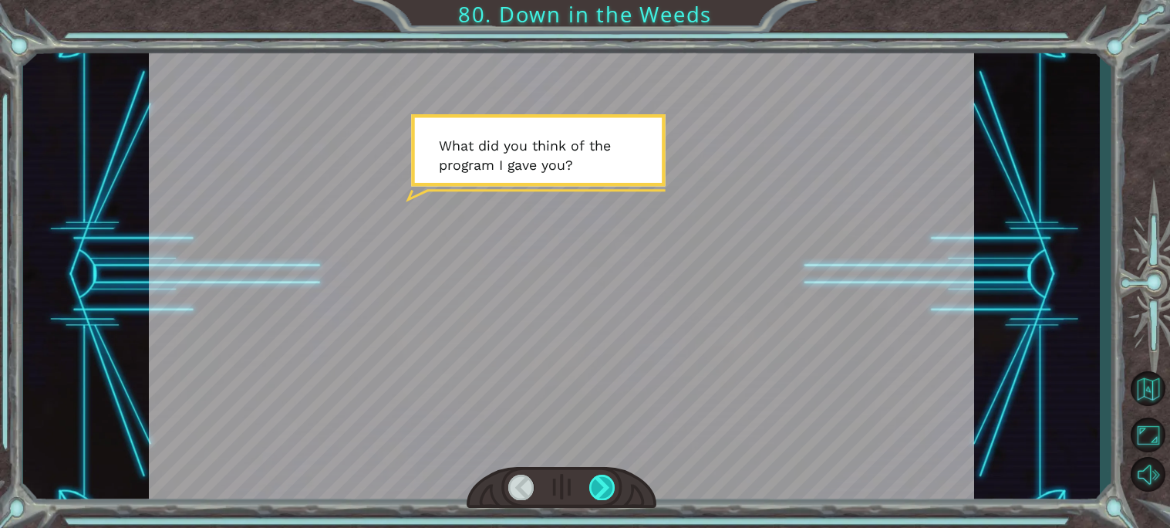
click at [605, 494] on div at bounding box center [602, 486] width 26 height 25
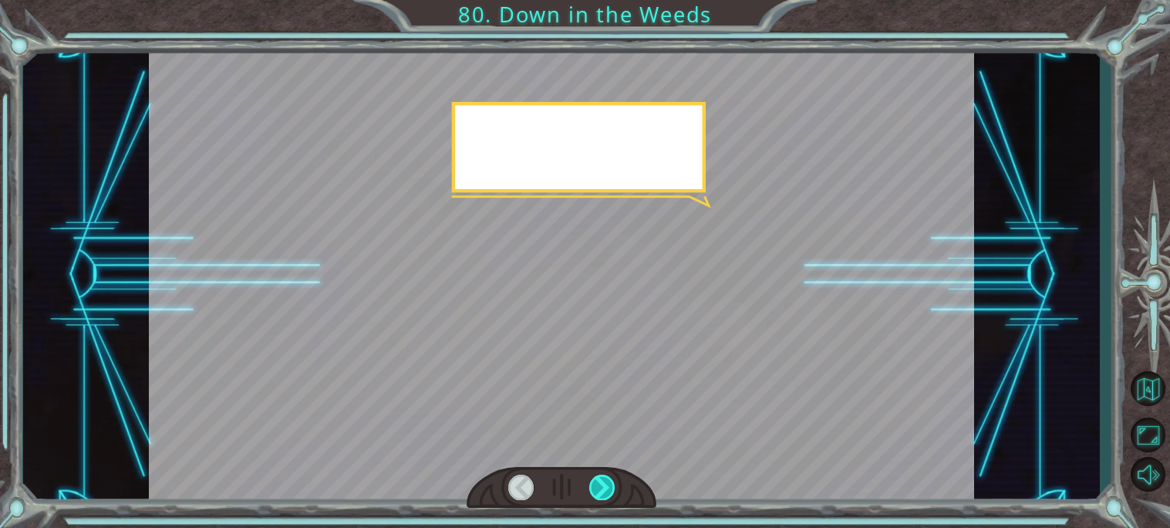
click at [605, 494] on div at bounding box center [602, 486] width 26 height 25
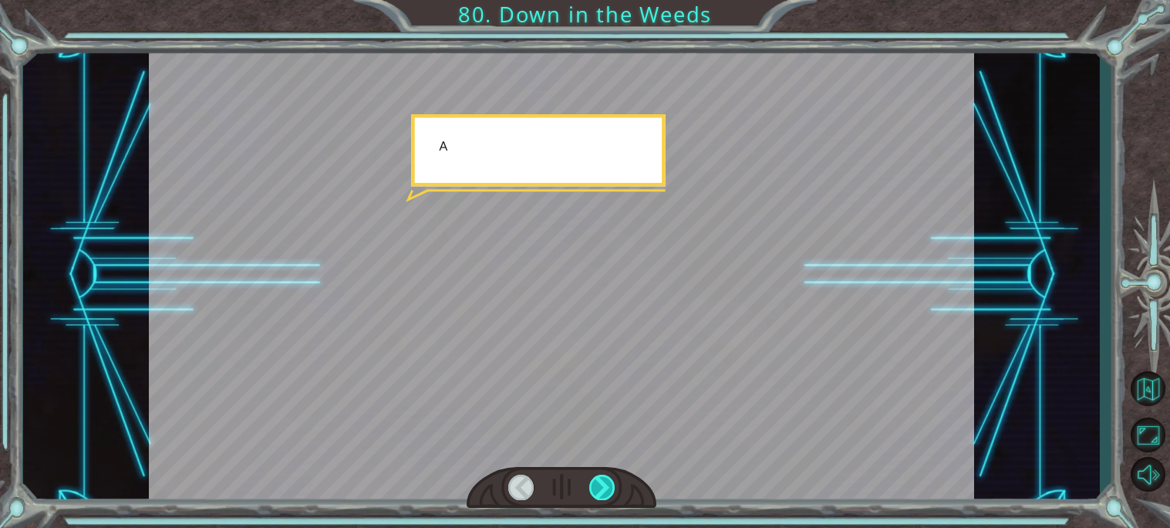
click at [605, 494] on div at bounding box center [602, 486] width 26 height 25
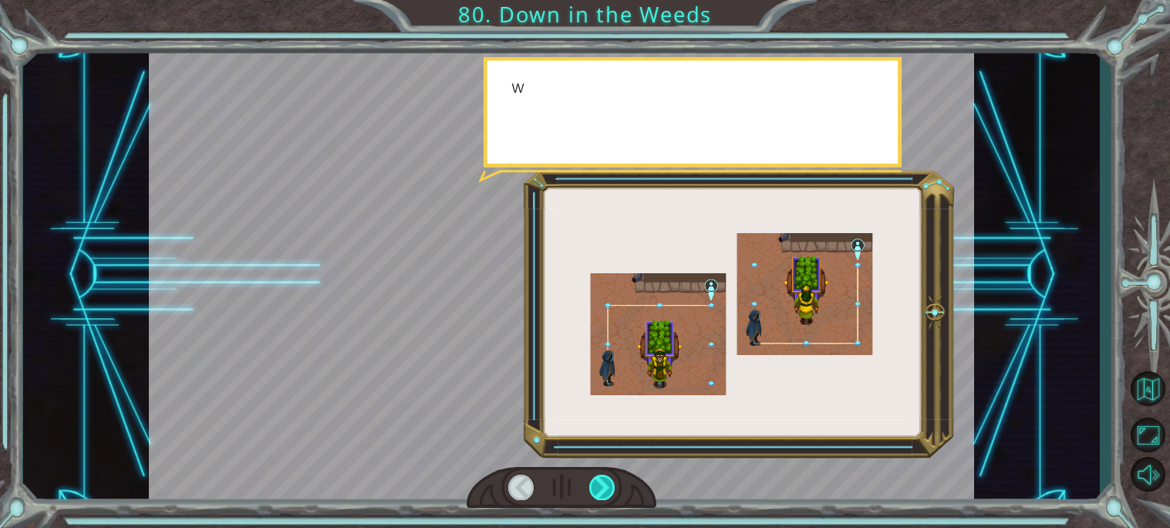
click at [605, 494] on div at bounding box center [602, 486] width 26 height 25
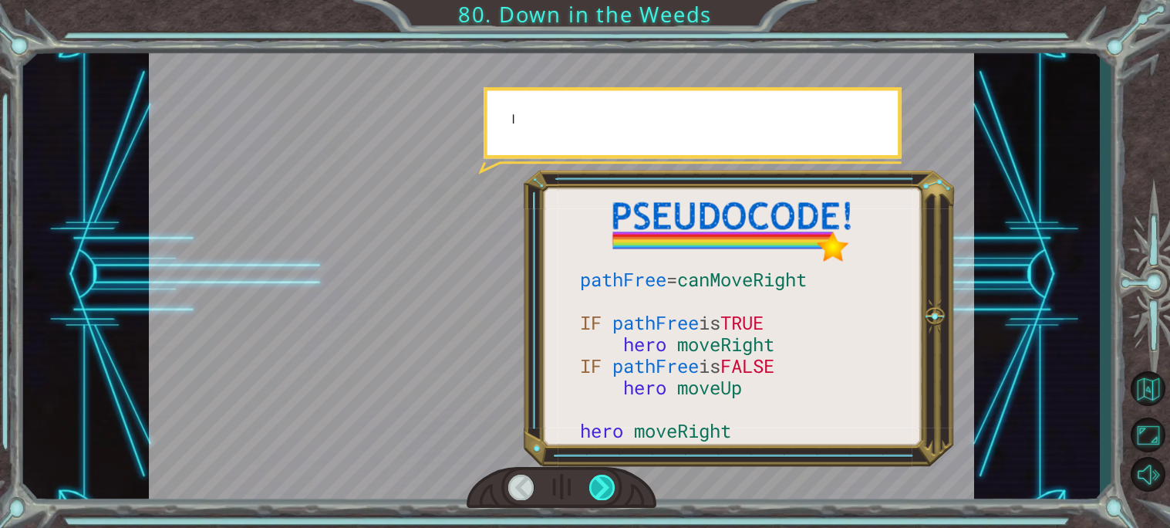
click at [605, 494] on div at bounding box center [602, 486] width 26 height 25
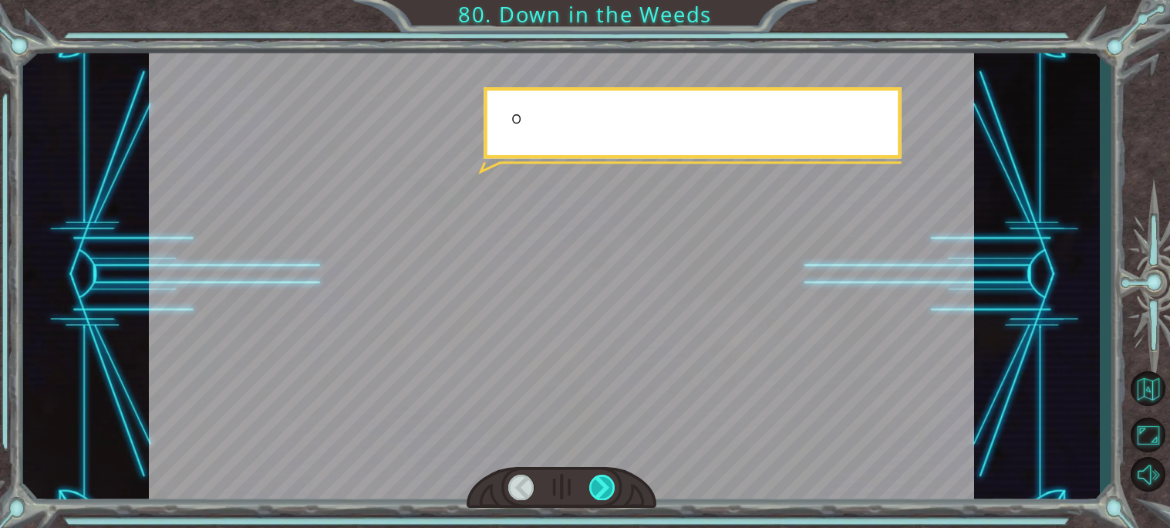
click at [605, 494] on div at bounding box center [602, 486] width 26 height 25
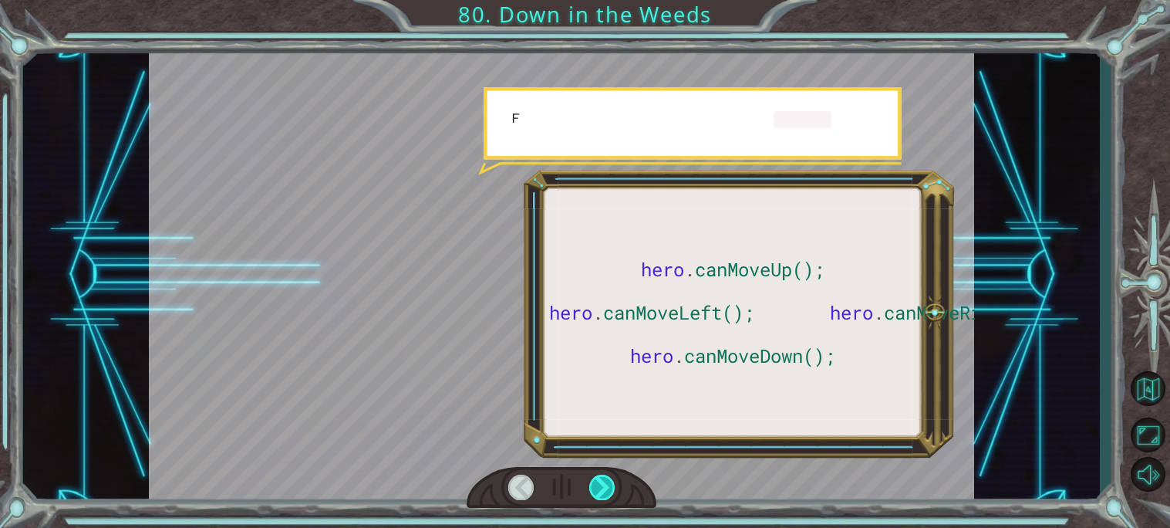
click at [605, 494] on div at bounding box center [602, 486] width 26 height 25
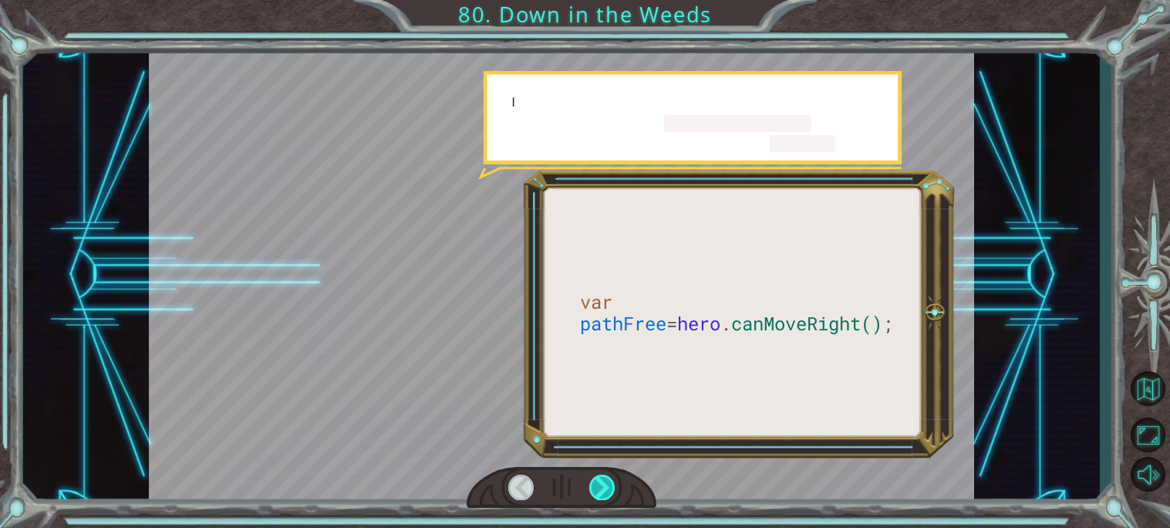
click at [605, 494] on div at bounding box center [602, 486] width 26 height 25
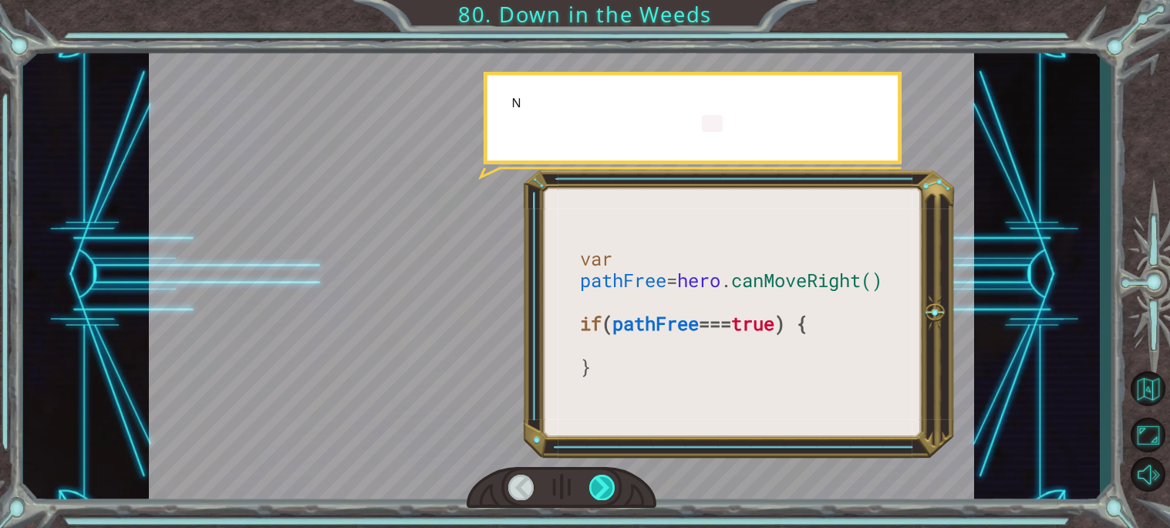
click at [605, 494] on div at bounding box center [602, 486] width 26 height 25
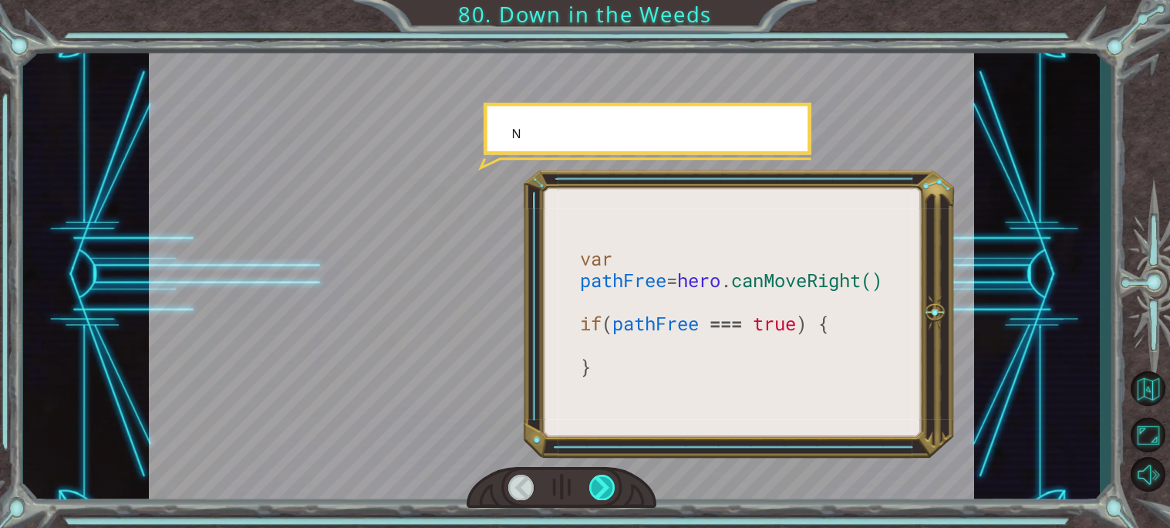
click at [605, 494] on div at bounding box center [602, 486] width 26 height 25
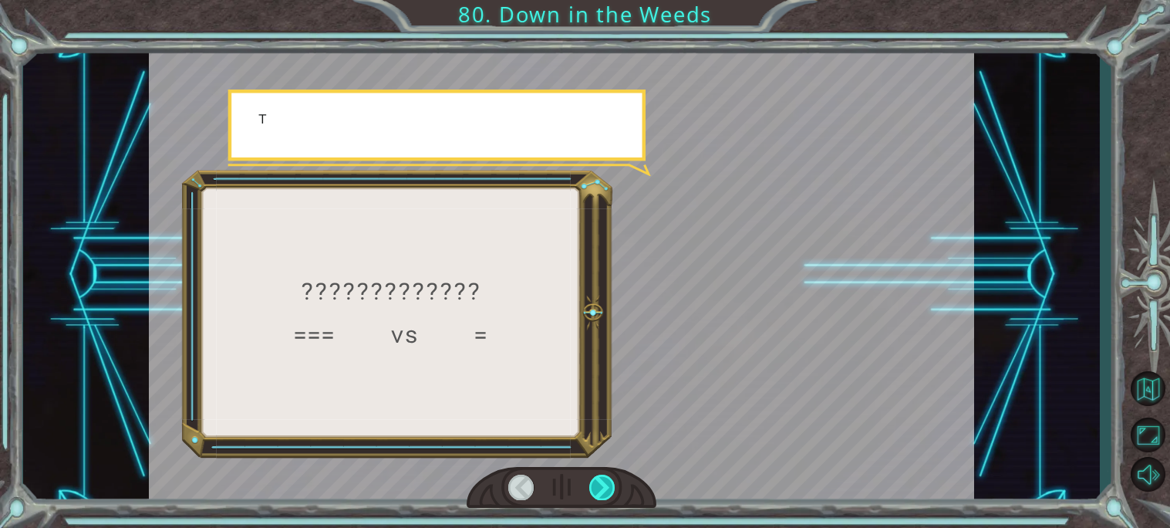
click at [605, 494] on div at bounding box center [602, 486] width 26 height 25
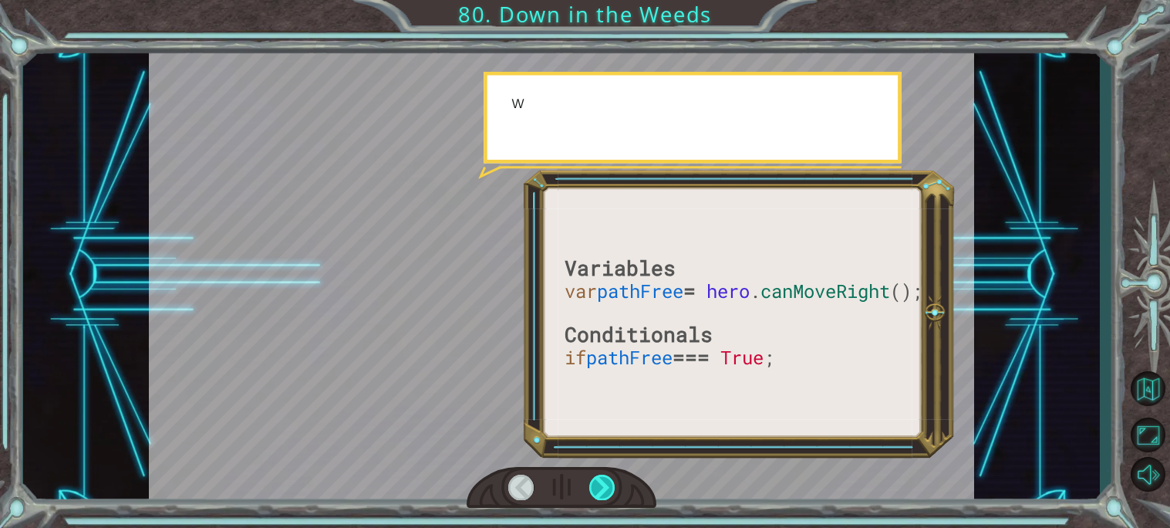
click at [605, 494] on div at bounding box center [602, 486] width 26 height 25
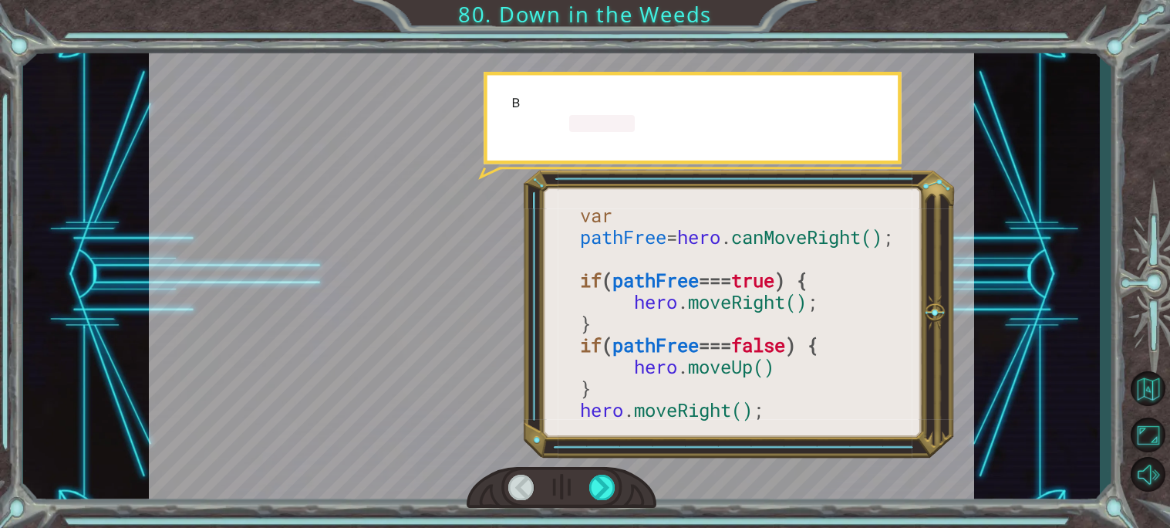
click at [603, 501] on div at bounding box center [562, 488] width 190 height 42
click at [601, 491] on div at bounding box center [602, 486] width 26 height 25
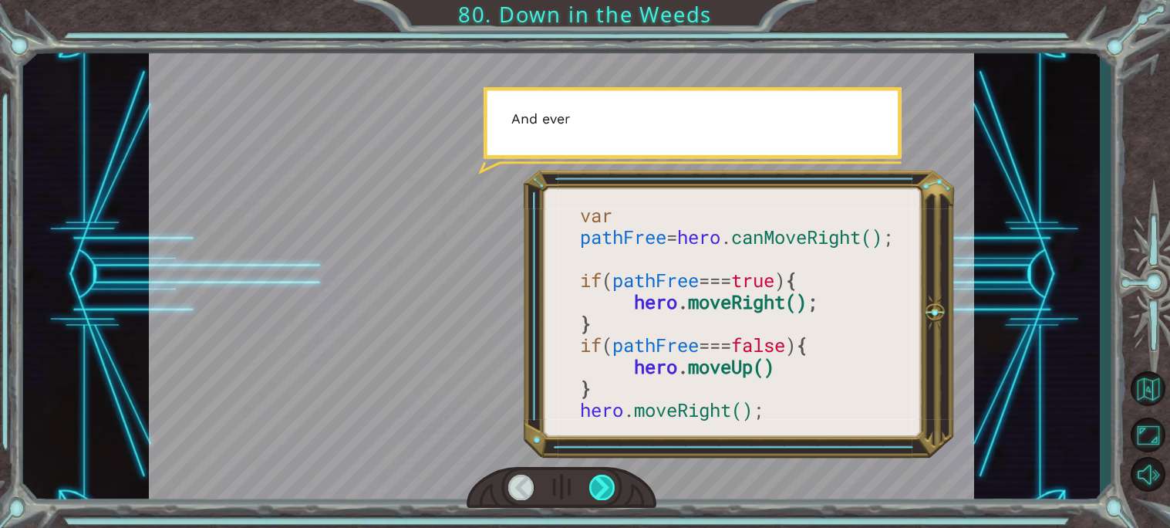
click at [601, 491] on div at bounding box center [602, 486] width 26 height 25
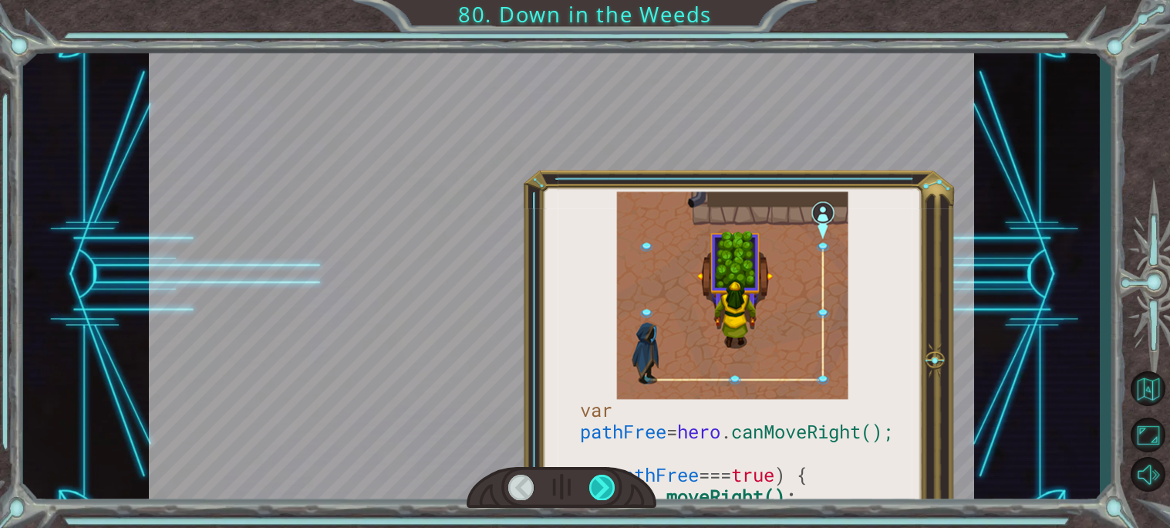
click at [601, 491] on div at bounding box center [602, 486] width 26 height 25
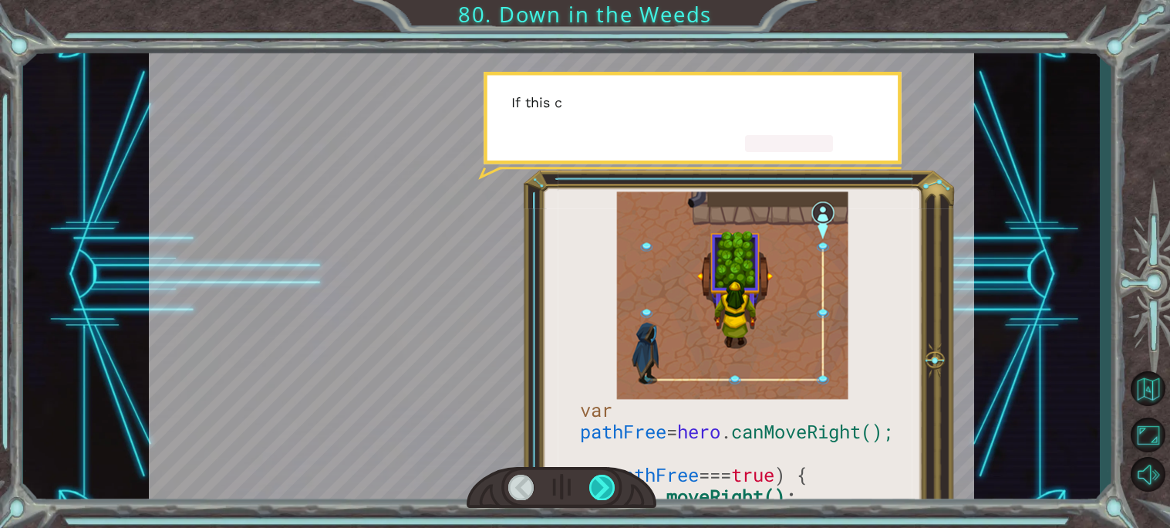
click at [601, 491] on div at bounding box center [602, 486] width 26 height 25
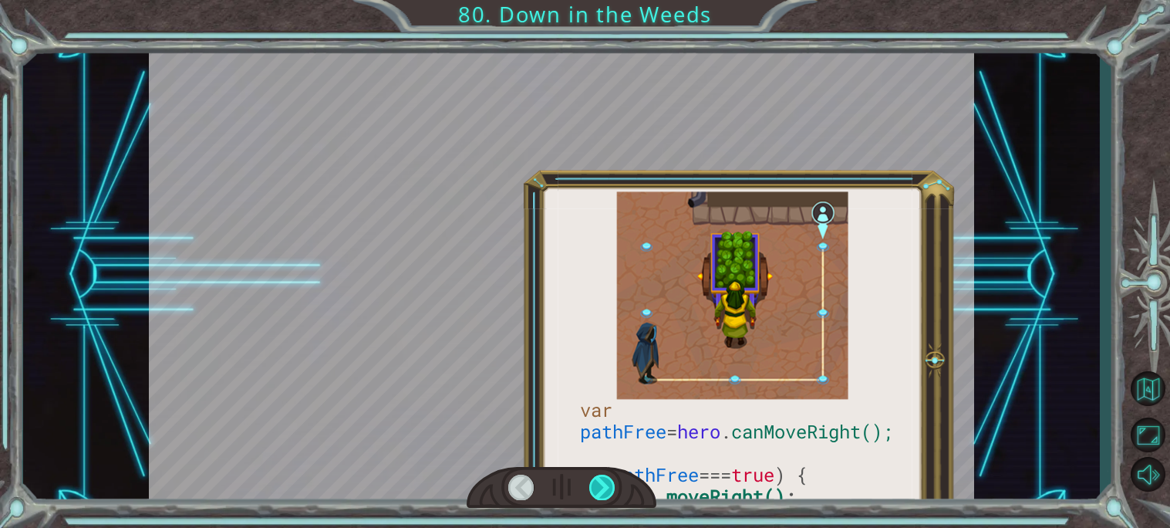
click at [601, 491] on div at bounding box center [602, 486] width 26 height 25
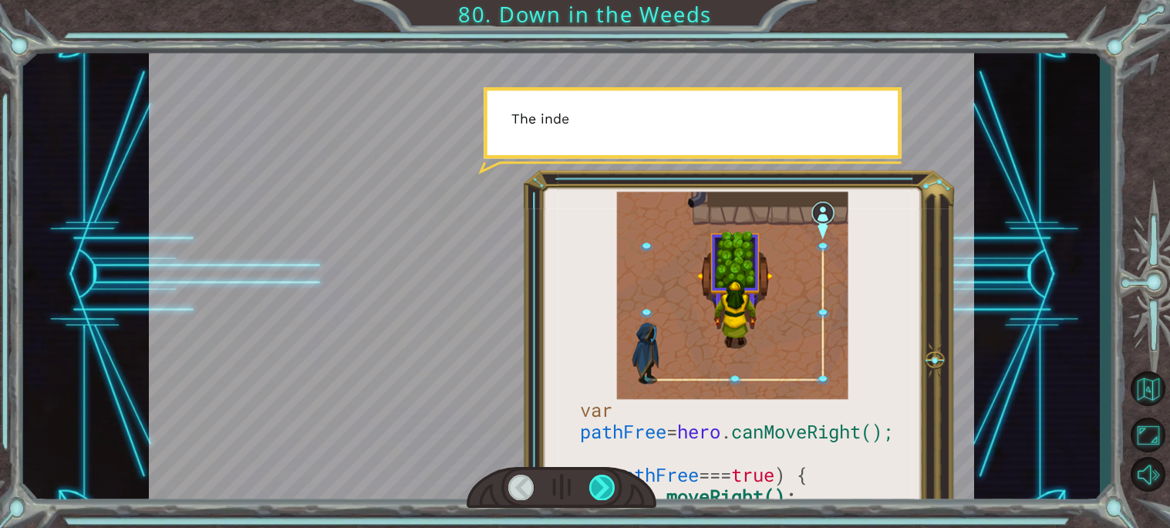
click at [601, 491] on div at bounding box center [602, 486] width 26 height 25
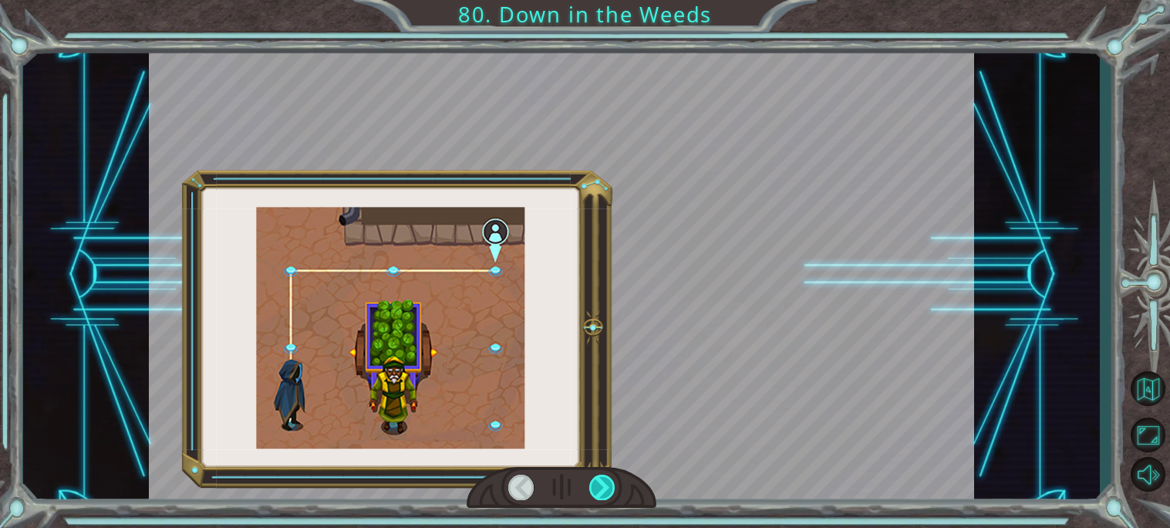
click at [601, 491] on div at bounding box center [602, 486] width 26 height 25
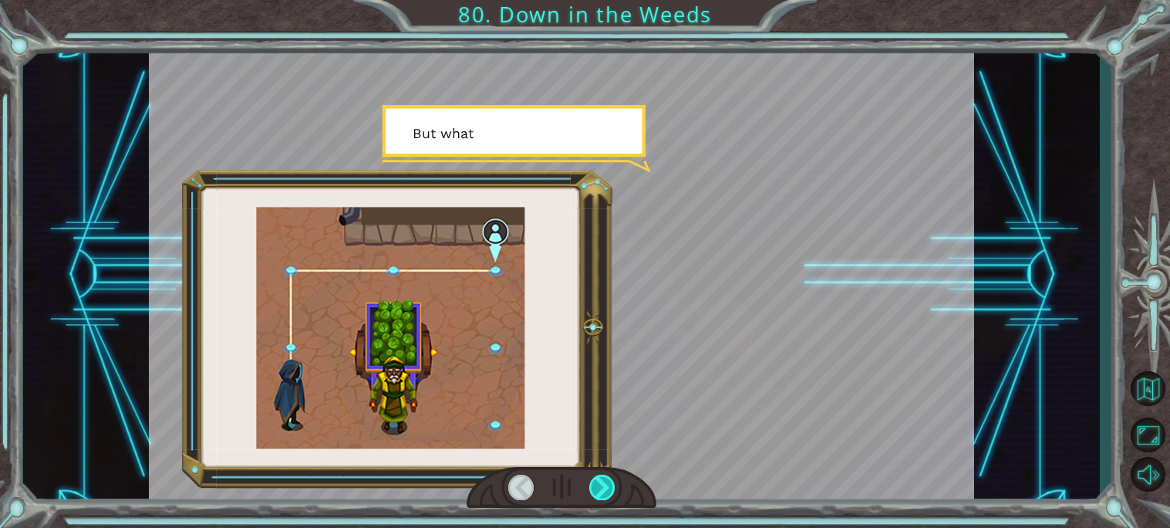
click at [601, 491] on div at bounding box center [602, 486] width 26 height 25
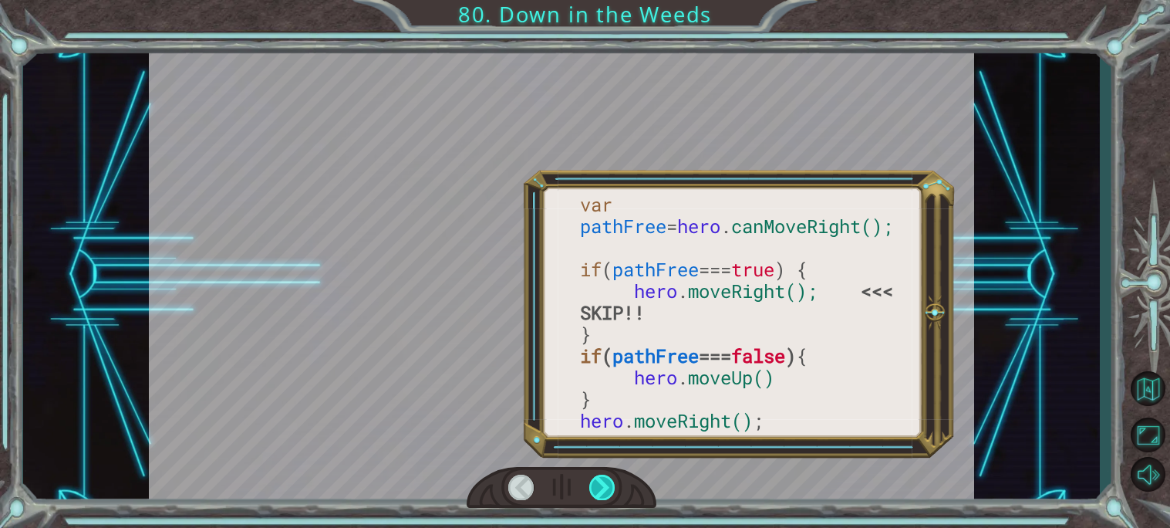
click at [601, 491] on div at bounding box center [602, 486] width 26 height 25
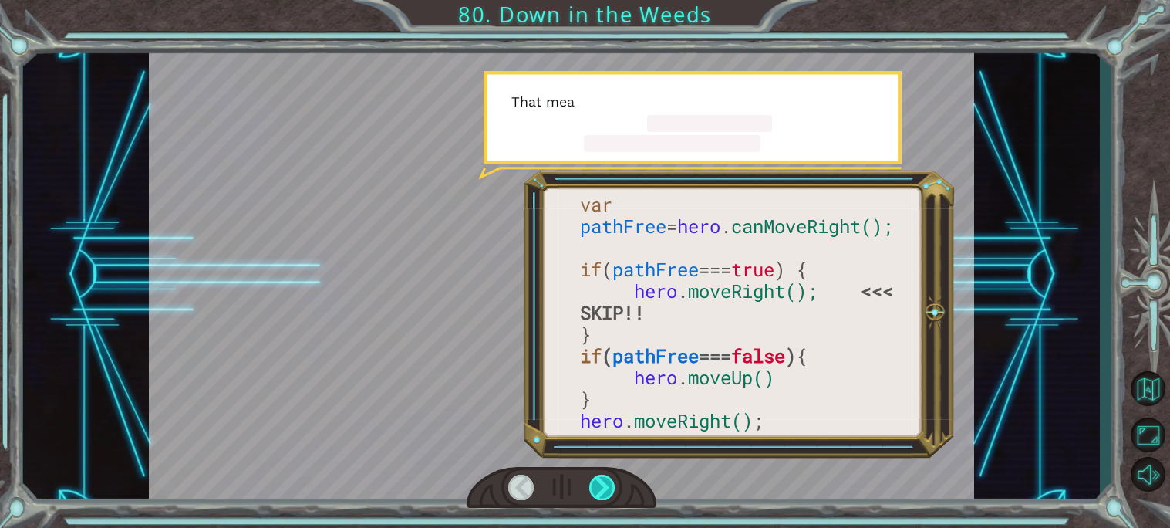
click at [601, 491] on div at bounding box center [602, 486] width 26 height 25
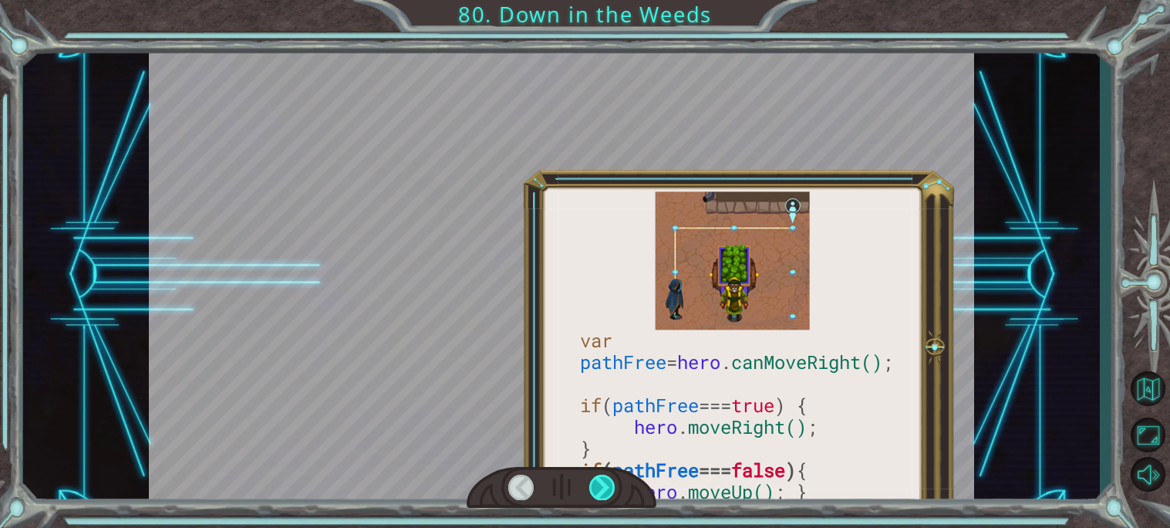
click at [601, 491] on div at bounding box center [602, 486] width 26 height 25
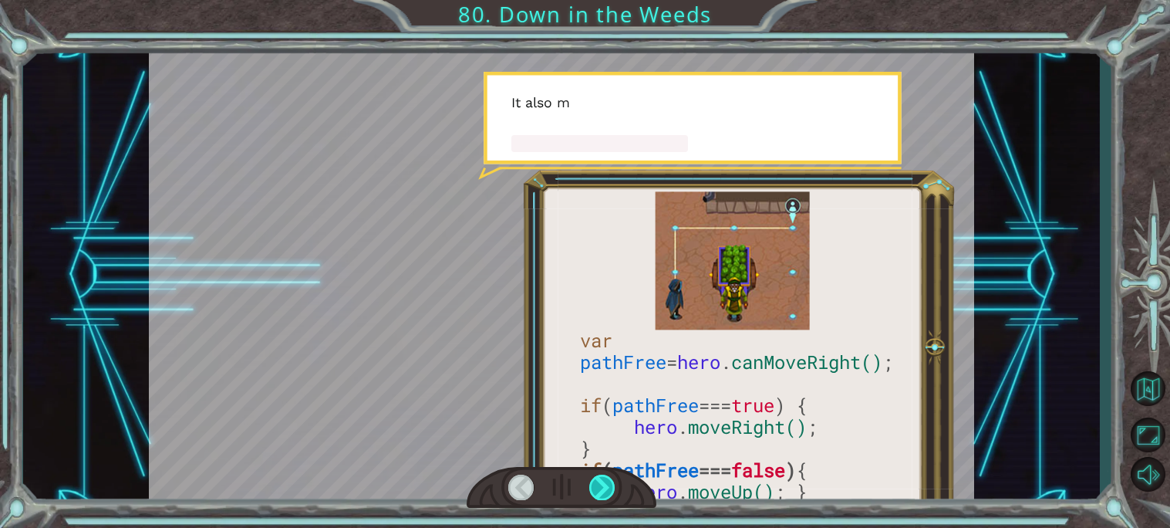
click at [601, 491] on div at bounding box center [602, 486] width 26 height 25
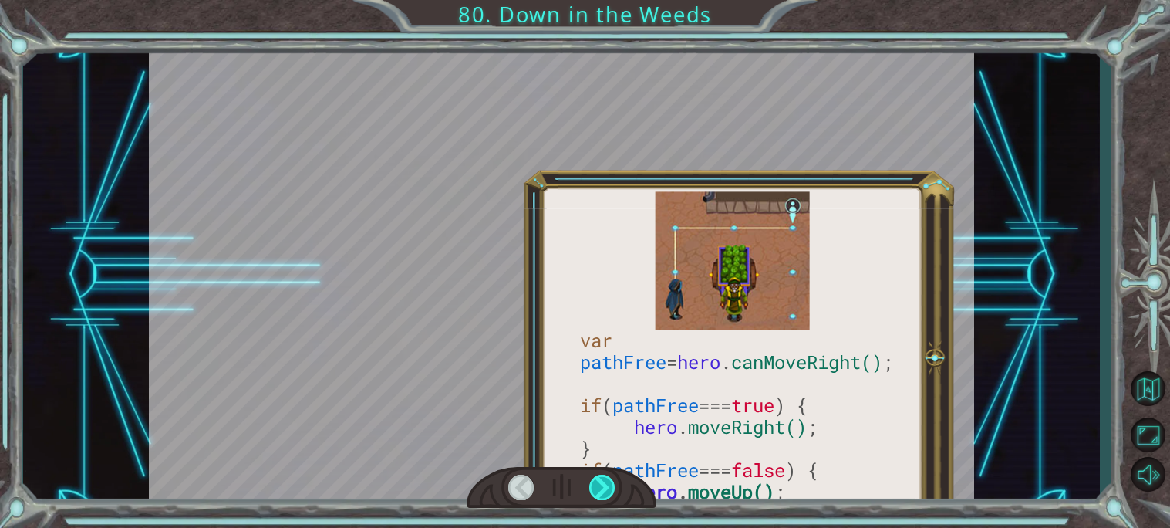
click at [601, 491] on div at bounding box center [602, 486] width 26 height 25
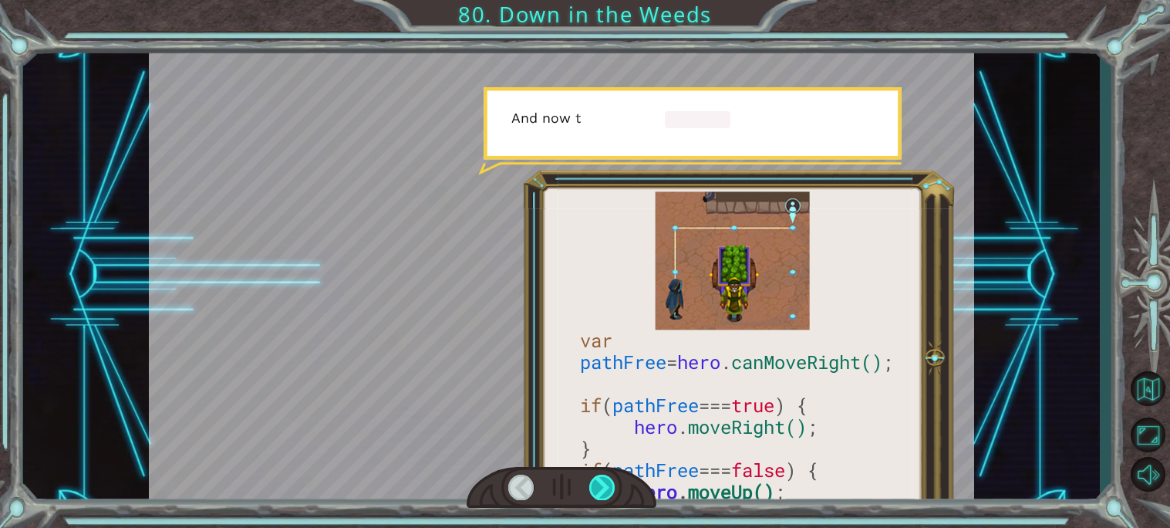
click at [601, 491] on div at bounding box center [602, 486] width 26 height 25
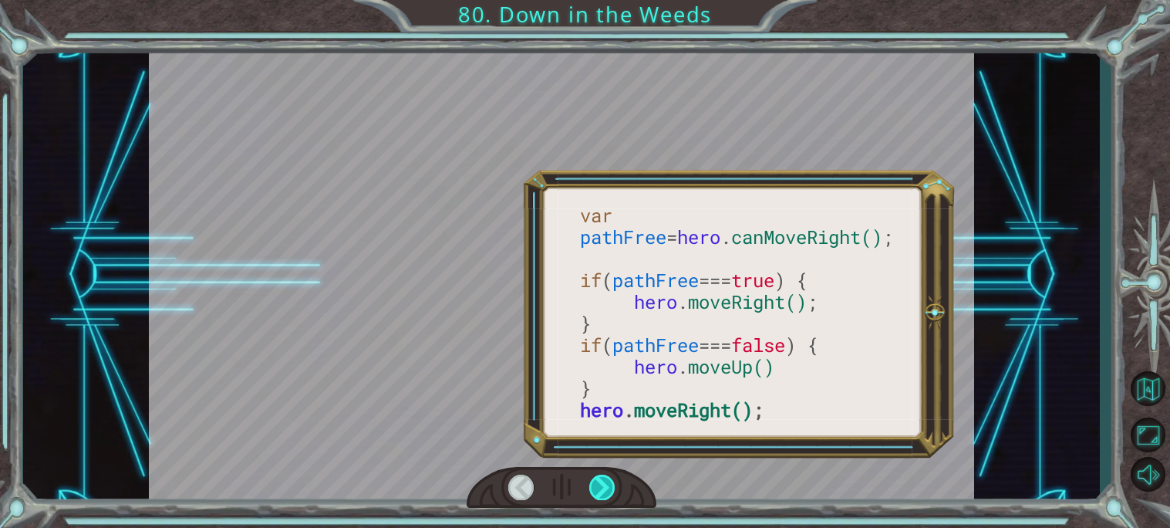
click at [601, 491] on div at bounding box center [602, 486] width 26 height 25
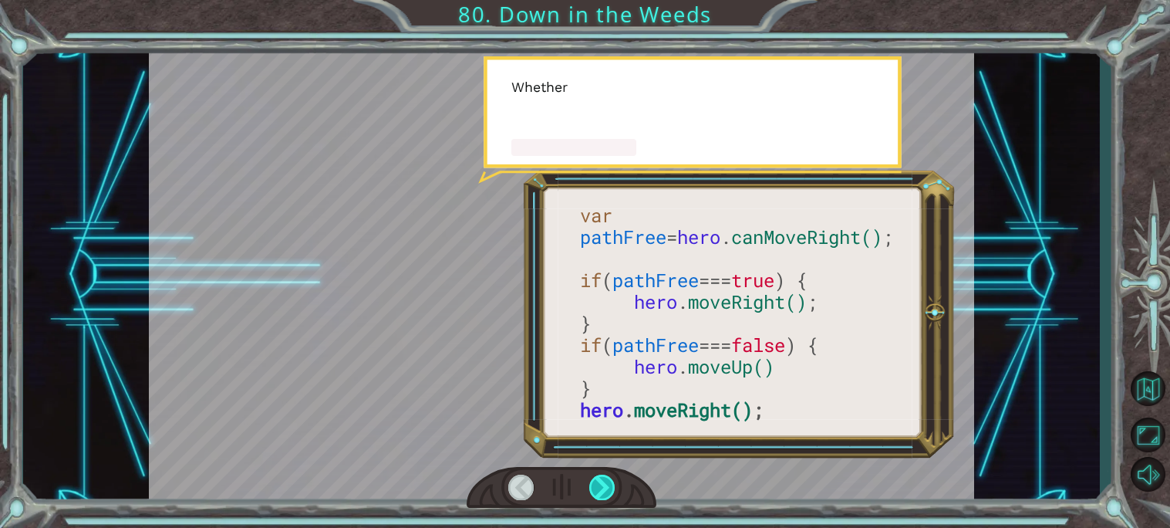
click at [601, 491] on div at bounding box center [602, 486] width 26 height 25
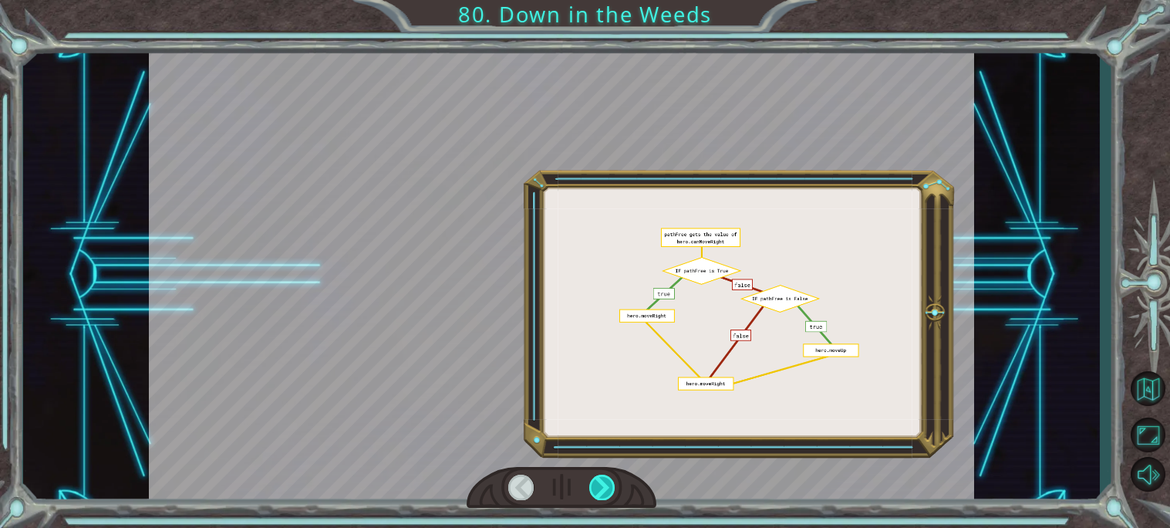
click at [601, 491] on div at bounding box center [602, 486] width 26 height 25
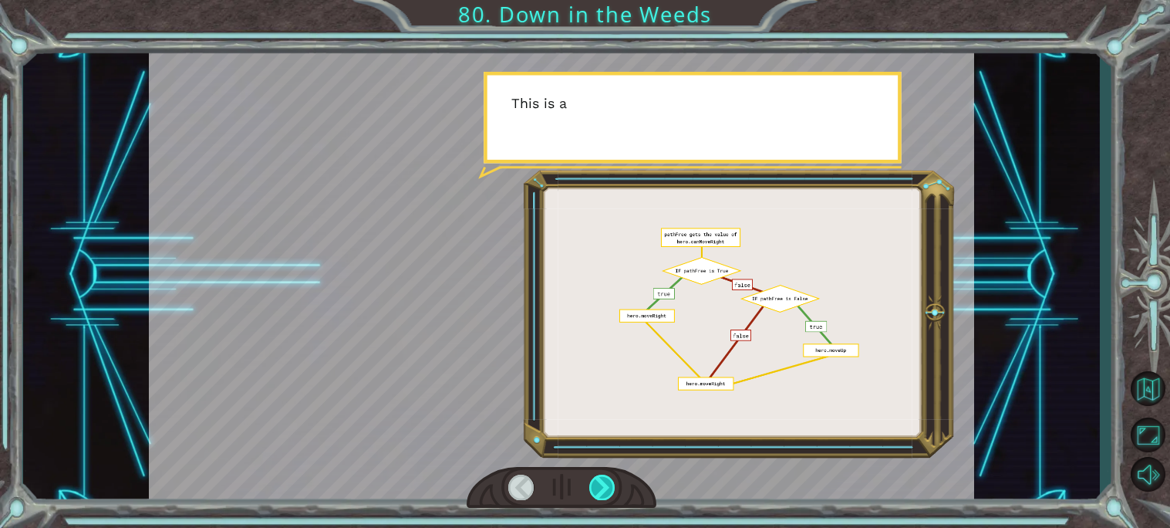
click at [601, 491] on div at bounding box center [602, 486] width 26 height 25
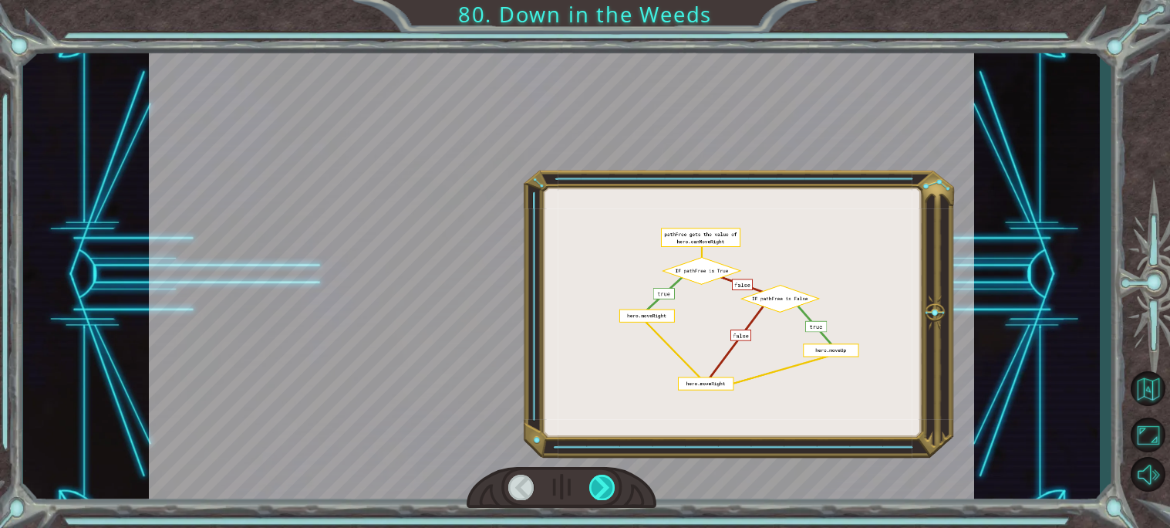
click at [601, 491] on div at bounding box center [602, 486] width 26 height 25
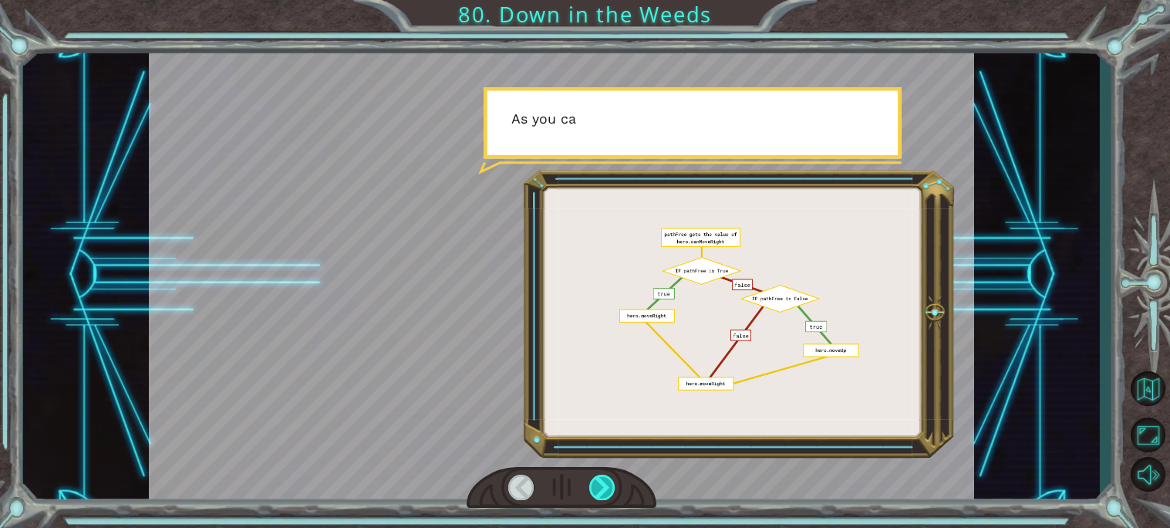
click at [601, 491] on div at bounding box center [602, 486] width 26 height 25
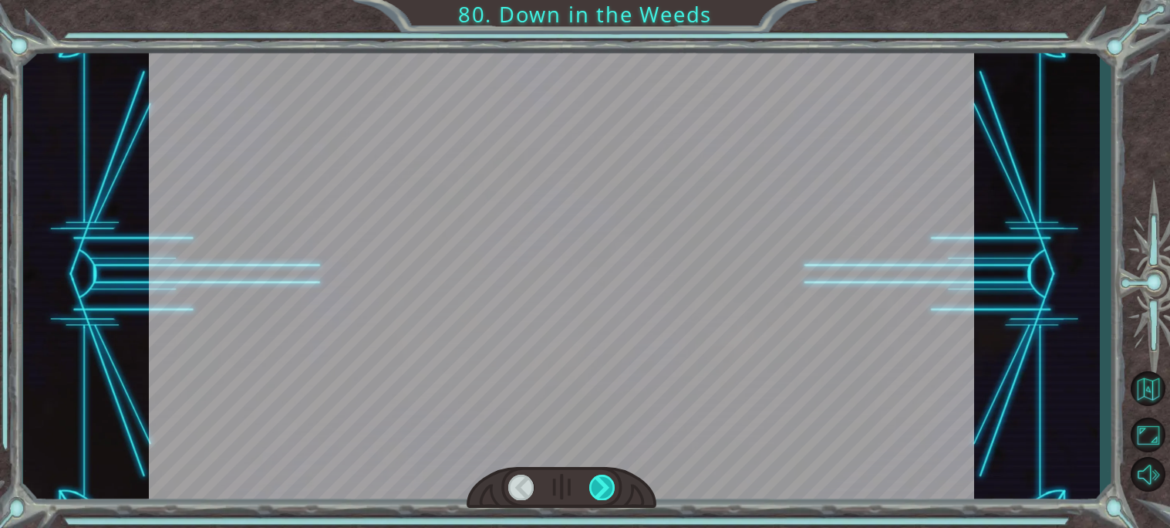
click at [601, 491] on div at bounding box center [602, 486] width 26 height 25
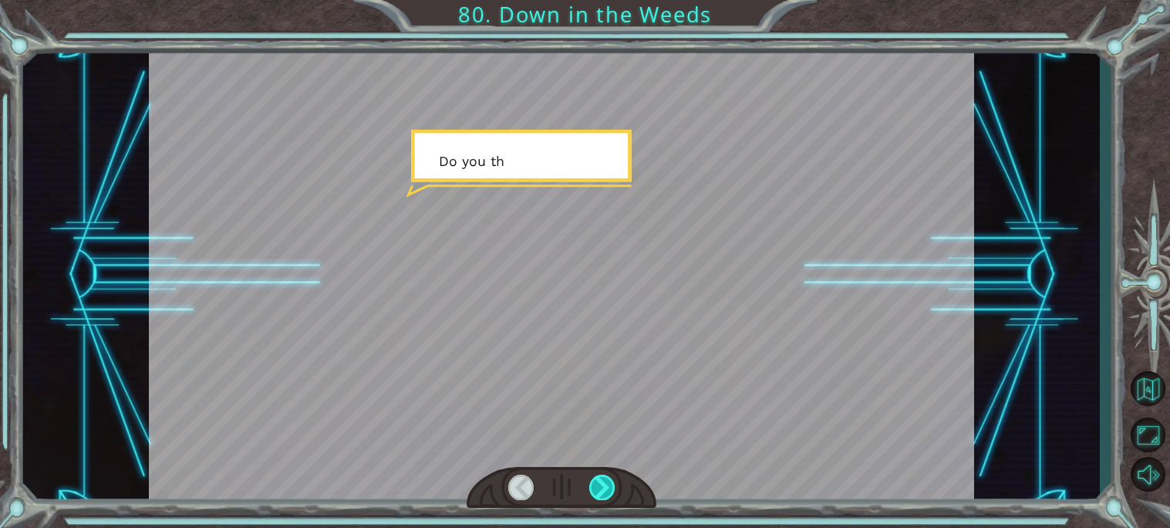
click at [601, 491] on div at bounding box center [602, 486] width 26 height 25
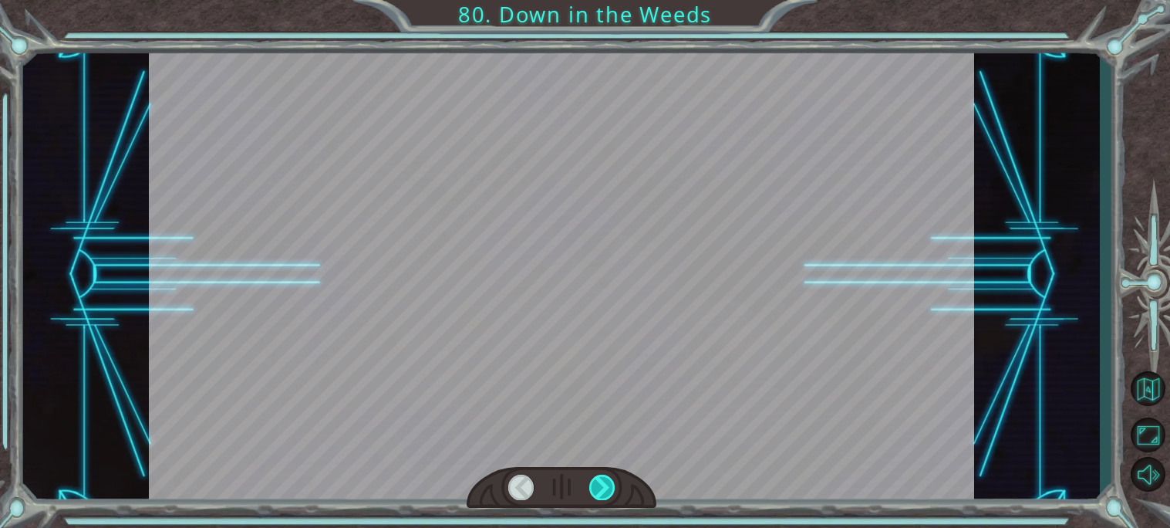
click at [601, 491] on div at bounding box center [602, 486] width 26 height 25
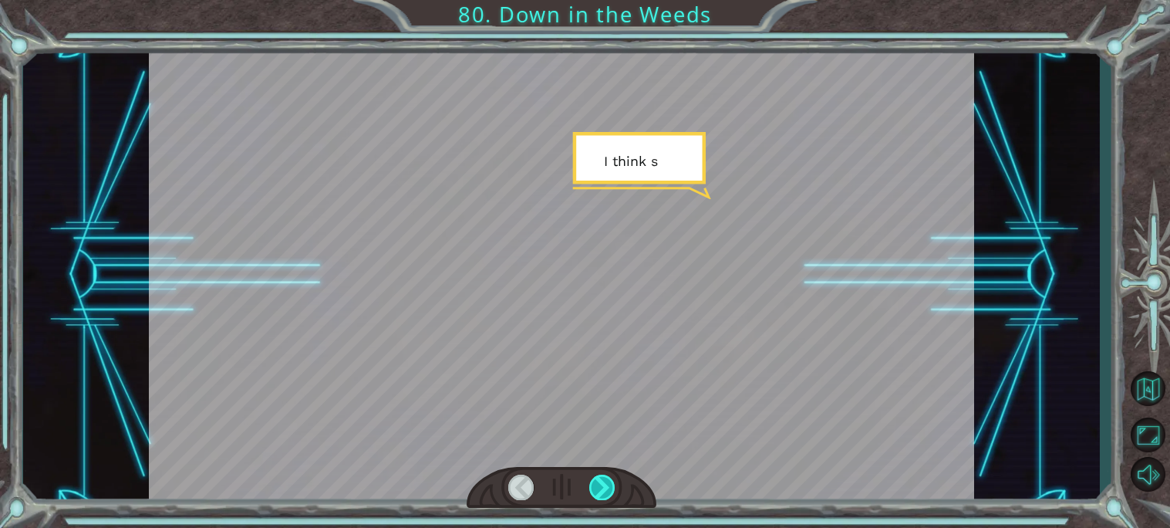
click at [601, 491] on div at bounding box center [602, 486] width 26 height 25
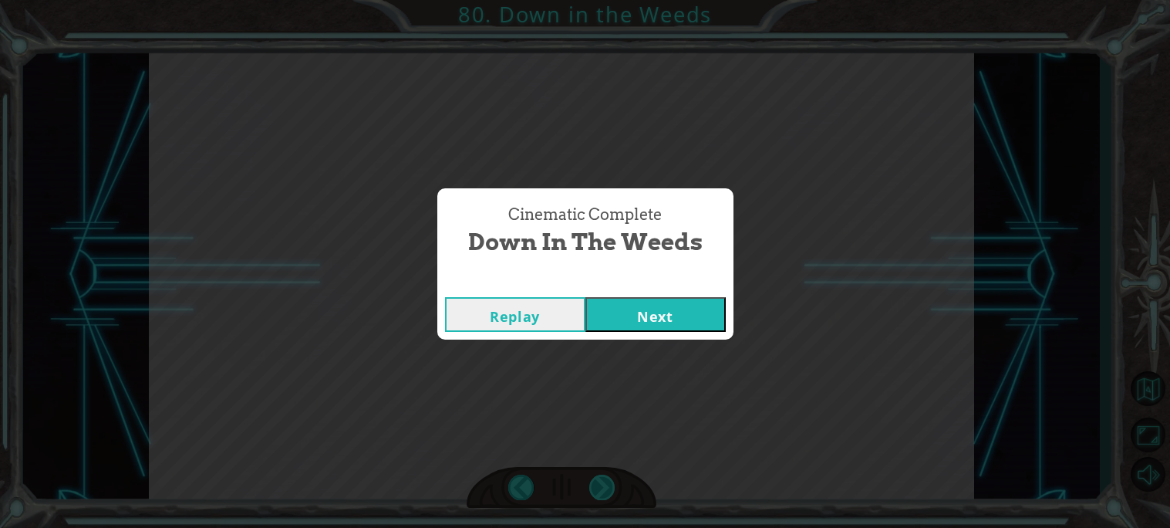
click at [601, 491] on div "Cinematic Complete Down in the Weeds Replay Next" at bounding box center [585, 264] width 1170 height 528
click at [638, 302] on button "Next" at bounding box center [655, 314] width 140 height 35
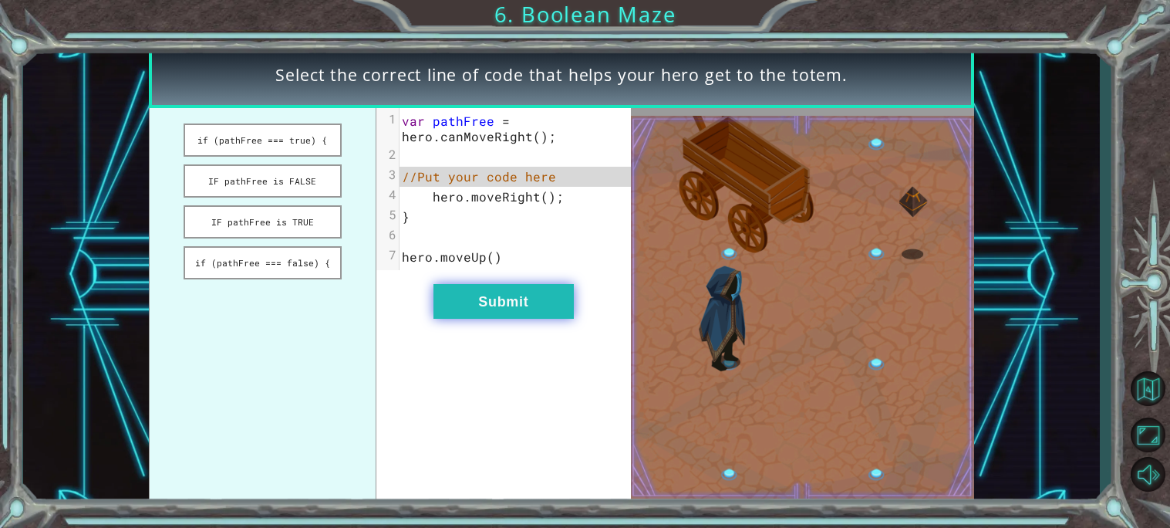
click at [548, 302] on button "Submit" at bounding box center [504, 301] width 140 height 35
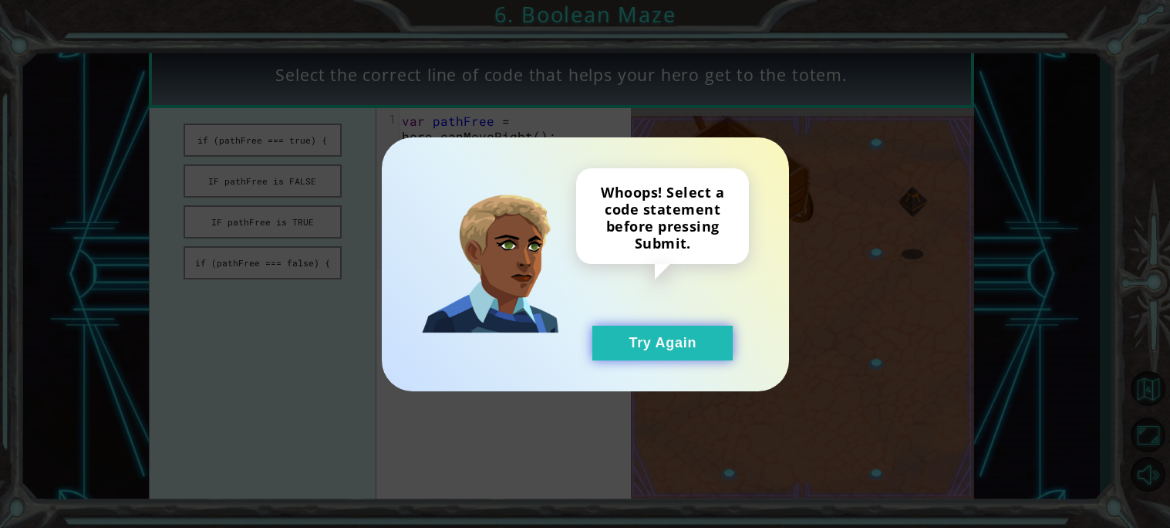
click at [662, 332] on button "Try Again" at bounding box center [662, 343] width 140 height 35
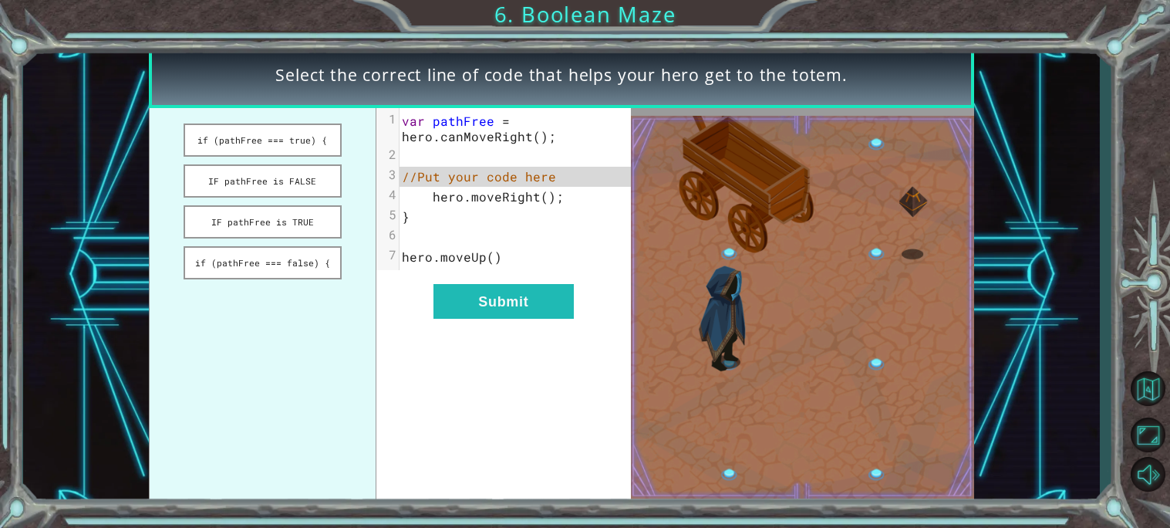
drag, startPoint x: 268, startPoint y: 148, endPoint x: 497, endPoint y: 177, distance: 231.0
click at [497, 177] on div "if (pathFree === true) { IF pathFree is FALSE IF pathFree is TRUE if (pathFree …" at bounding box center [390, 307] width 482 height 399
drag, startPoint x: 295, startPoint y: 130, endPoint x: 467, endPoint y: 178, distance: 178.5
click at [467, 178] on div "if (pathFree === true) { IF pathFree is FALSE IF pathFree is TRUE if (pathFree …" at bounding box center [390, 307] width 482 height 399
click at [326, 140] on button "if (pathFree === true) {" at bounding box center [263, 139] width 158 height 33
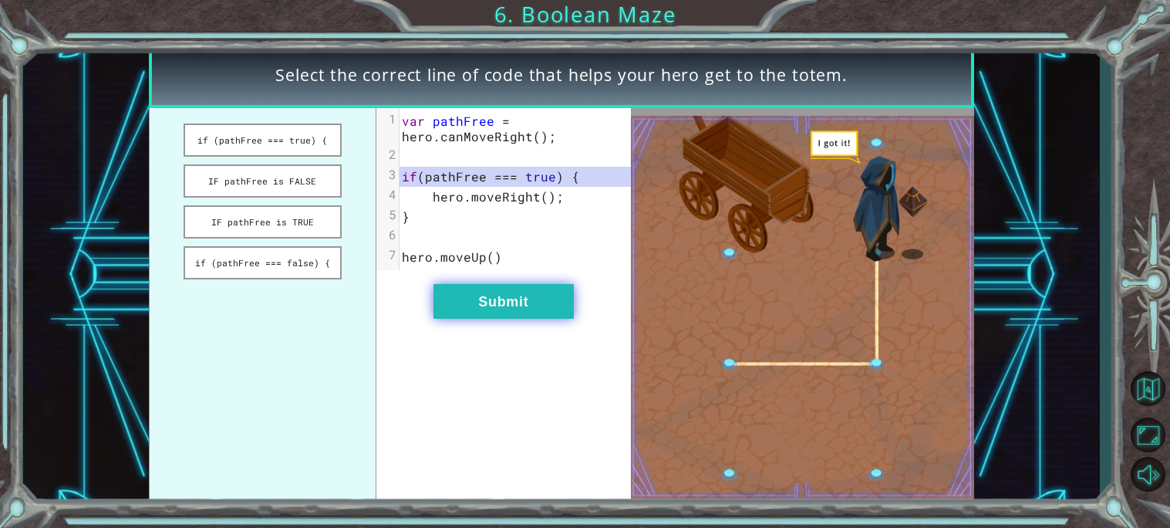
click at [511, 299] on button "Submit" at bounding box center [504, 301] width 140 height 35
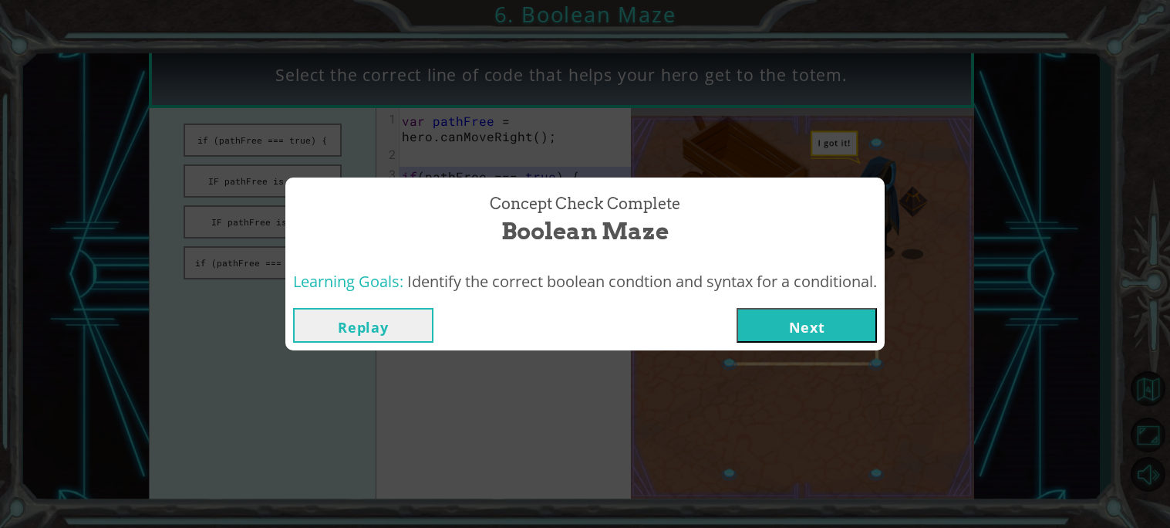
click at [841, 322] on button "Next" at bounding box center [807, 325] width 140 height 35
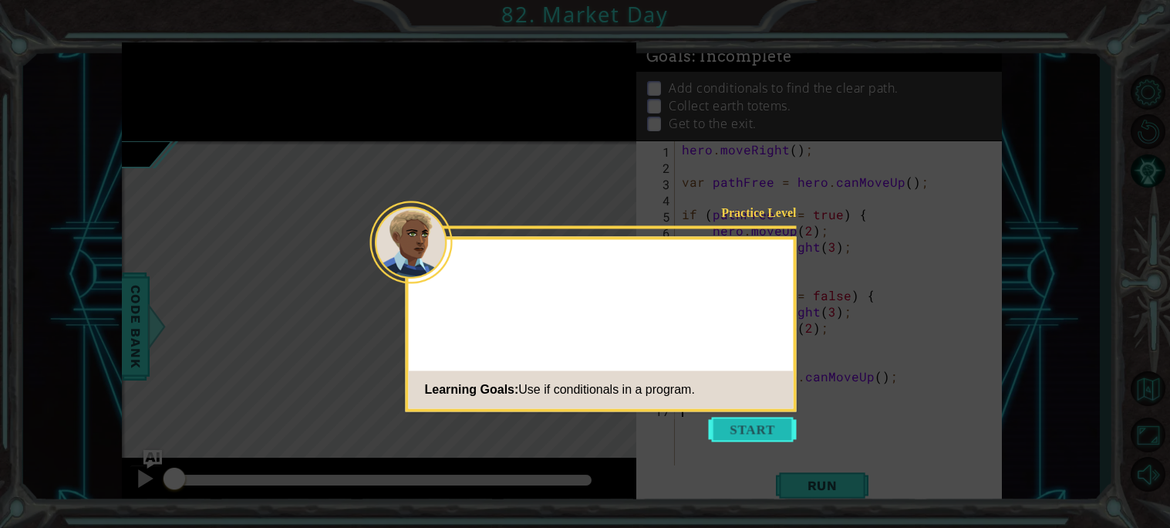
click at [764, 423] on button "Start" at bounding box center [753, 429] width 88 height 25
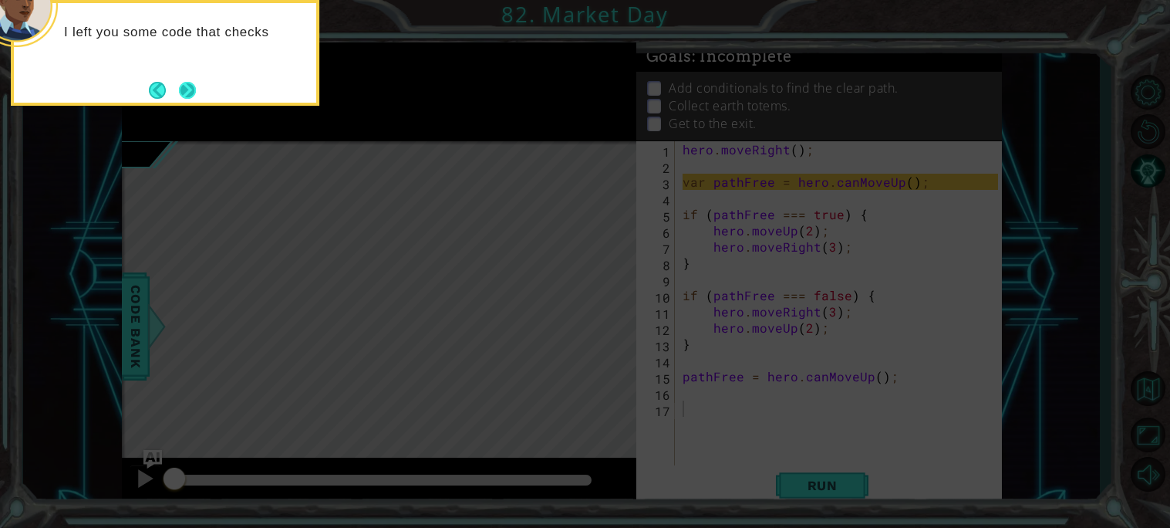
click at [179, 84] on button "Next" at bounding box center [187, 90] width 17 height 17
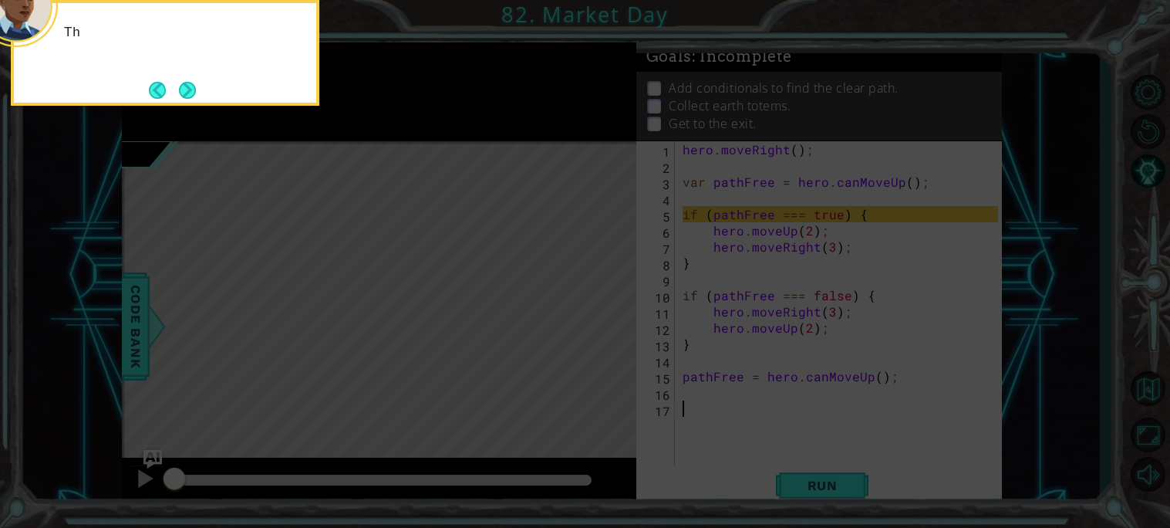
click at [174, 84] on button "Back" at bounding box center [164, 90] width 30 height 17
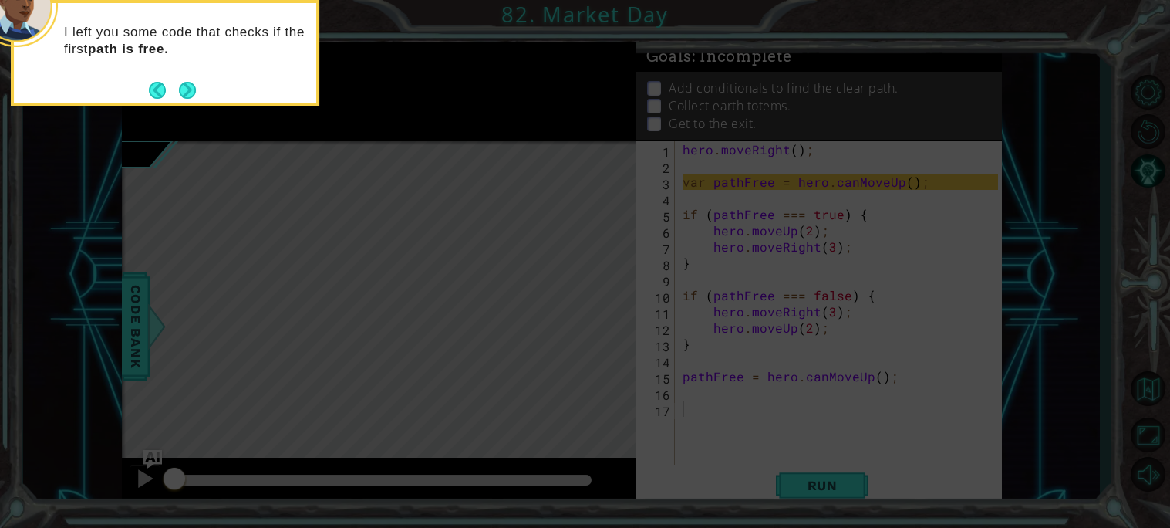
click at [174, 84] on button "Back" at bounding box center [164, 90] width 30 height 17
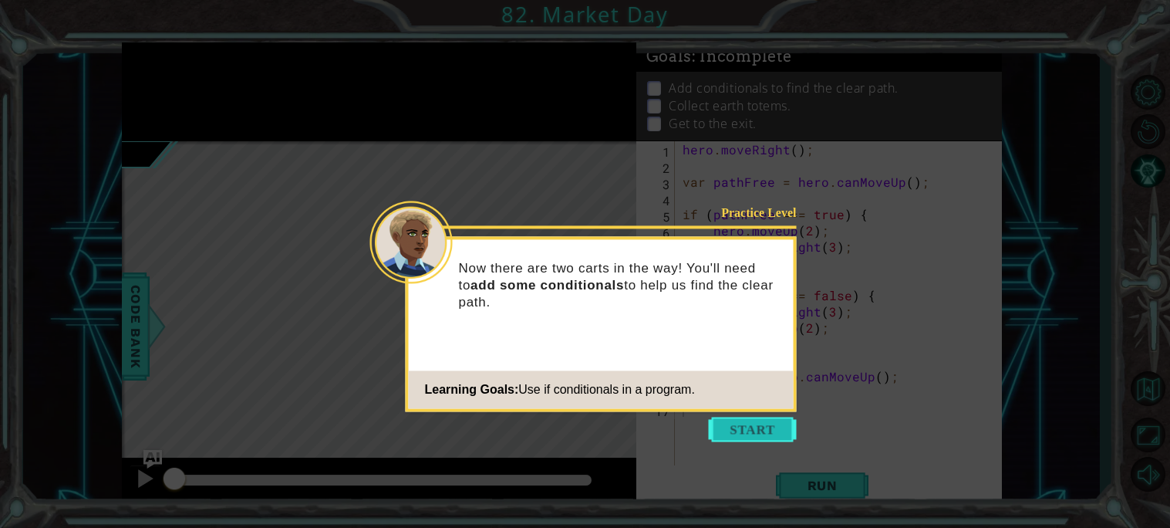
click at [768, 420] on button "Start" at bounding box center [753, 429] width 88 height 25
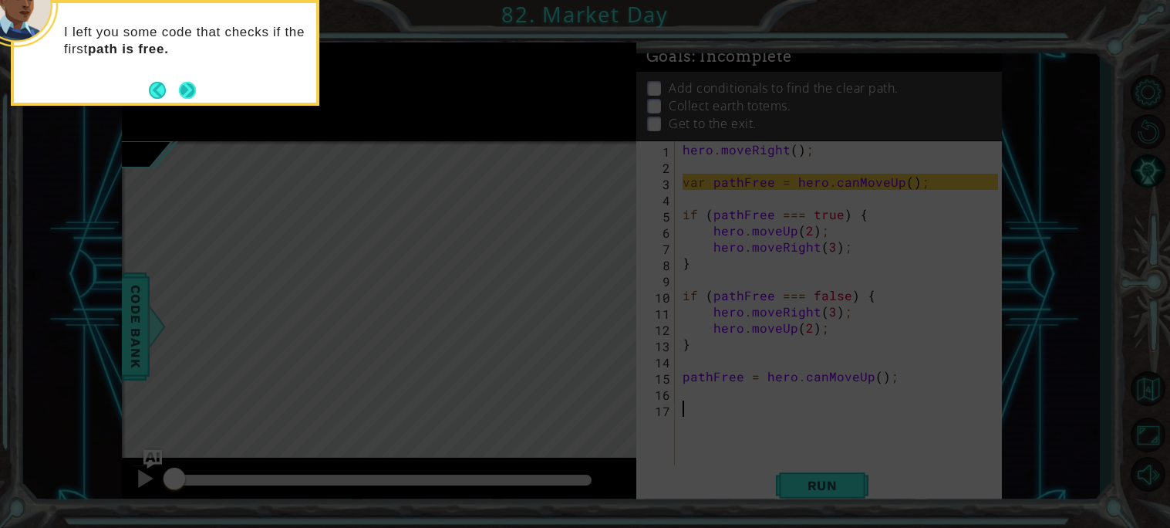
click at [180, 89] on button "Next" at bounding box center [187, 90] width 17 height 17
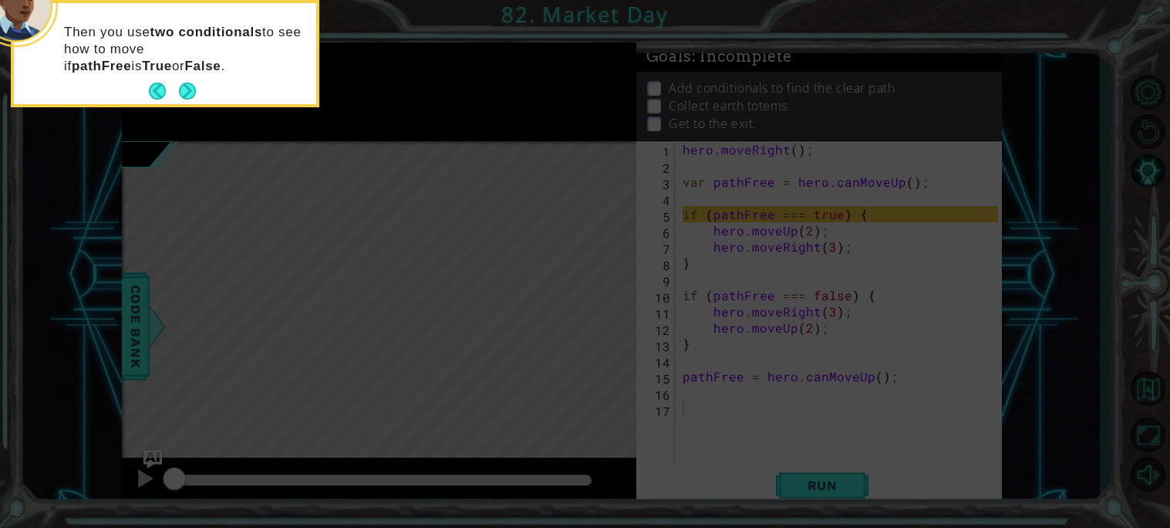
click at [180, 89] on button "Next" at bounding box center [187, 91] width 17 height 17
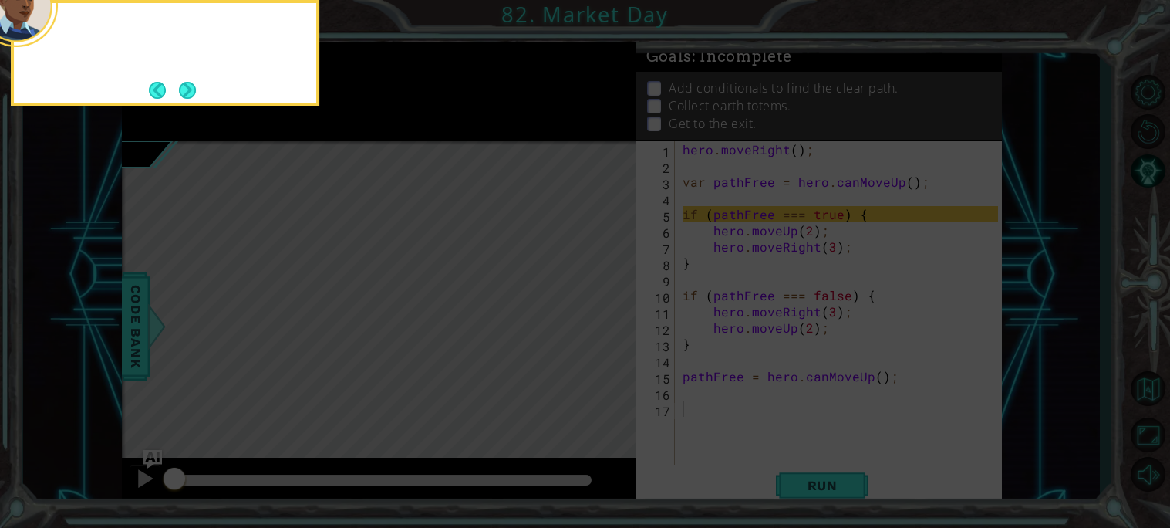
click at [180, 89] on button "Next" at bounding box center [187, 90] width 17 height 17
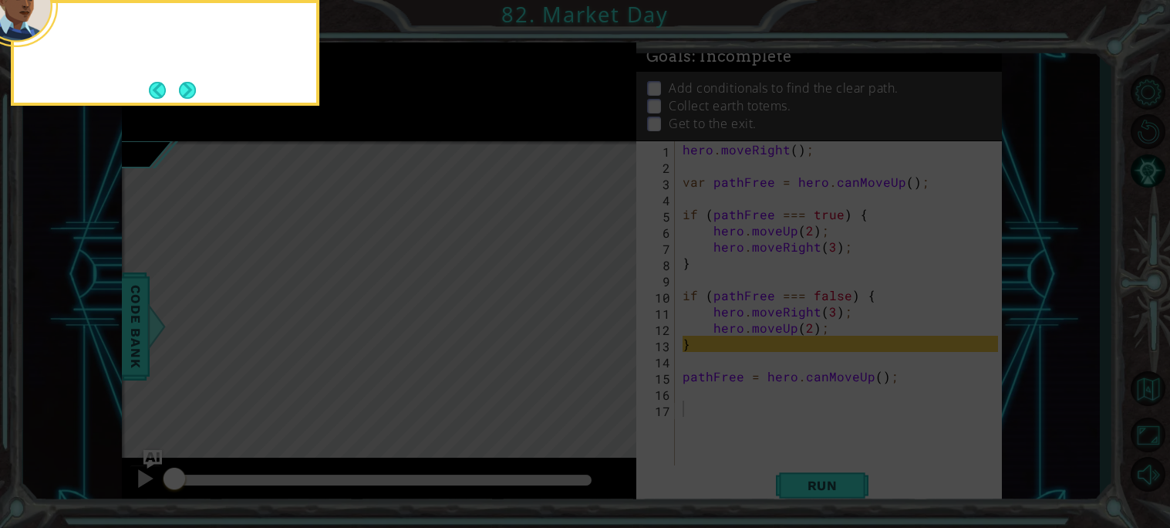
click at [180, 89] on button "Next" at bounding box center [187, 90] width 17 height 17
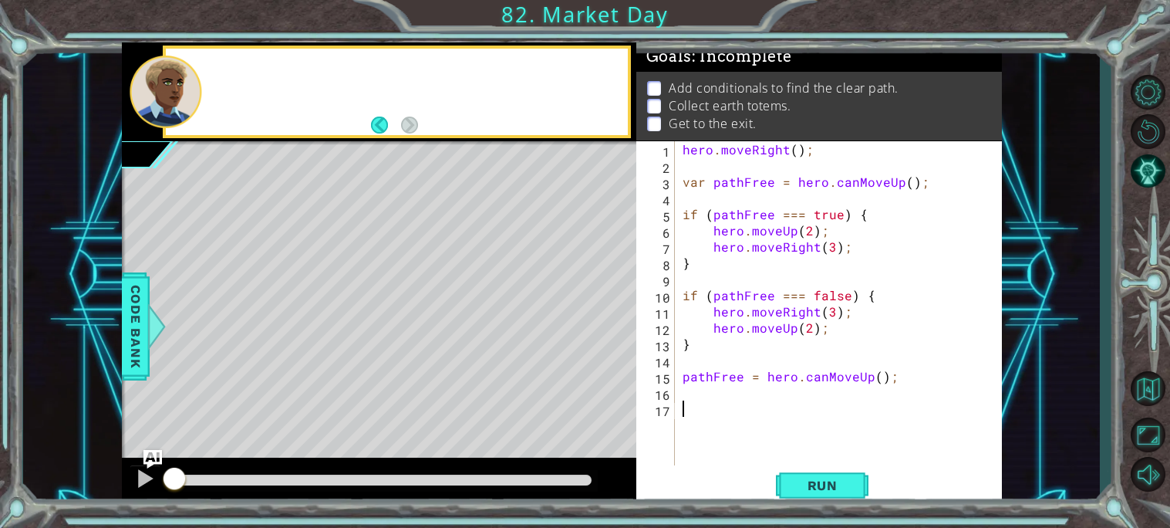
click at [180, 89] on div at bounding box center [166, 92] width 72 height 73
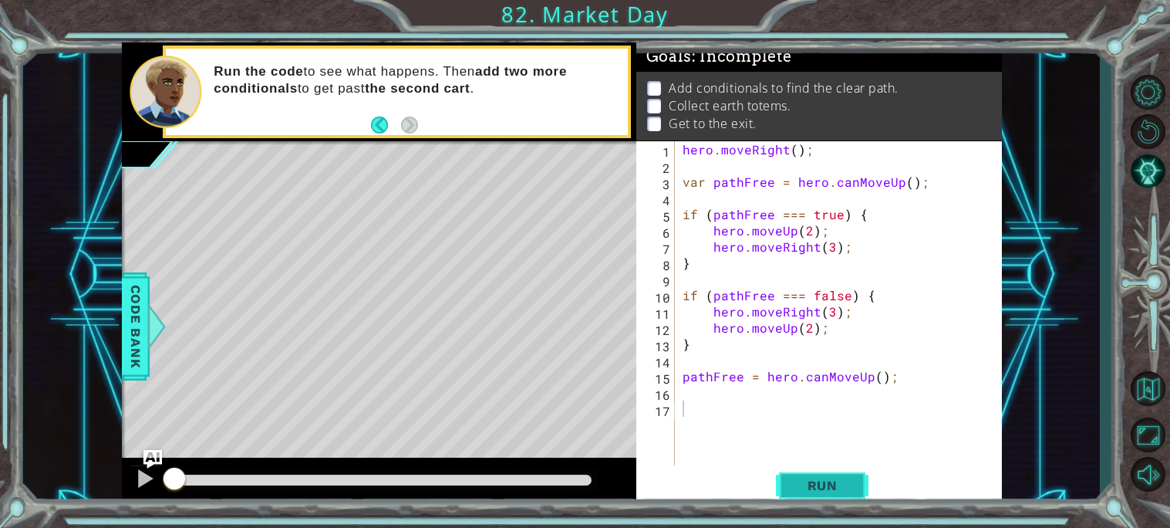
click at [818, 476] on button "Run" at bounding box center [822, 485] width 93 height 36
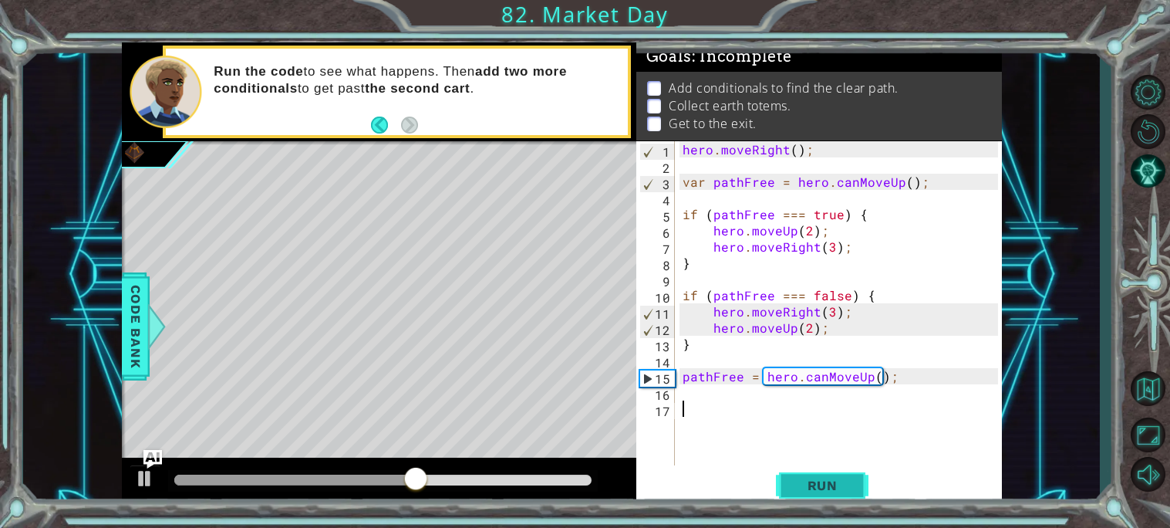
click at [818, 476] on button "Run" at bounding box center [822, 485] width 93 height 36
click at [891, 394] on div "hero . moveRight ( ) ; var pathFree = hero . canMoveUp ( ) ; if ( pathFree === …" at bounding box center [843, 319] width 326 height 356
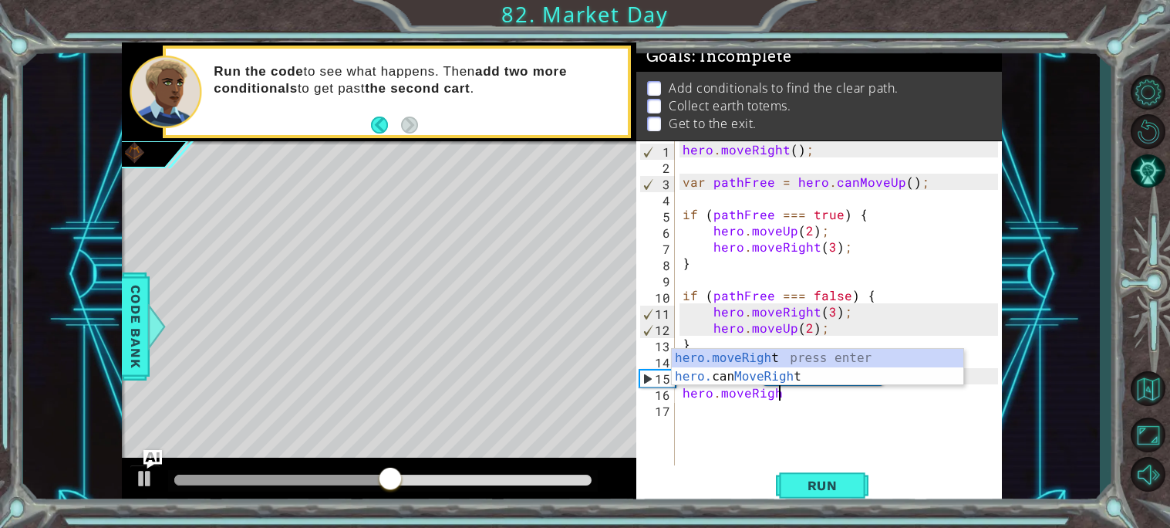
scroll to position [0, 5]
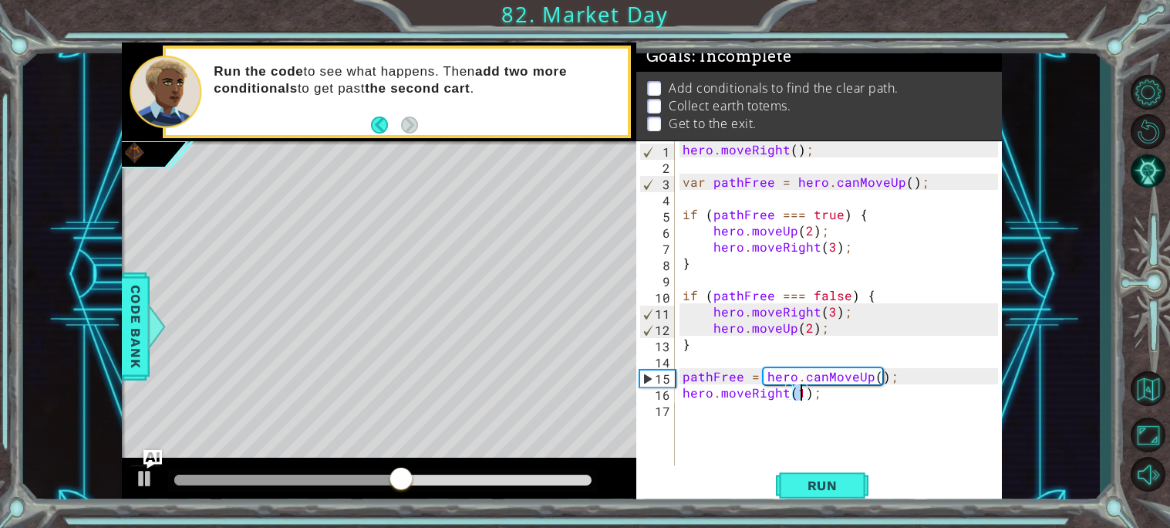
type textarea "hero.moveRight(2);"
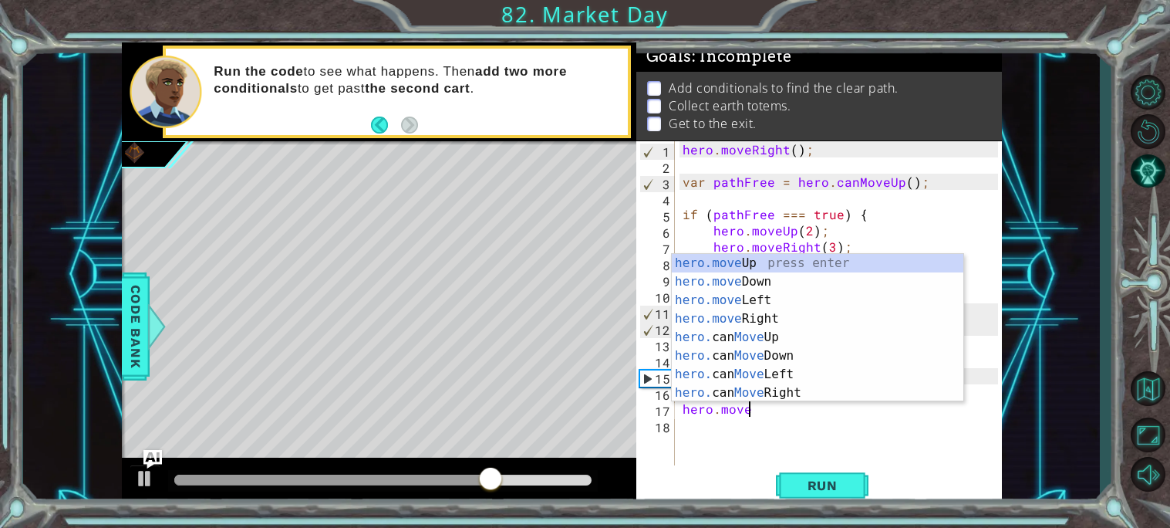
scroll to position [0, 3]
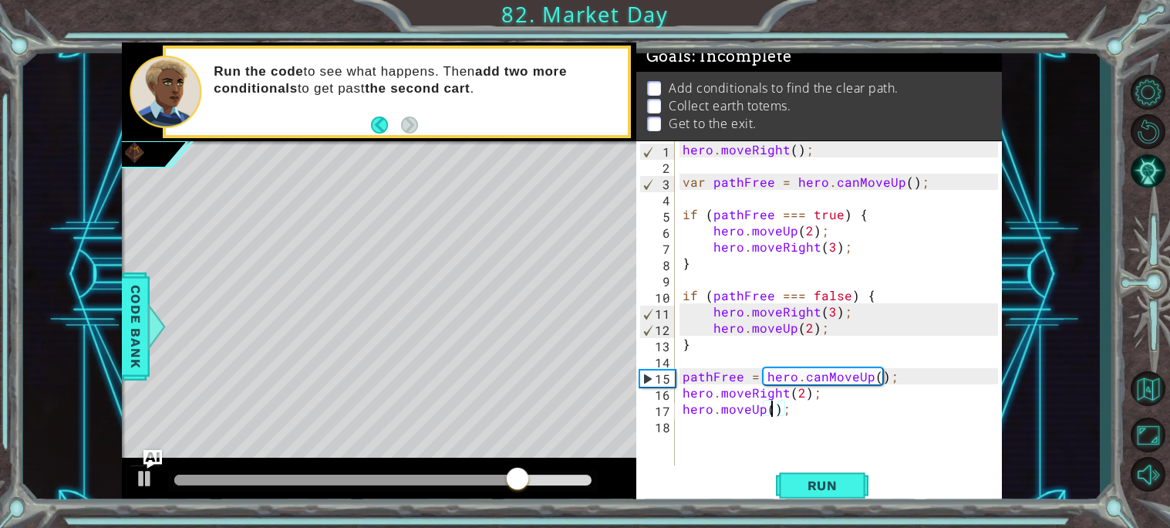
type textarea "hero.moveUp(2);"
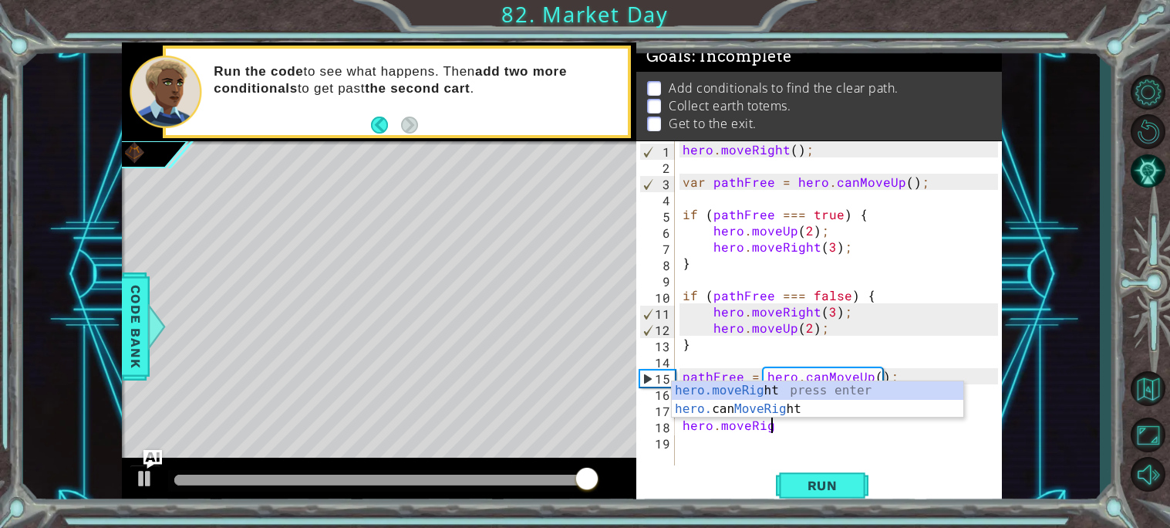
scroll to position [0, 5]
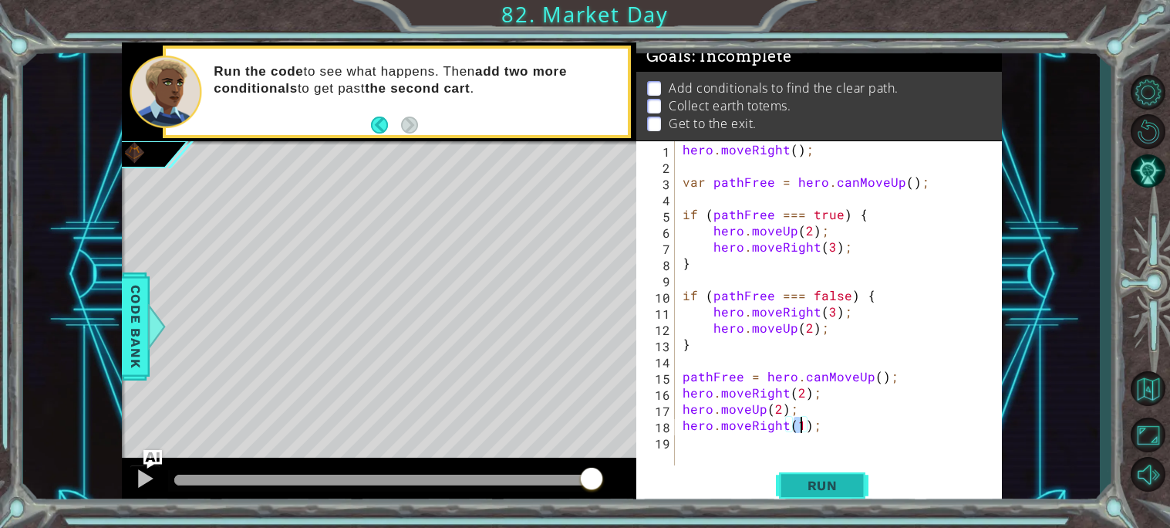
type textarea "hero.moveRight(1);"
click at [793, 480] on span "Run" at bounding box center [822, 484] width 61 height 15
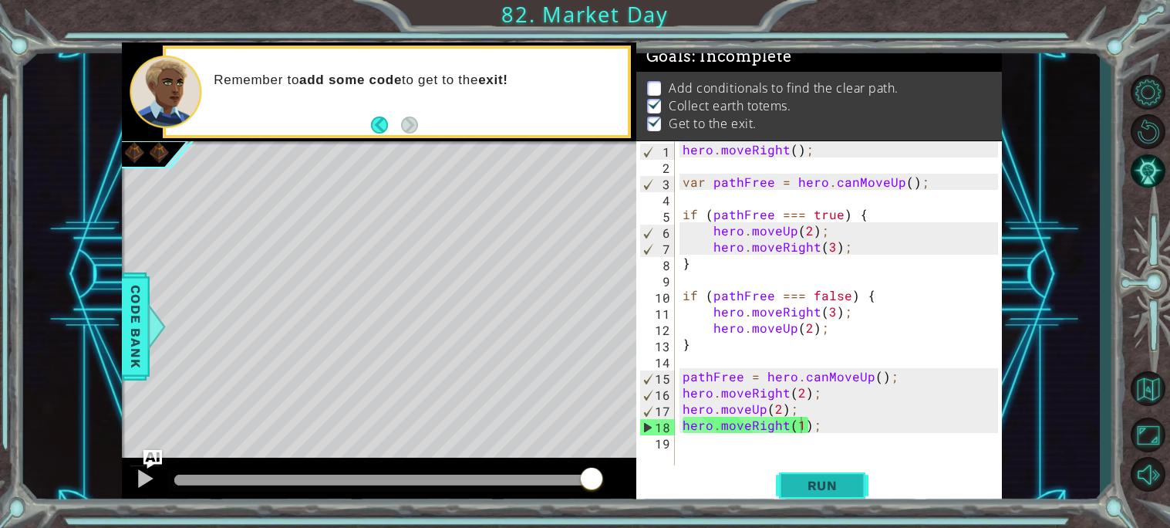
click at [812, 494] on button "Run" at bounding box center [822, 485] width 93 height 36
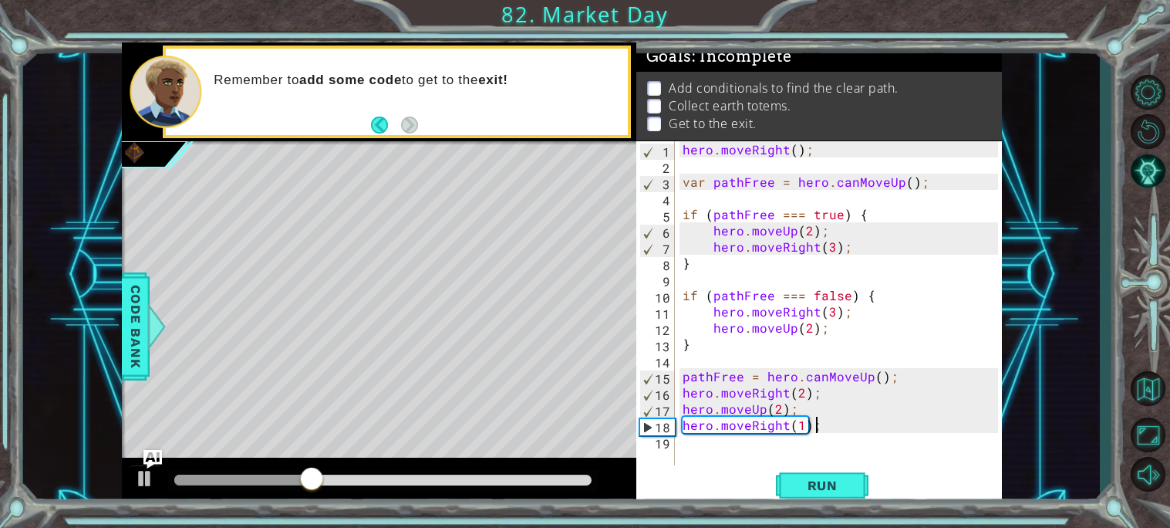
scroll to position [0, 0]
type textarea "hero"
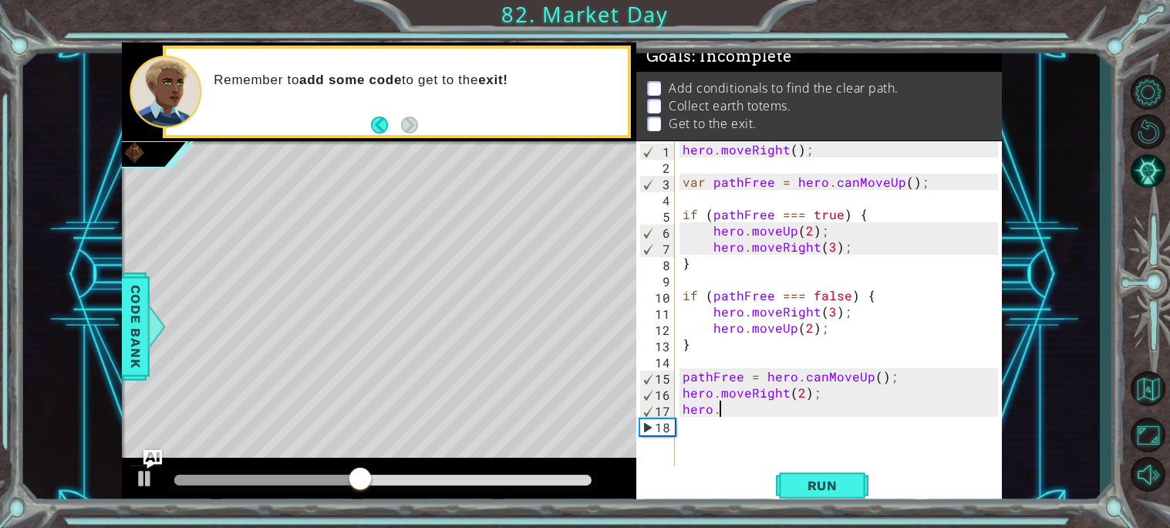
type textarea "hero"
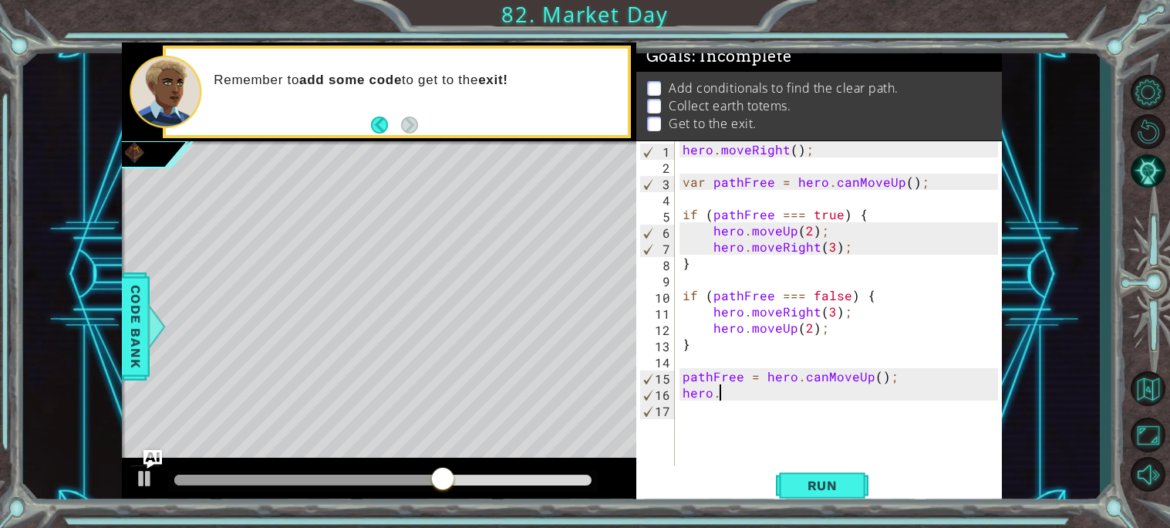
type textarea "hero"
click at [827, 478] on span "Run" at bounding box center [822, 484] width 61 height 15
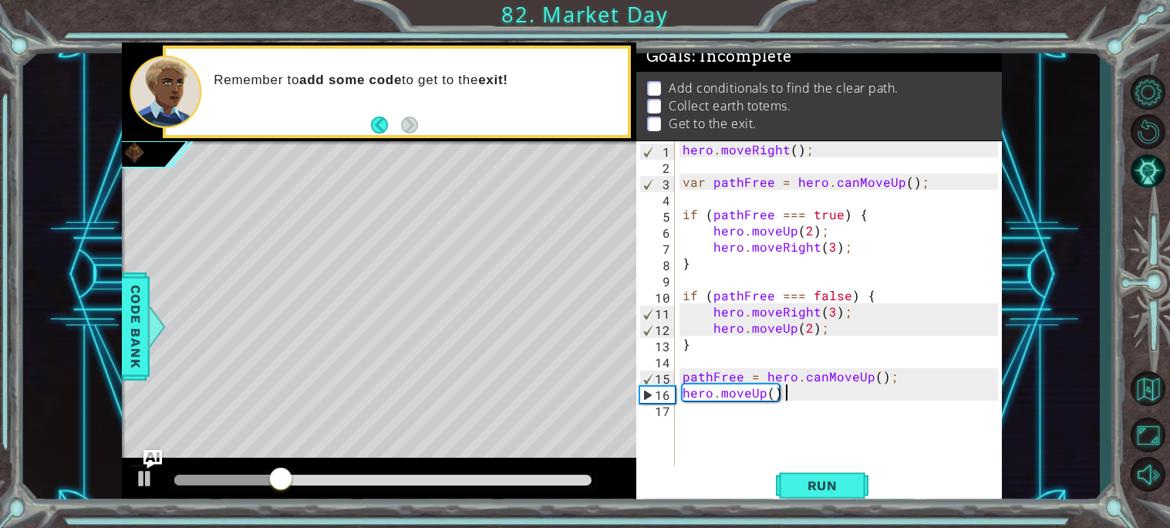
click at [773, 395] on div "hero . moveRight ( ) ; var pathFree = hero . canMoveUp ( ) ; if ( pathFree === …" at bounding box center [843, 319] width 326 height 356
type textarea "hero.moveUp(2);"
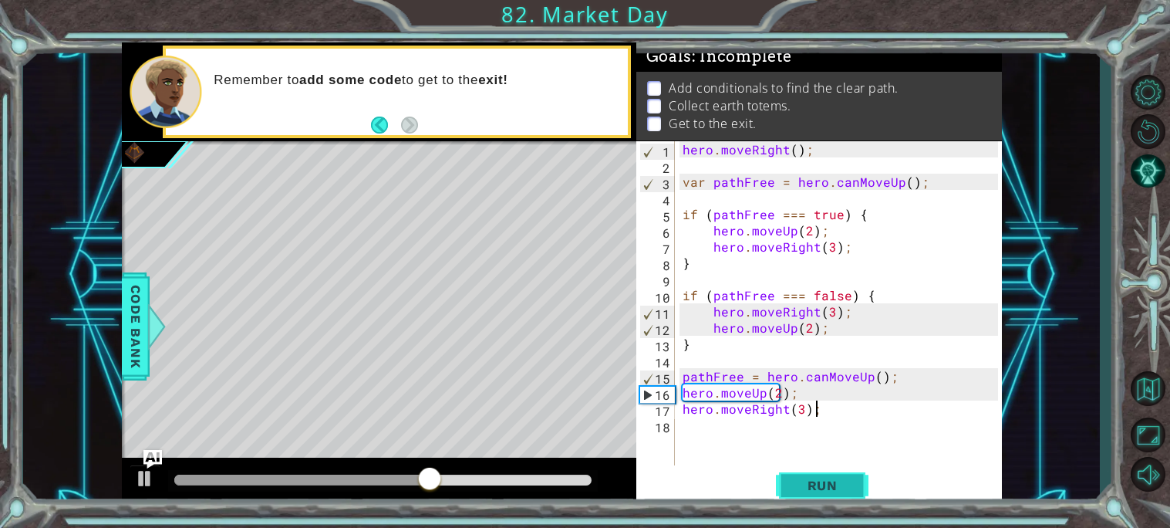
type textarea "hero.moveRight(3);"
click at [824, 484] on span "Run" at bounding box center [822, 484] width 61 height 15
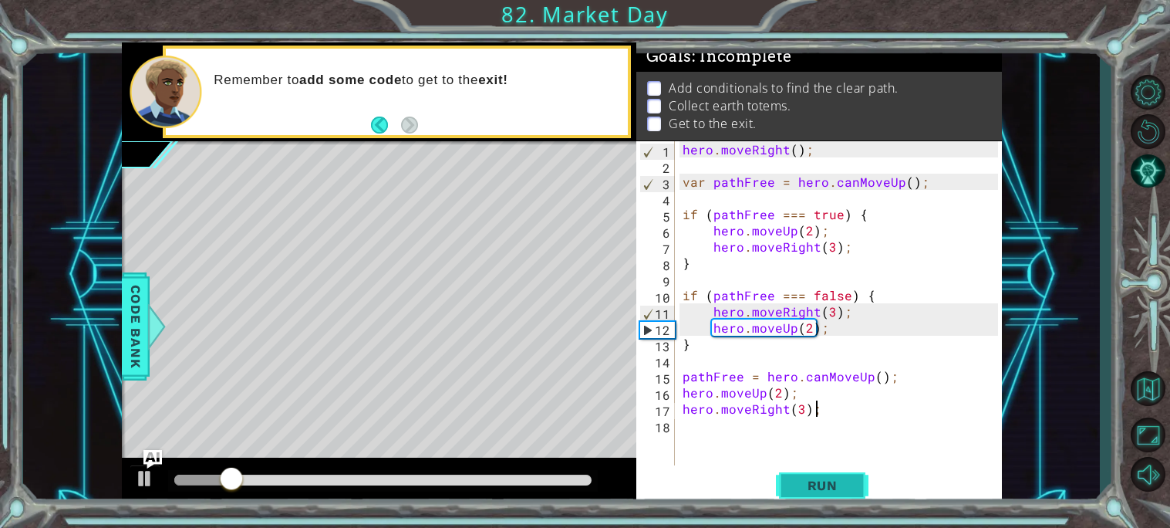
scroll to position [0, 0]
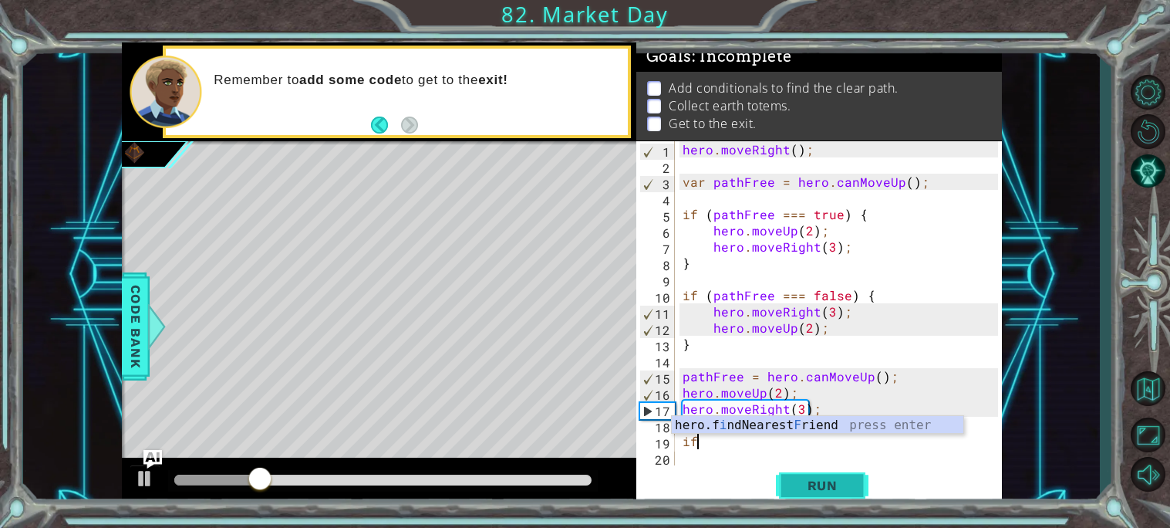
type textarea "i"
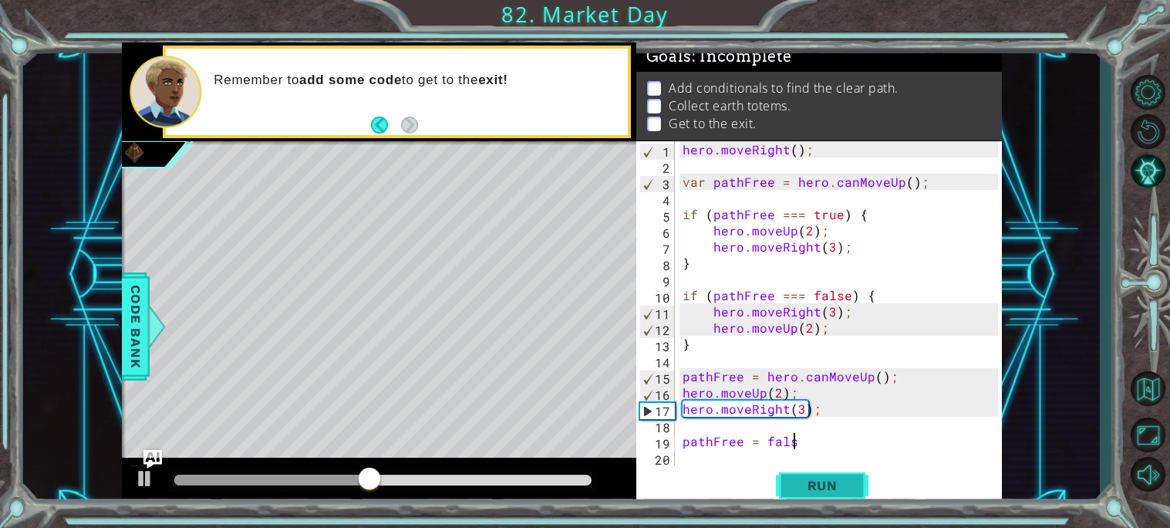
scroll to position [0, 5]
type textarea "pathFree = false {"
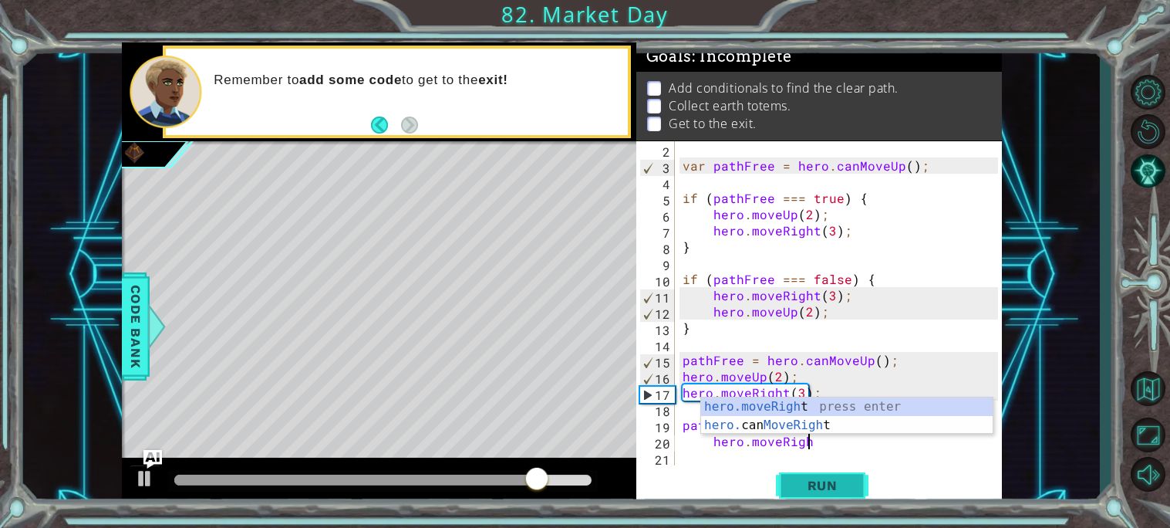
scroll to position [0, 7]
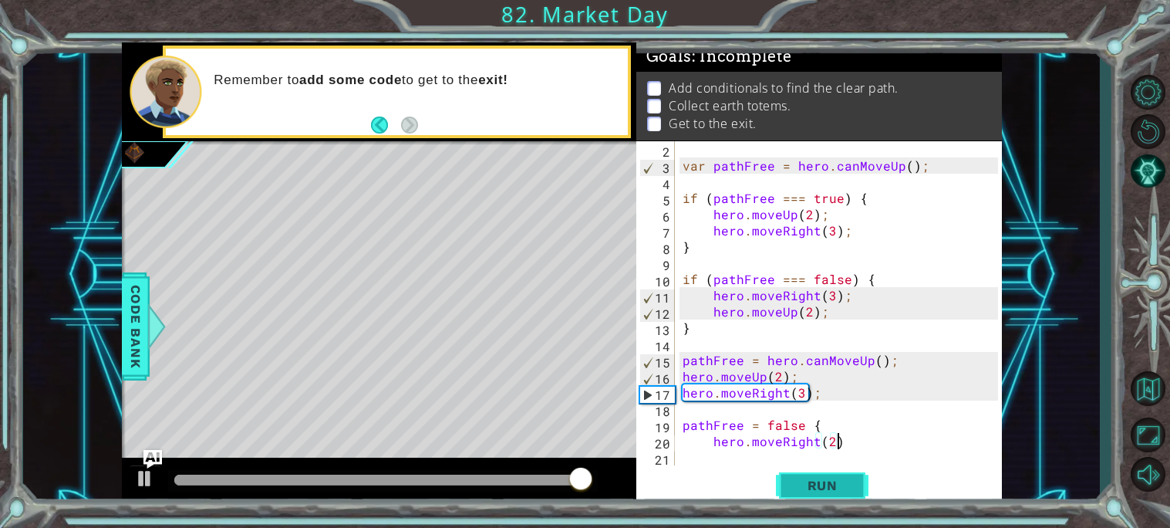
type textarea "hero.moveRight(2);"
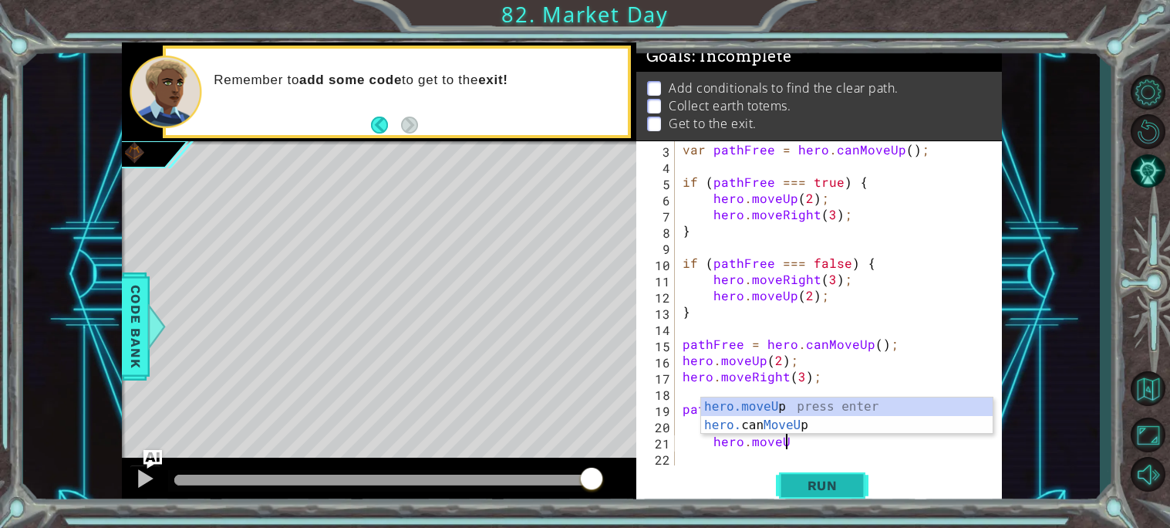
scroll to position [0, 5]
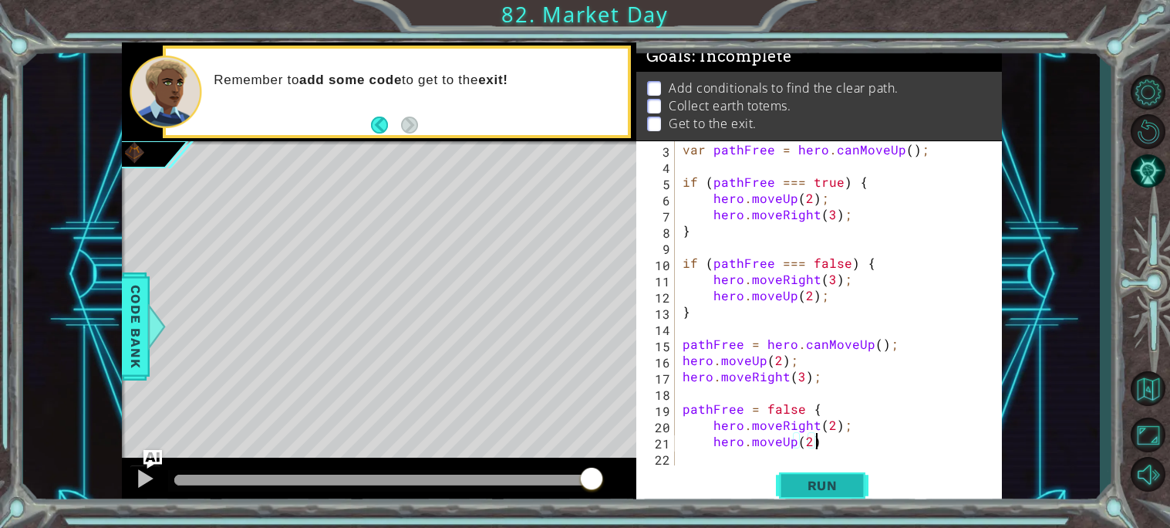
type textarea "hero.moveUp(2);"
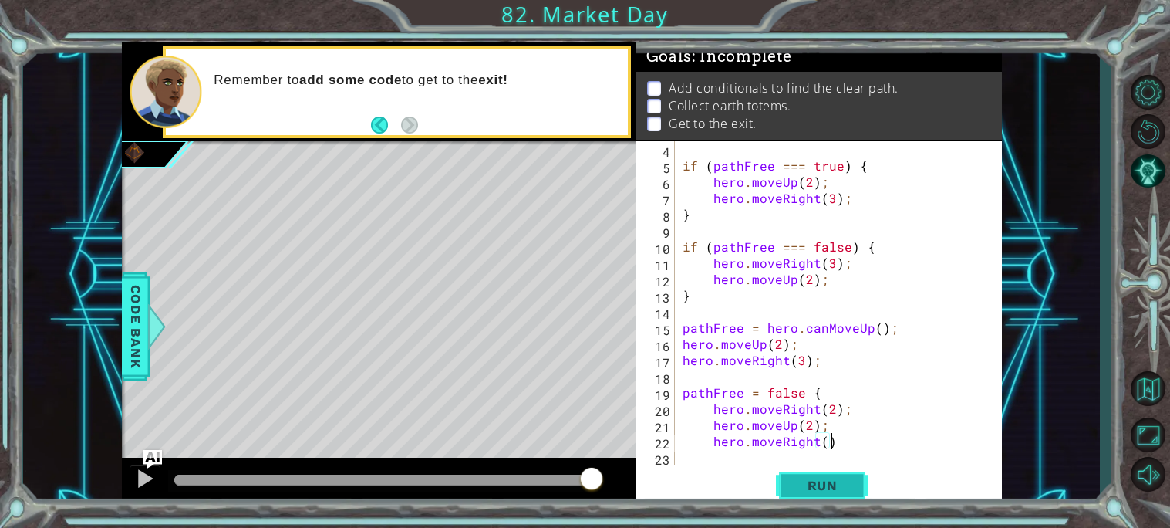
scroll to position [0, 8]
click at [828, 484] on span "Run" at bounding box center [822, 484] width 61 height 15
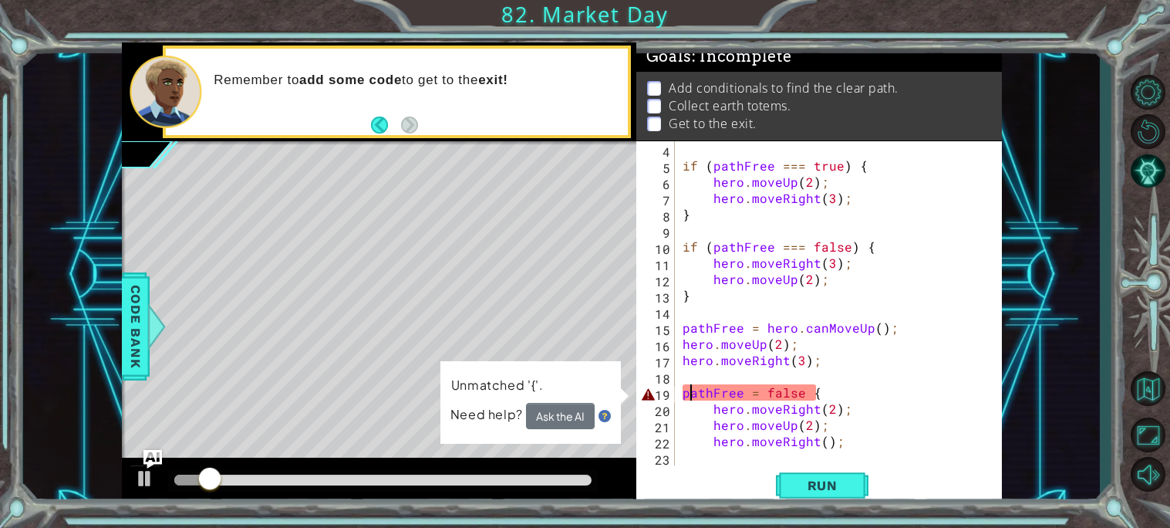
click at [691, 386] on div "if ( pathFree === true ) { hero . moveUp ( 2 ) ; hero . moveRight ( 3 ) ; } if …" at bounding box center [843, 319] width 326 height 356
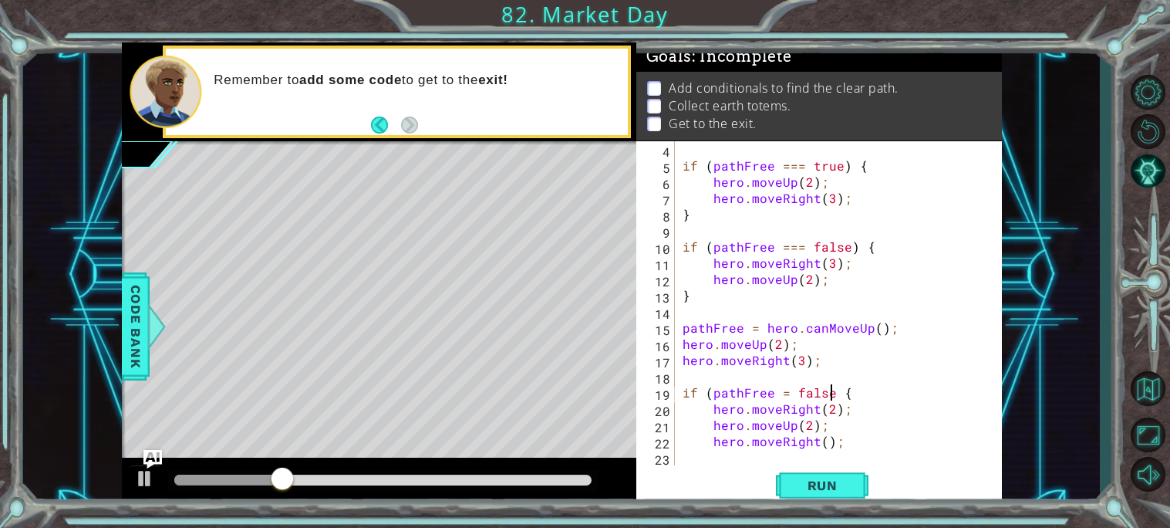
scroll to position [0, 9]
click at [829, 422] on div "if ( pathFree === true ) { hero . moveUp ( 2 ) ; hero . moveRight ( 3 ) ; } if …" at bounding box center [843, 319] width 326 height 356
click at [849, 409] on div "if ( pathFree === true ) { hero . moveUp ( 2 ) ; hero . moveRight ( 3 ) ; } if …" at bounding box center [843, 319] width 326 height 356
click at [801, 486] on span "Run" at bounding box center [822, 484] width 61 height 15
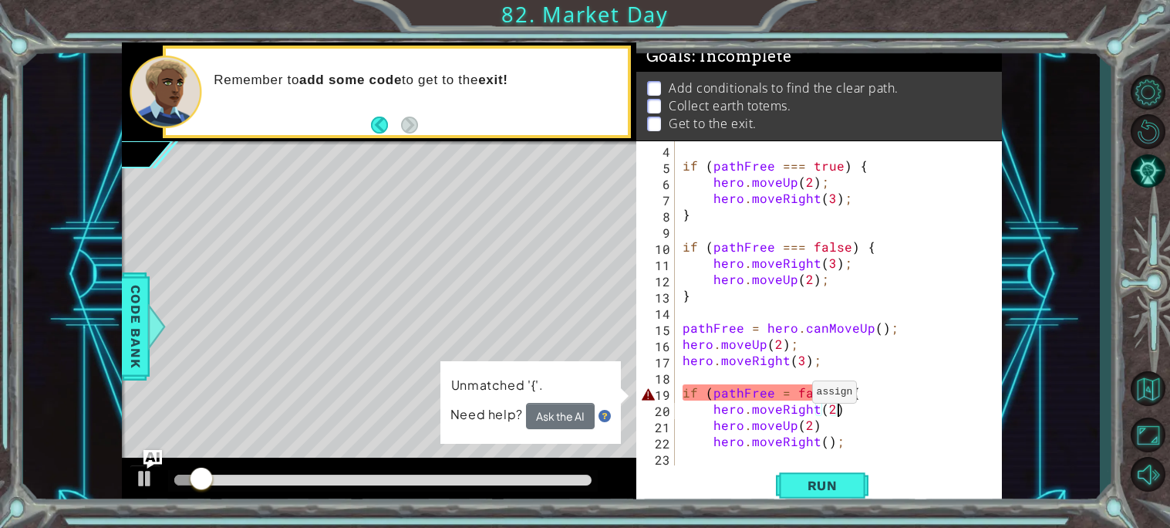
click at [793, 395] on div "if ( pathFree === true ) { hero . moveUp ( 2 ) ; hero . moveRight ( 3 ) ; } if …" at bounding box center [843, 319] width 326 height 356
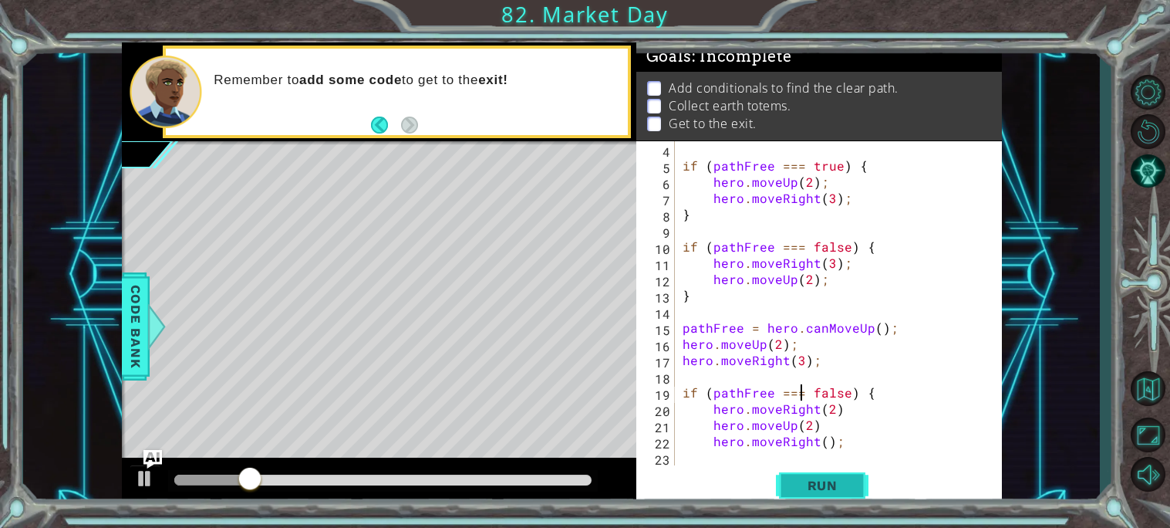
click at [810, 475] on button "Run" at bounding box center [822, 485] width 93 height 36
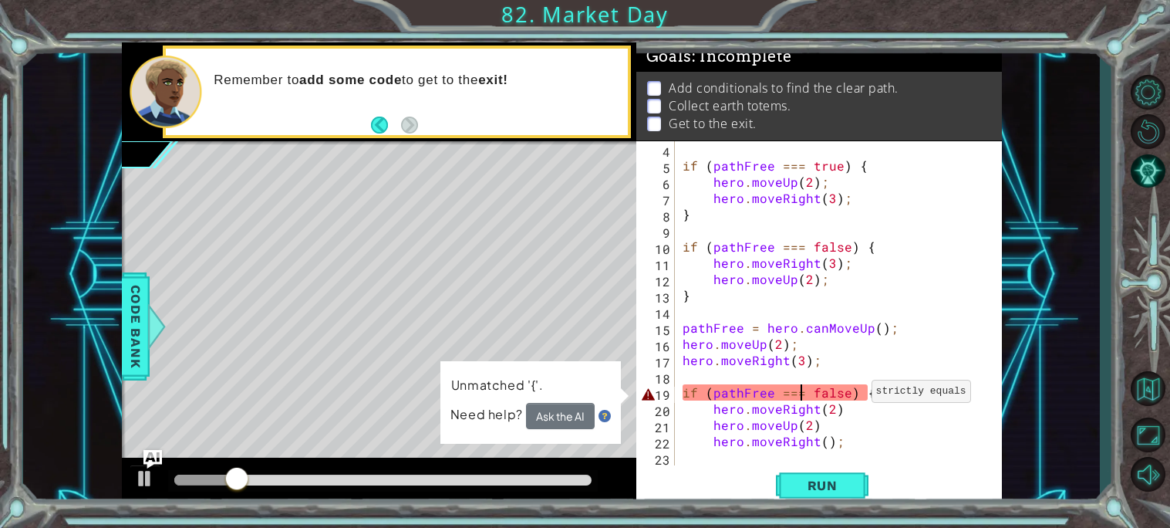
click at [852, 395] on div "if ( pathFree === true ) { hero . moveUp ( 2 ) ; hero . moveRight ( 3 ) ; } if …" at bounding box center [843, 319] width 326 height 356
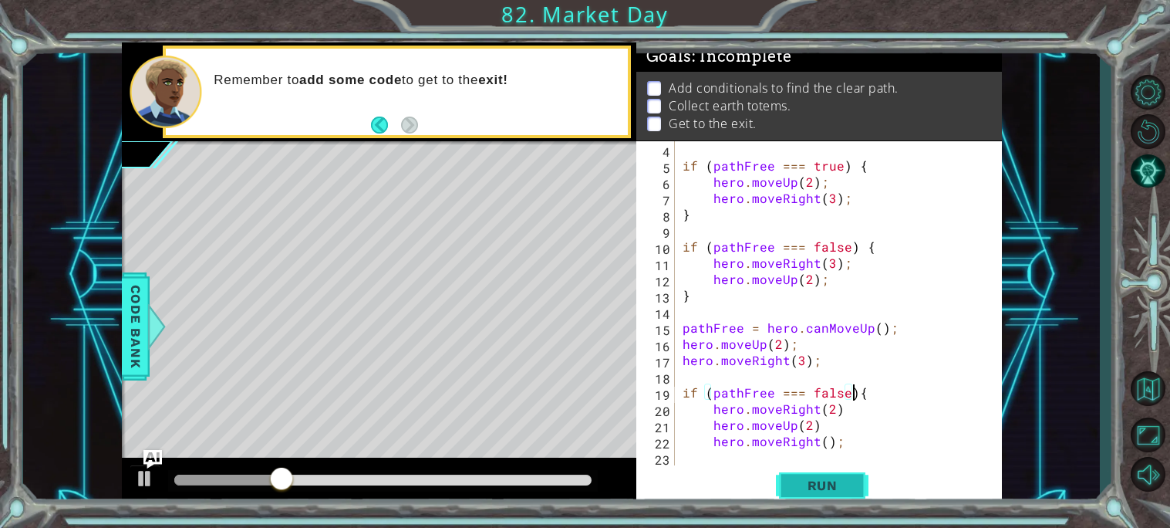
click at [843, 492] on span "Run" at bounding box center [822, 484] width 61 height 15
click at [846, 404] on div "if ( pathFree === true ) { hero . moveUp ( 2 ) ; hero . moveRight ( 3 ) ; } if …" at bounding box center [843, 319] width 326 height 356
click at [713, 407] on div "if ( pathFree === true ) { hero . moveUp ( 2 ) ; hero . moveRight ( 3 ) ; } if …" at bounding box center [843, 319] width 326 height 356
click at [844, 440] on div "if ( pathFree === true ) { hero . moveUp ( 2 ) ; hero . moveRight ( 3 ) ; } if …" at bounding box center [843, 319] width 326 height 356
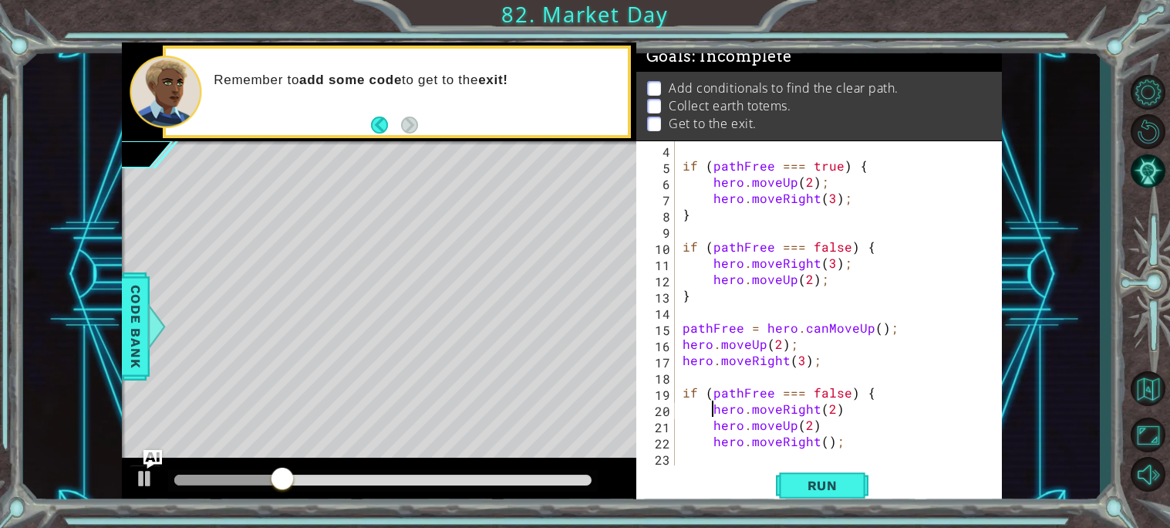
type textarea "hero.moveRight();"
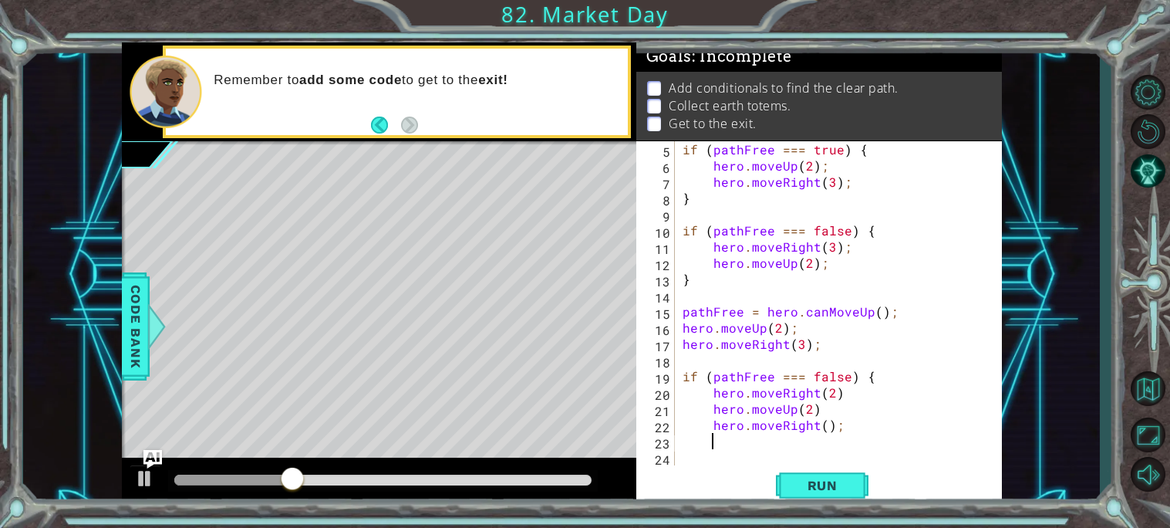
scroll to position [64, 0]
click at [828, 349] on div "if ( pathFree === true ) { hero . moveUp ( 2 ) ; hero . moveRight ( 3 ) ; } if …" at bounding box center [843, 319] width 326 height 356
click at [826, 476] on button "Run" at bounding box center [822, 485] width 93 height 36
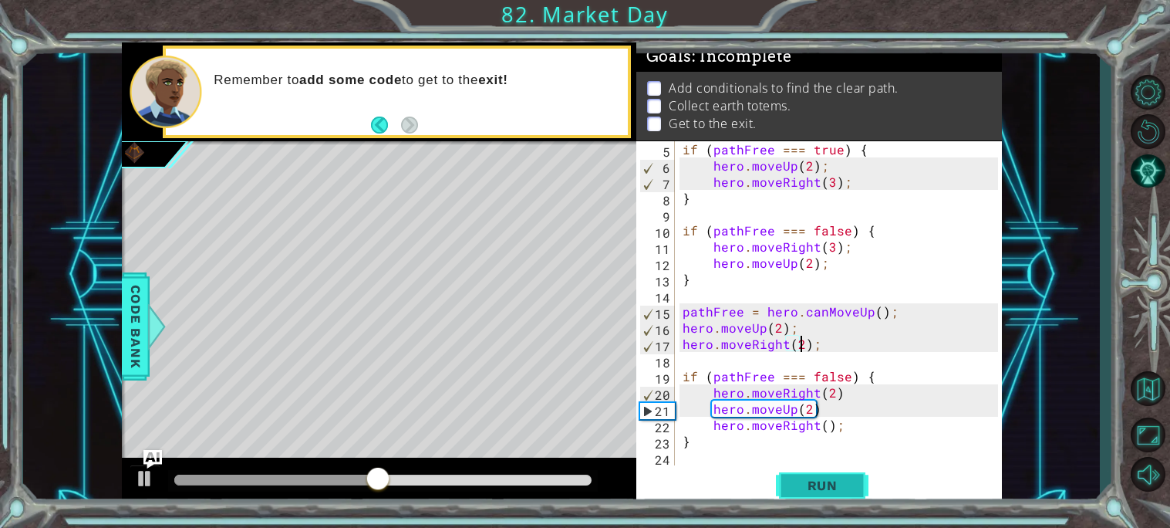
scroll to position [0, 7]
type textarea "hero.moveRight(2);"
click at [829, 491] on span "Run" at bounding box center [822, 484] width 61 height 15
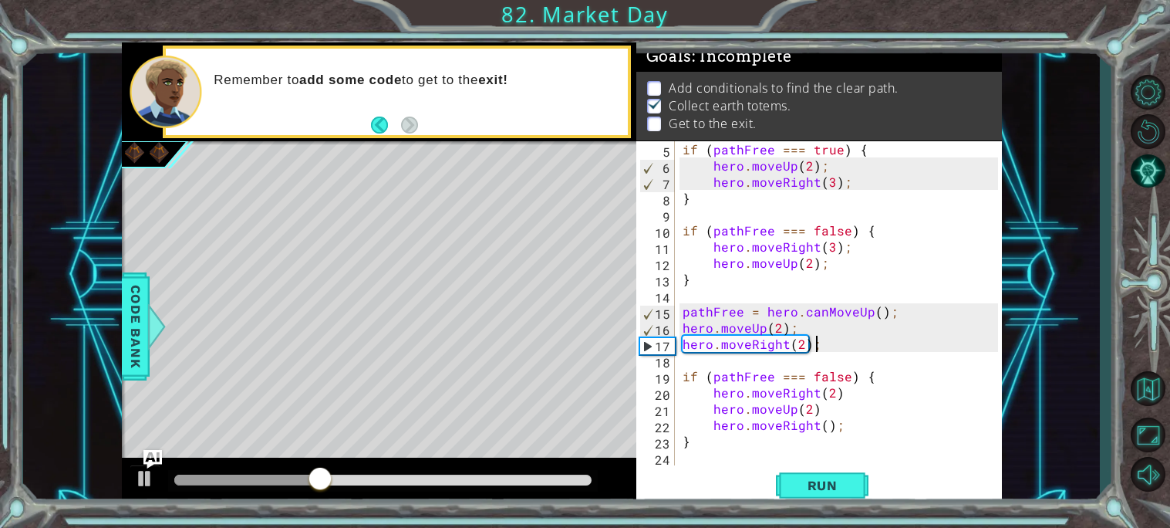
click at [731, 453] on div "if ( pathFree === true ) { hero . moveUp ( 2 ) ; hero . moveRight ( 3 ) ; } if …" at bounding box center [843, 319] width 326 height 356
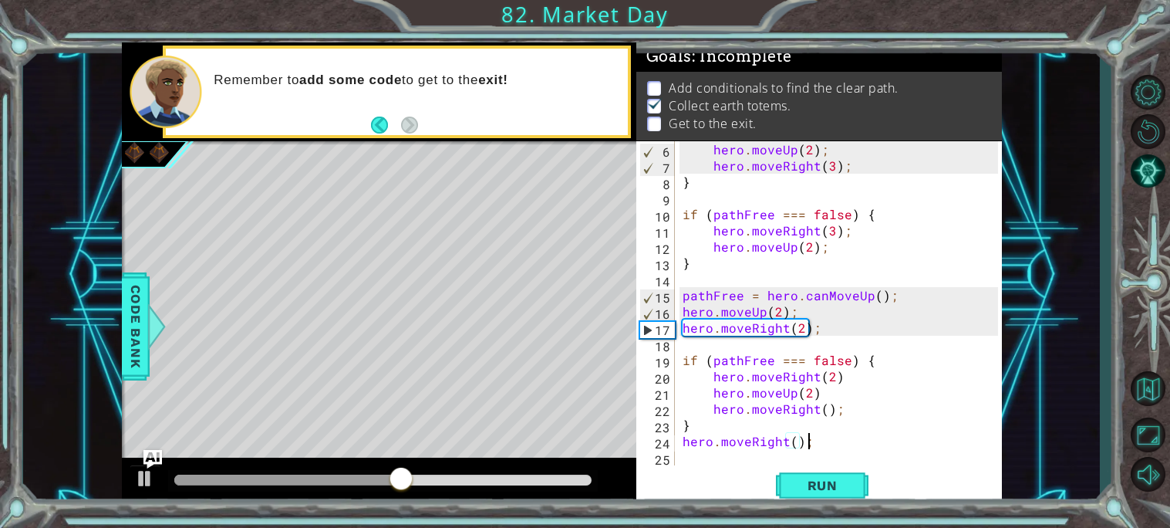
scroll to position [0, 6]
type textarea "hero.moveRight();"
click at [803, 484] on span "Run" at bounding box center [822, 484] width 61 height 15
